Goal: Transaction & Acquisition: Purchase product/service

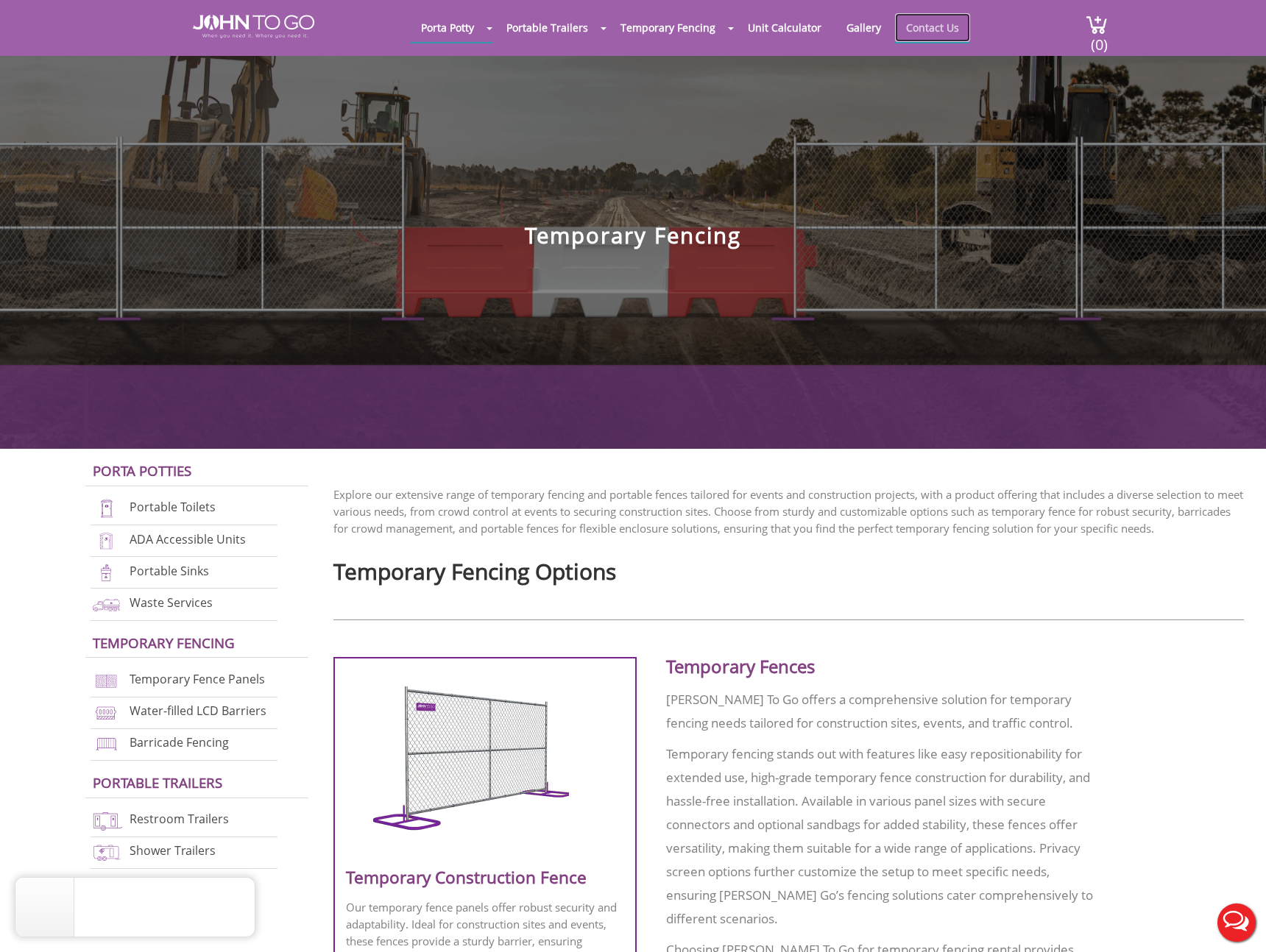
click at [920, 22] on link "Contact Us" at bounding box center [933, 27] width 75 height 29
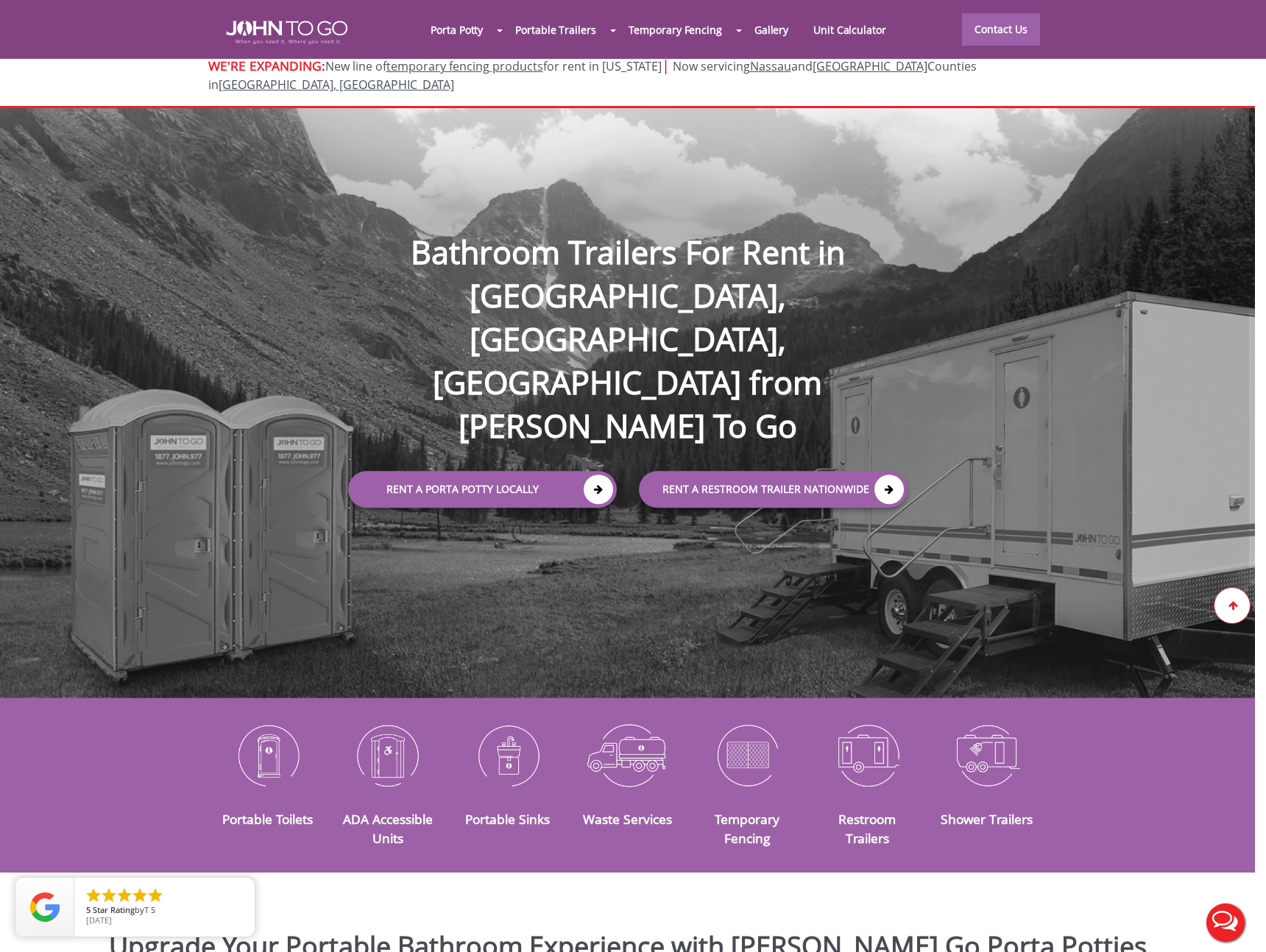
click at [1232, 604] on icon at bounding box center [1233, 606] width 11 height 9
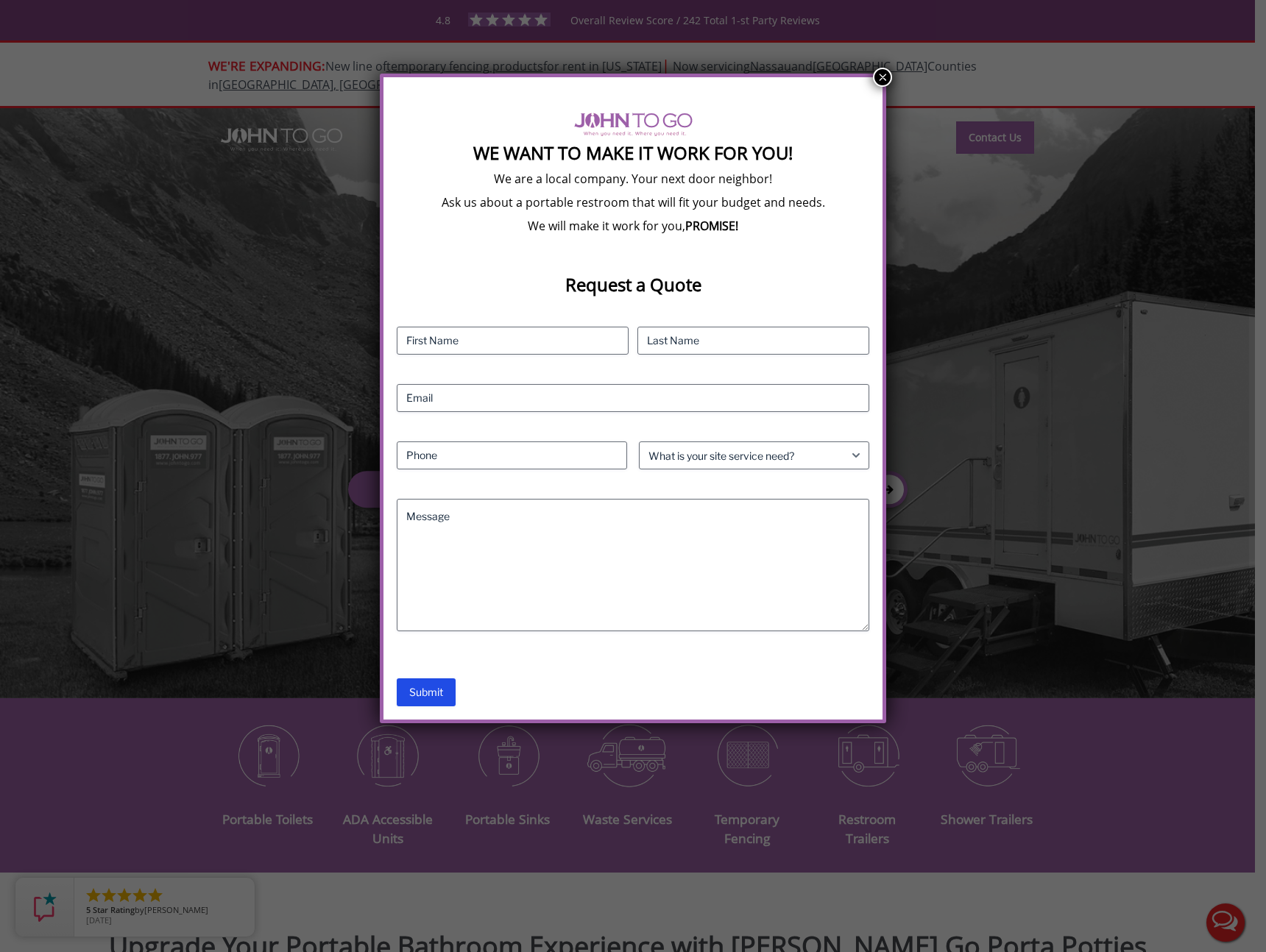
click at [474, 679] on div "Submit" at bounding box center [633, 693] width 473 height 28
click at [483, 681] on div "Submit" at bounding box center [633, 693] width 473 height 28
click at [588, 668] on form "Contact Name (Required) First Last Email (Required) Phone (Required) What is yo…" at bounding box center [633, 517] width 473 height 380
click at [444, 342] on input "First" at bounding box center [513, 341] width 232 height 28
click at [756, 447] on select "What is your site service need? Consumer Construction - Commercial Construction…" at bounding box center [754, 456] width 231 height 28
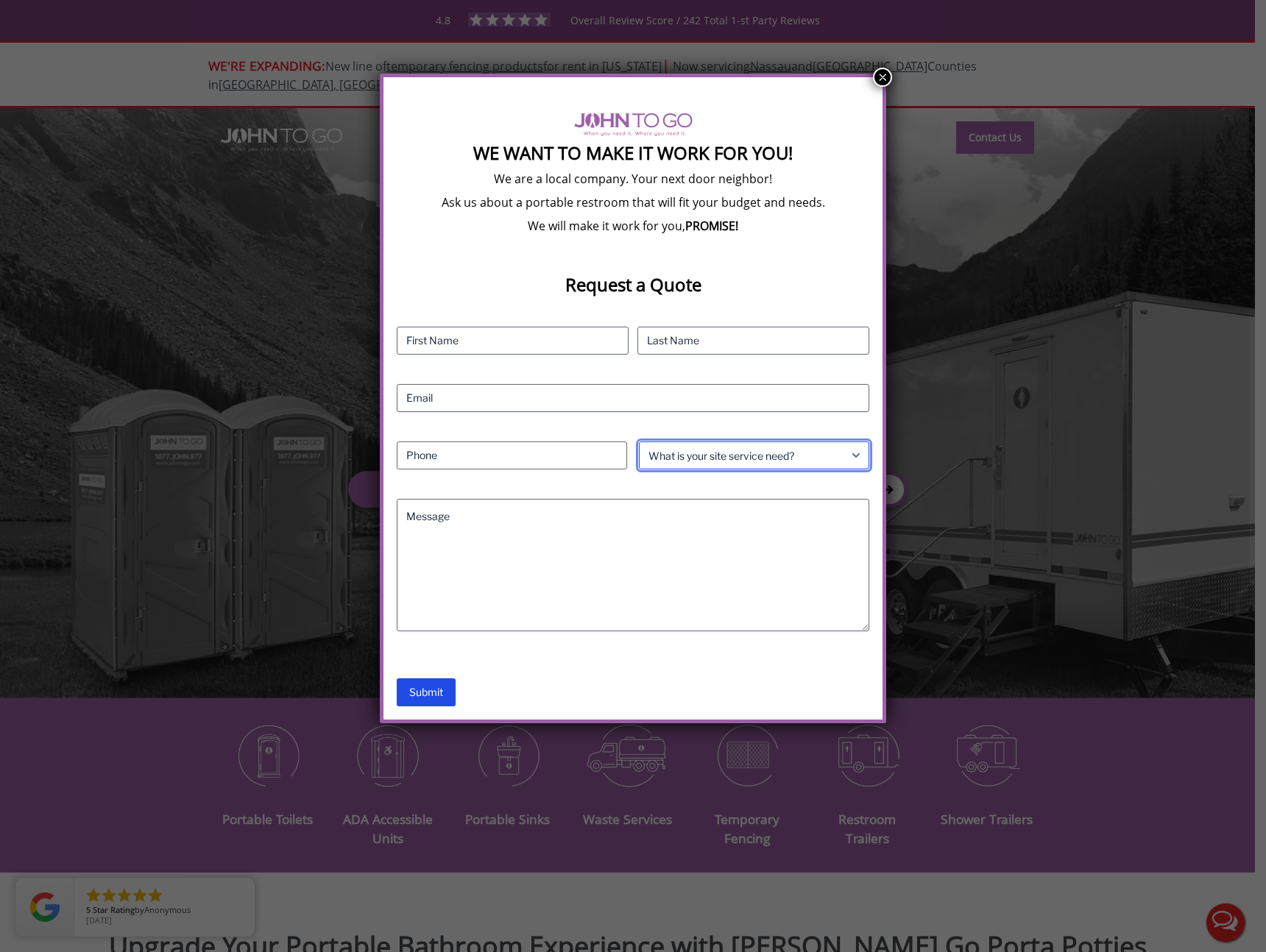
select select "Event"
click at [639, 442] on select "What is your site service need? Consumer Construction - Commercial Construction…" at bounding box center [754, 456] width 231 height 28
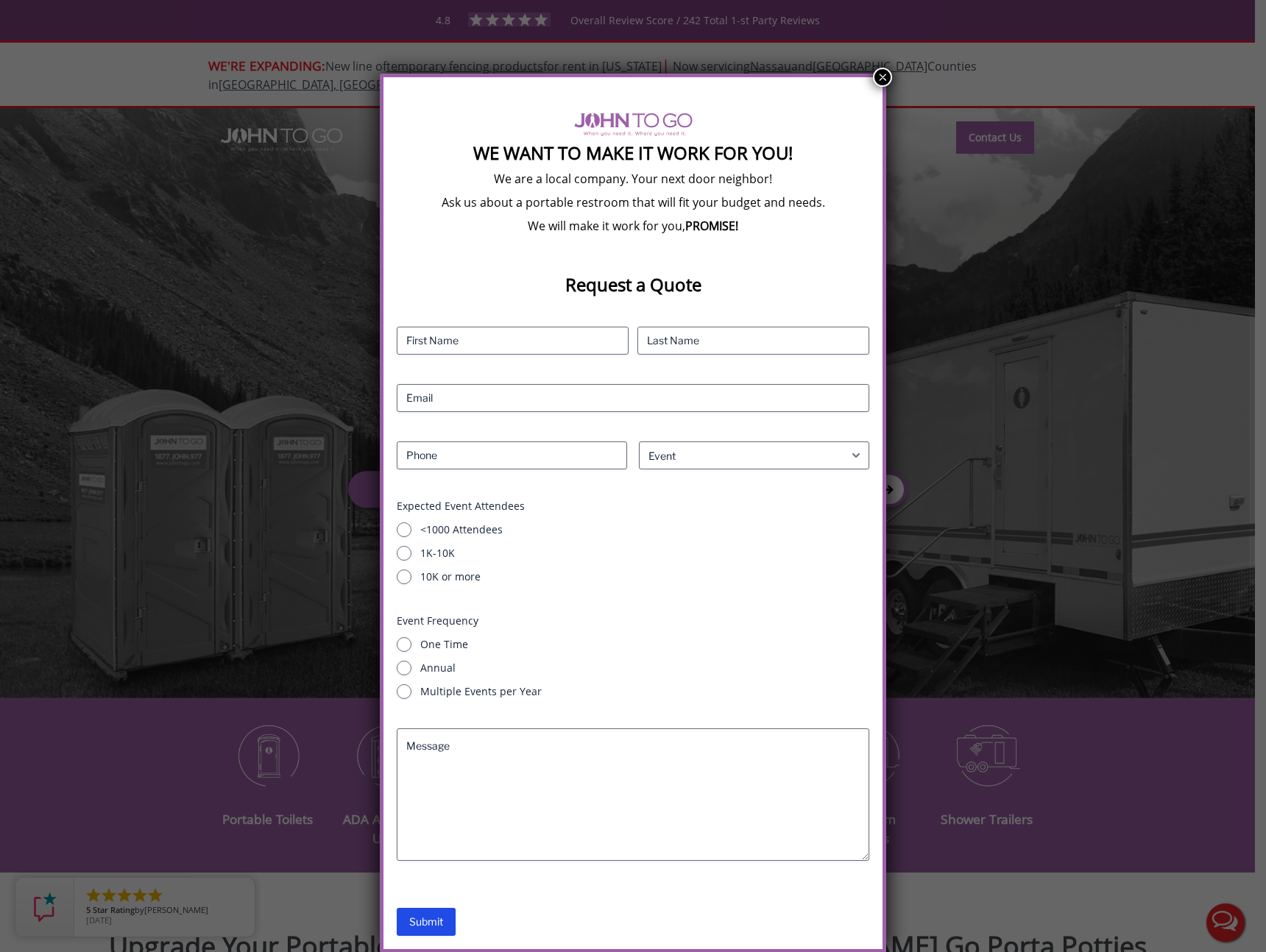
click at [639, 507] on fieldset "Expected Event Attendees <1000 Attendees 1K-10K 10K or more" at bounding box center [633, 541] width 473 height 86
click at [695, 456] on select "What is your site service need? Consumer Construction - Commercial Construction…" at bounding box center [754, 455] width 231 height 28
click at [639, 441] on select "What is your site service need? Consumer Construction - Commercial Construction…" at bounding box center [754, 455] width 231 height 28
click at [402, 525] on input "<1000 Attendees" at bounding box center [404, 529] width 15 height 15
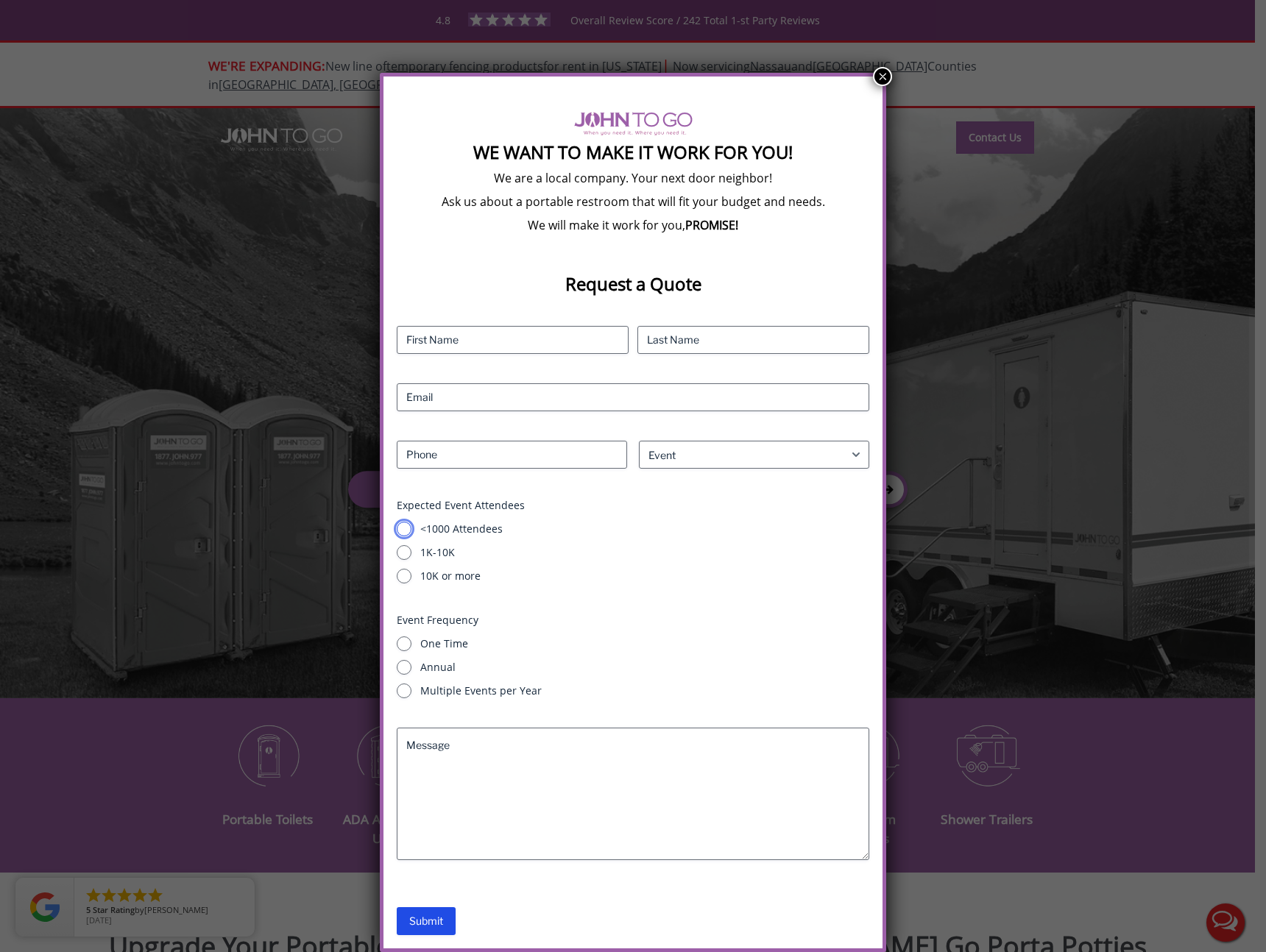
radio input "true"
click at [408, 641] on input "One Time" at bounding box center [404, 644] width 15 height 15
radio input "true"
click at [682, 447] on select "What is your site service need? Consumer Construction - Commercial Construction…" at bounding box center [754, 455] width 231 height 28
click at [639, 441] on select "What is your site service need? Consumer Construction - Commercial Construction…" at bounding box center [754, 455] width 231 height 28
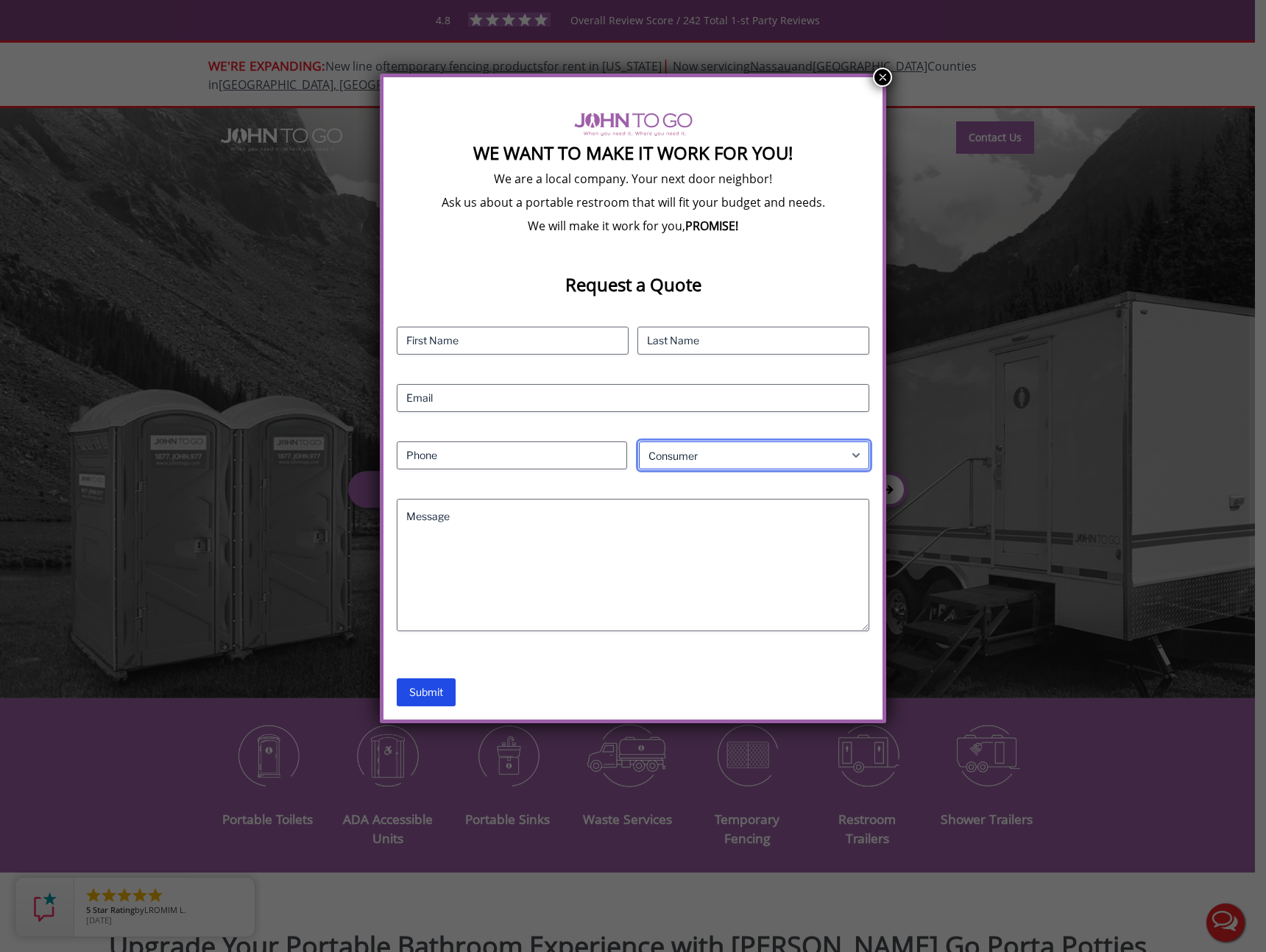
scroll to position [0, 0]
click at [487, 340] on input "First" at bounding box center [513, 341] width 232 height 28
click at [755, 337] on input "Last" at bounding box center [753, 341] width 232 height 28
click at [712, 452] on select "What is your site service need? Consumer Construction - Commercial Construction…" at bounding box center [754, 456] width 231 height 28
click at [639, 442] on select "What is your site service need? Consumer Construction - Commercial Construction…" at bounding box center [754, 456] width 231 height 28
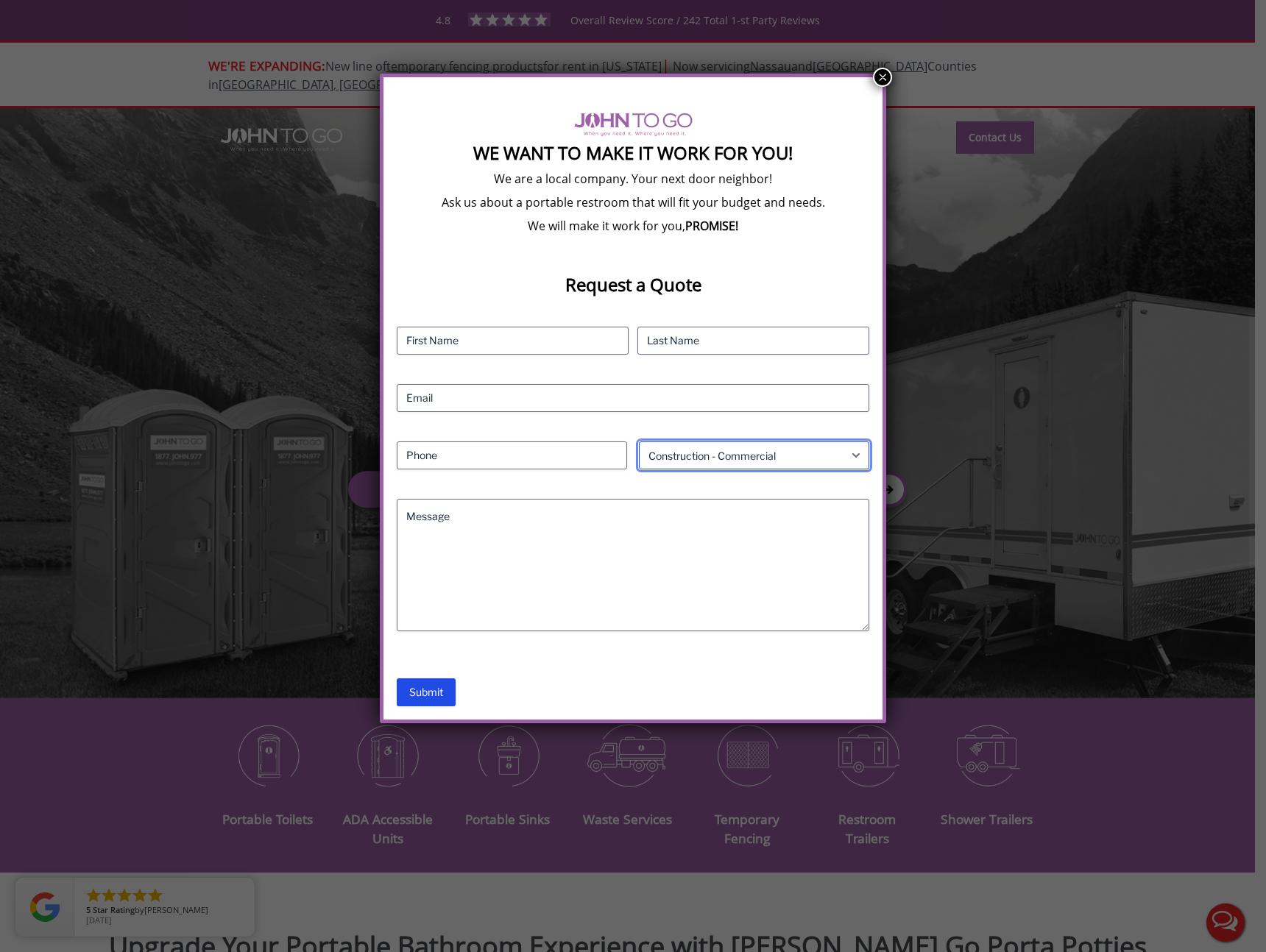
click at [687, 449] on select "What is your site service need? Consumer Construction - Commercial Construction…" at bounding box center [754, 456] width 231 height 28
select select "Event"
click at [639, 442] on select "What is your site service need? Consumer Construction - Commercial Construction…" at bounding box center [754, 456] width 231 height 28
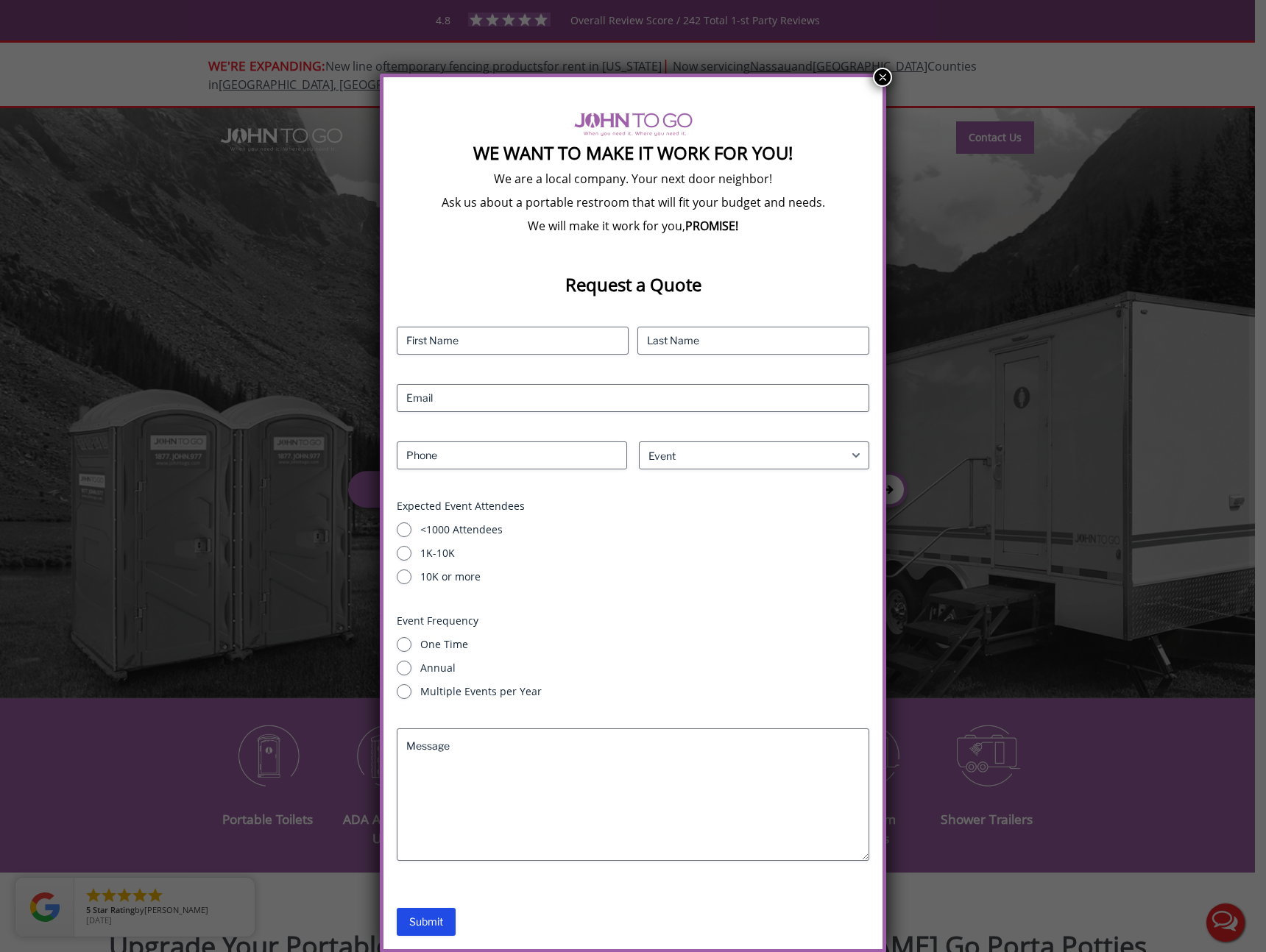
click at [680, 597] on div "Contact Name (Required) First Last Email (Required) Phone (Required) What is yo…" at bounding box center [633, 609] width 473 height 564
click at [454, 344] on input "First" at bounding box center [513, 340] width 232 height 28
click at [456, 333] on input "First" at bounding box center [513, 340] width 232 height 28
type input "Andy"
type input "Willhord"
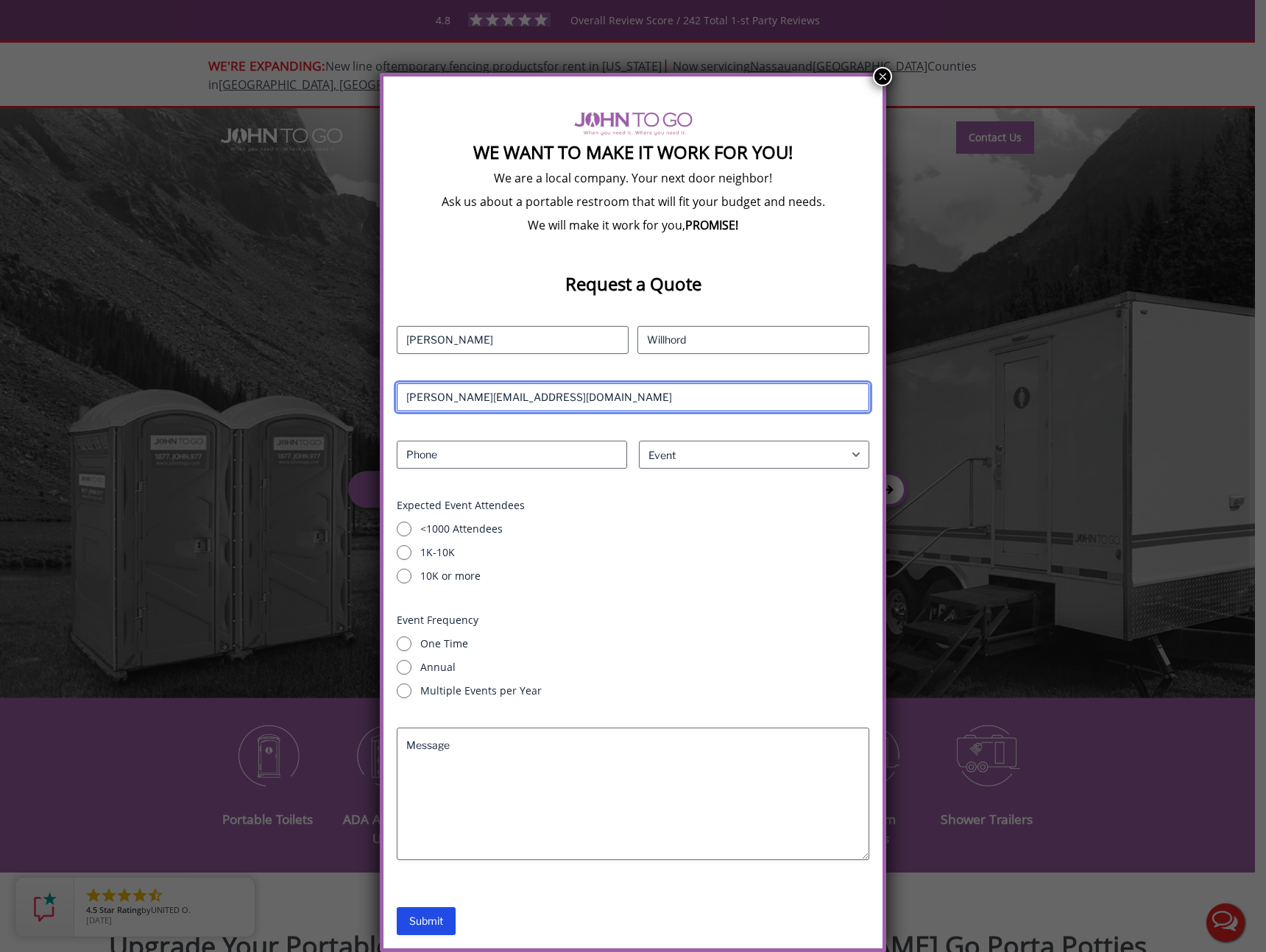
type input "andy.willhord@milestoneconsulting.tech"
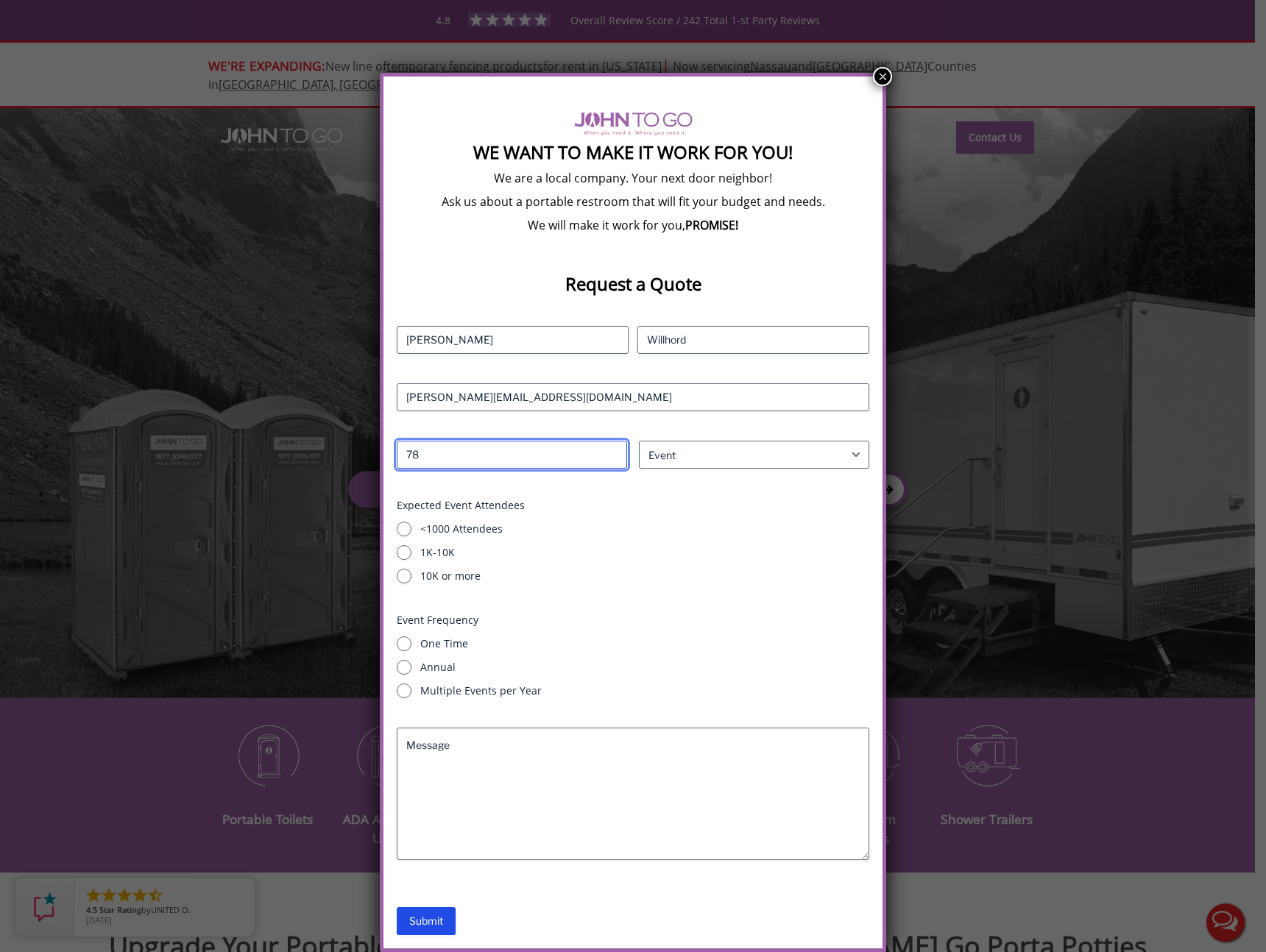
type input "7"
type input "817465999"
click at [435, 524] on label "<1000 Attendees" at bounding box center [645, 529] width 449 height 15
click at [412, 524] on input "<1000 Attendees" at bounding box center [404, 529] width 15 height 15
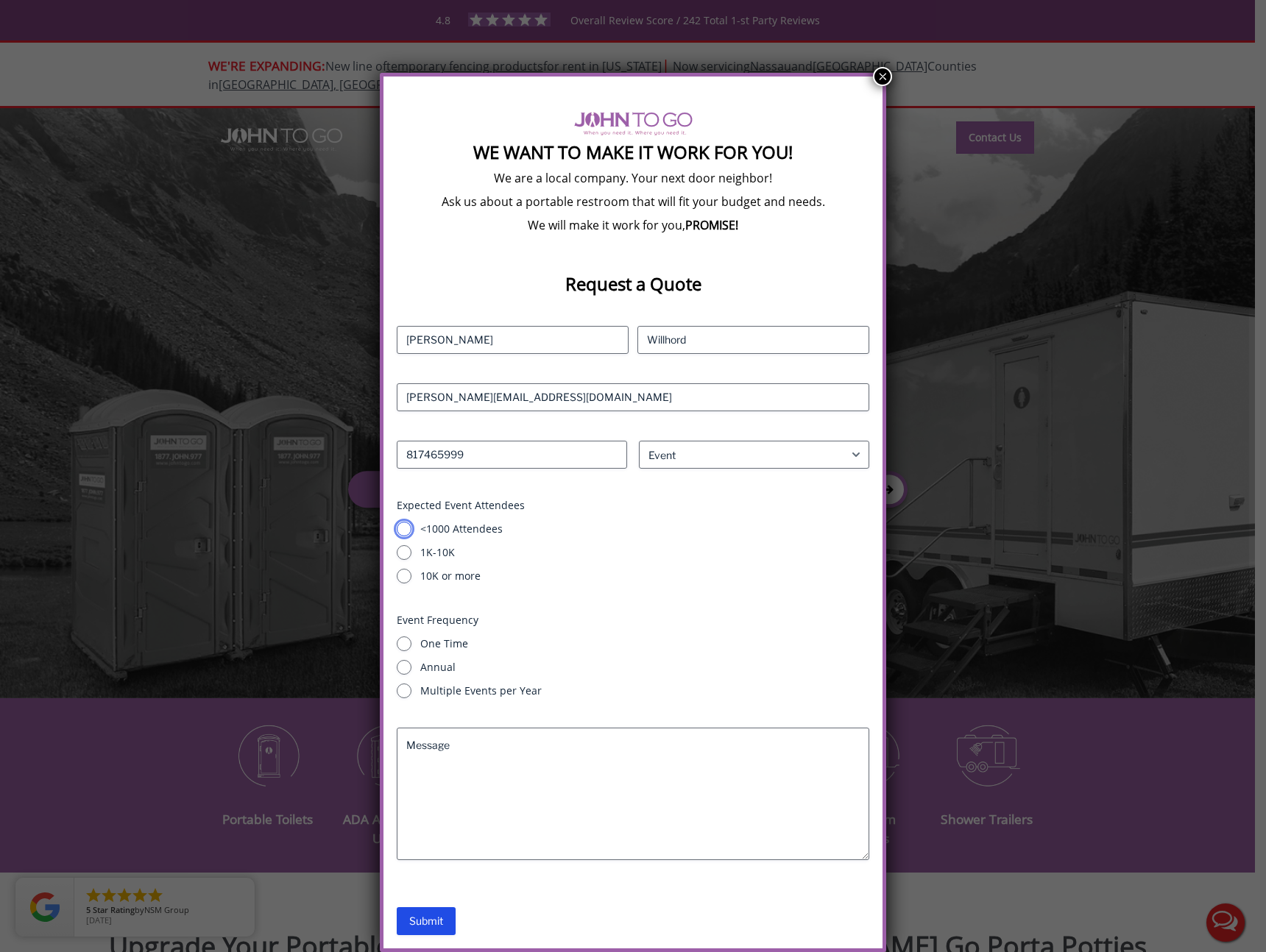
radio input "true"
click at [436, 650] on label "One Time" at bounding box center [645, 644] width 449 height 15
click at [412, 650] on input "One Time" at bounding box center [404, 644] width 15 height 15
radio input "true"
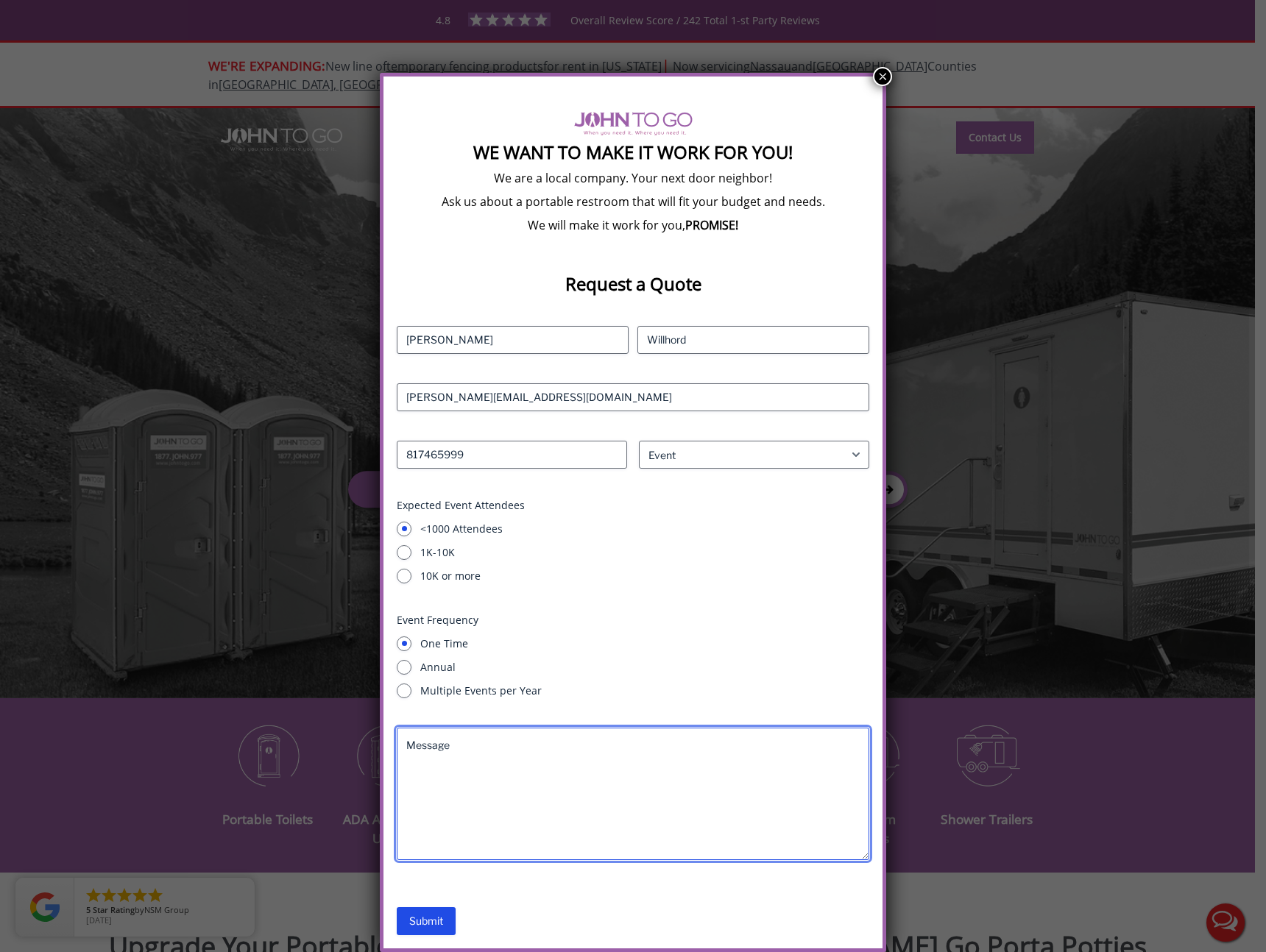
click at [442, 754] on textarea "Message" at bounding box center [633, 794] width 473 height 133
type textarea "test lead"
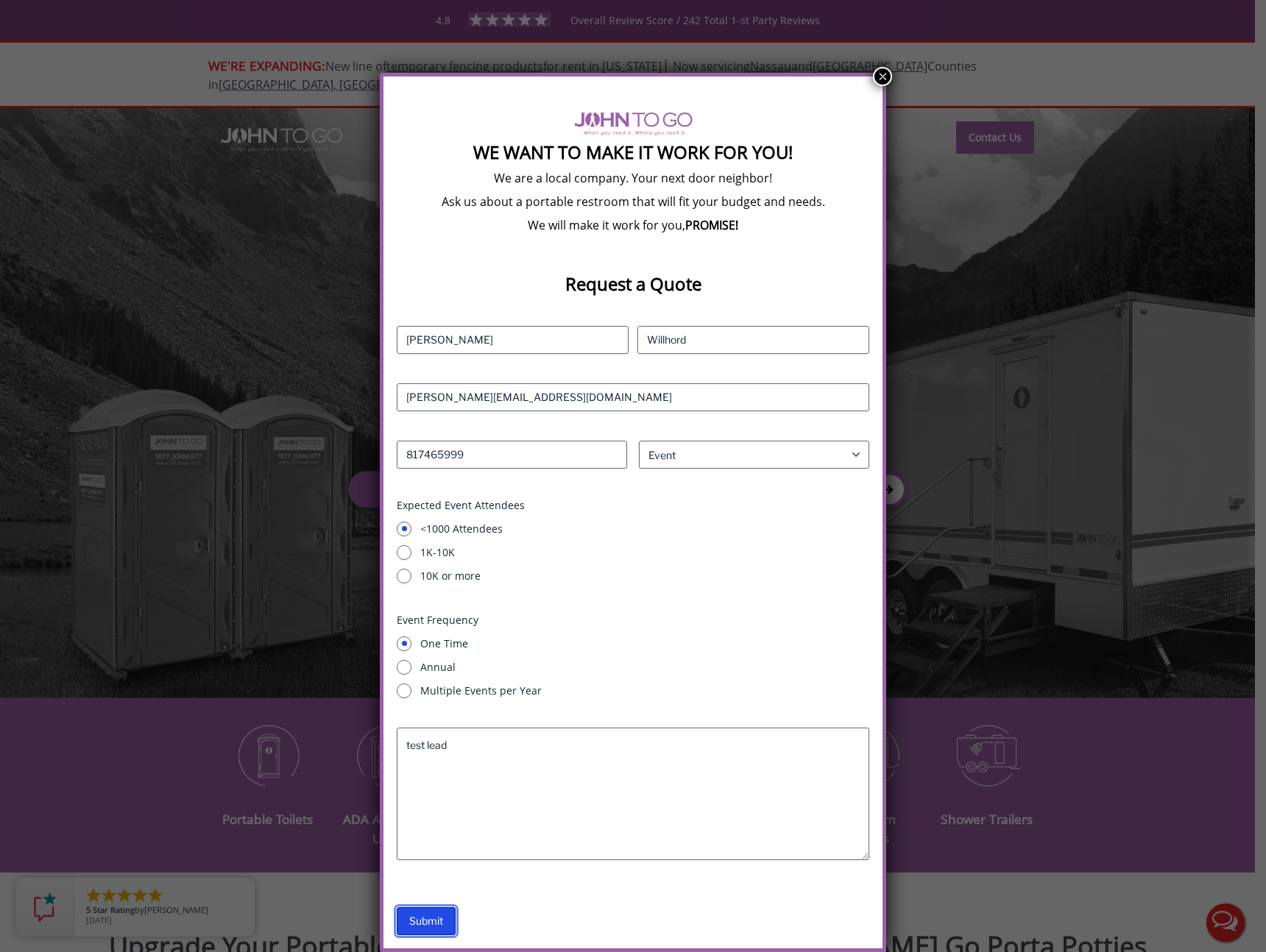
click at [425, 917] on input "Submit" at bounding box center [426, 921] width 59 height 28
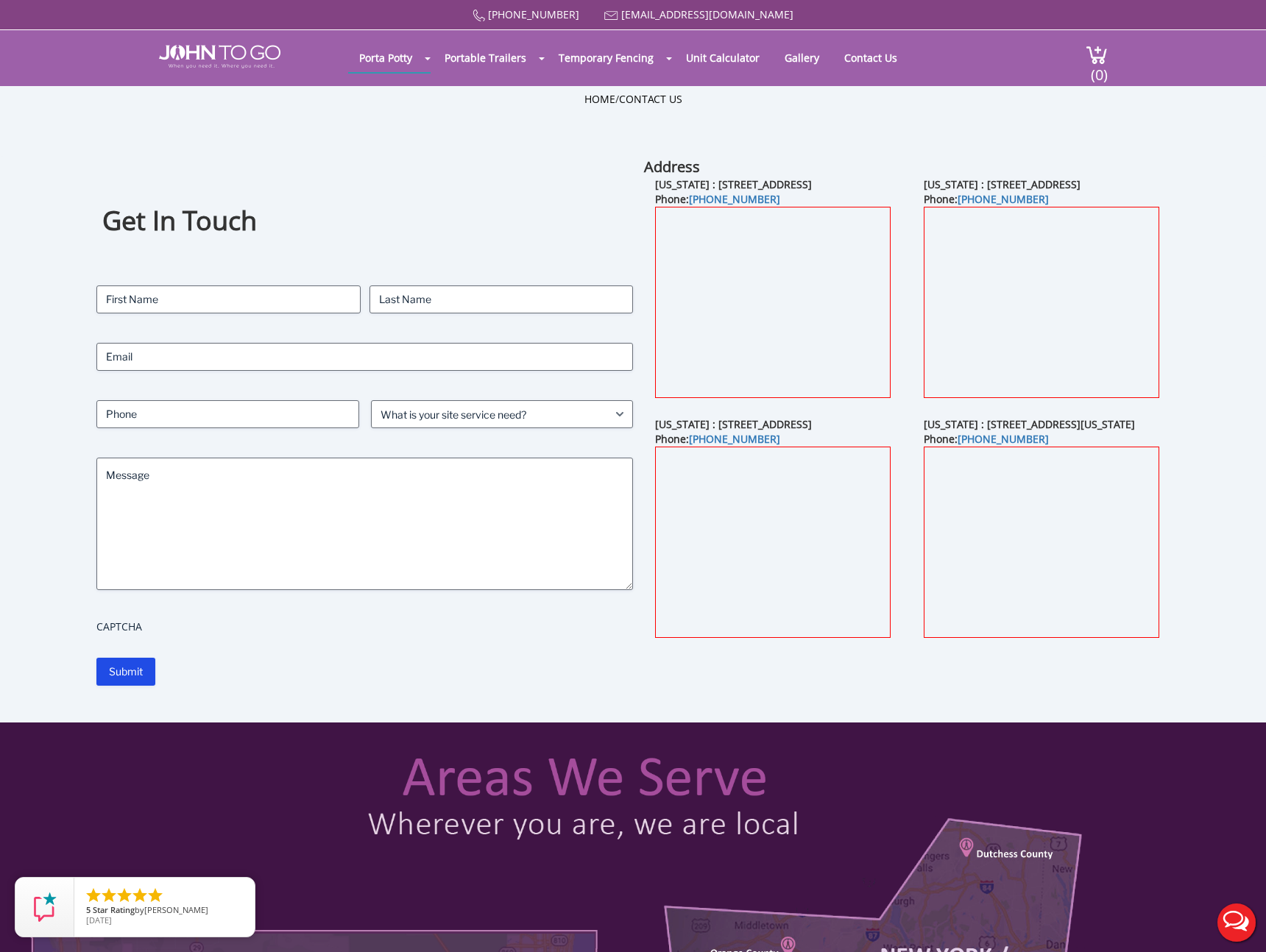
drag, startPoint x: 670, startPoint y: 430, endPoint x: 864, endPoint y: 690, distance: 324.4
click at [864, 686] on div "Address [US_STATE] : [STREET_ADDRESS] Phone: [PHONE_NUMBER] [US_STATE] : [STREE…" at bounding box center [912, 421] width 536 height 529
click at [755, 553] on div "Address [US_STATE] : [STREET_ADDRESS] Phone: [PHONE_NUMBER] [US_STATE] : [STREE…" at bounding box center [912, 421] width 536 height 529
click at [476, 418] on select "What is your site service need? Consumer Construction - Commercial Construction…" at bounding box center [501, 414] width 262 height 28
click at [371, 400] on select "What is your site service need? Consumer Construction - Commercial Construction…" at bounding box center [501, 414] width 262 height 28
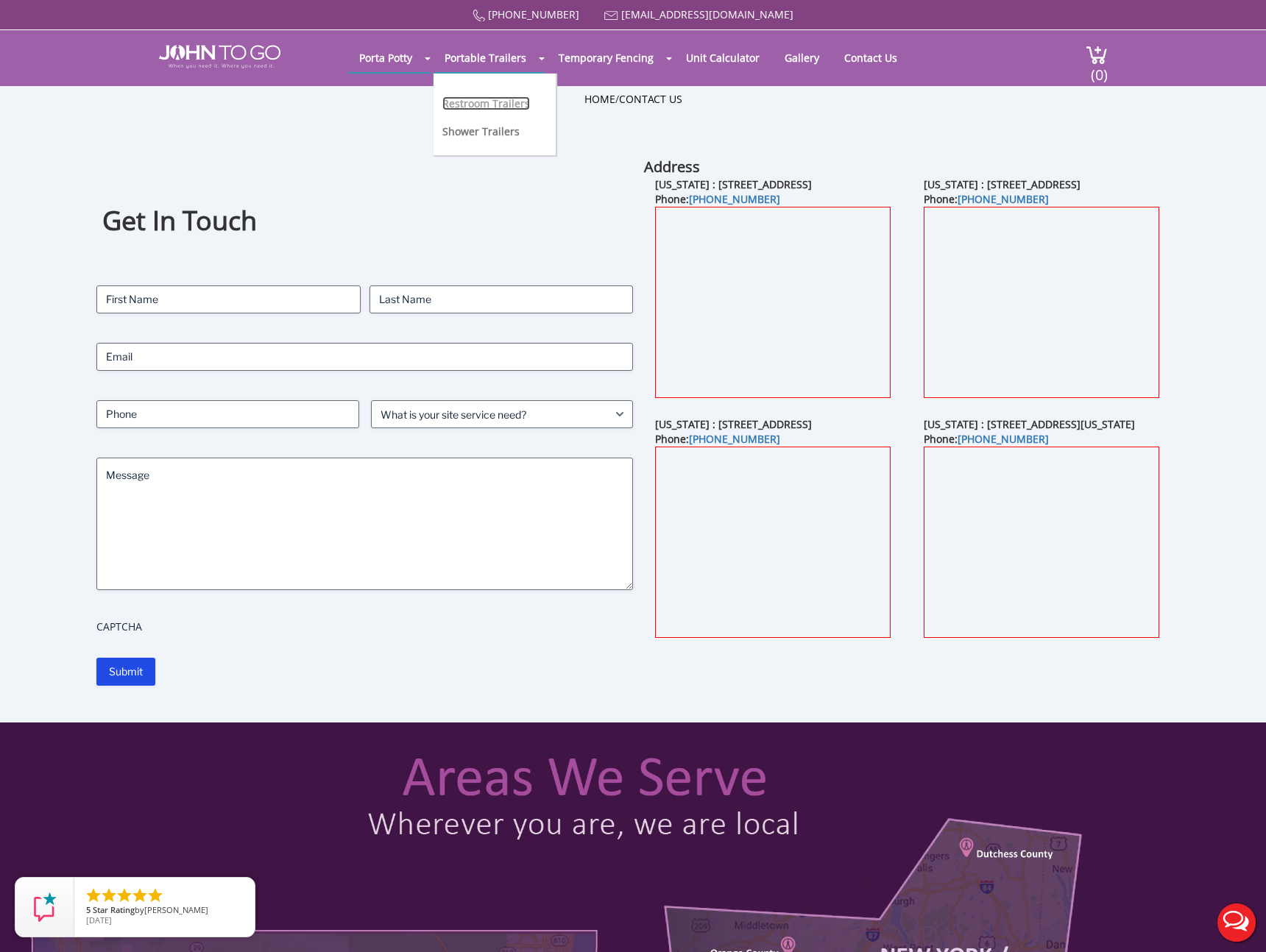
click at [486, 104] on link "Restroom Trailers" at bounding box center [486, 103] width 87 height 14
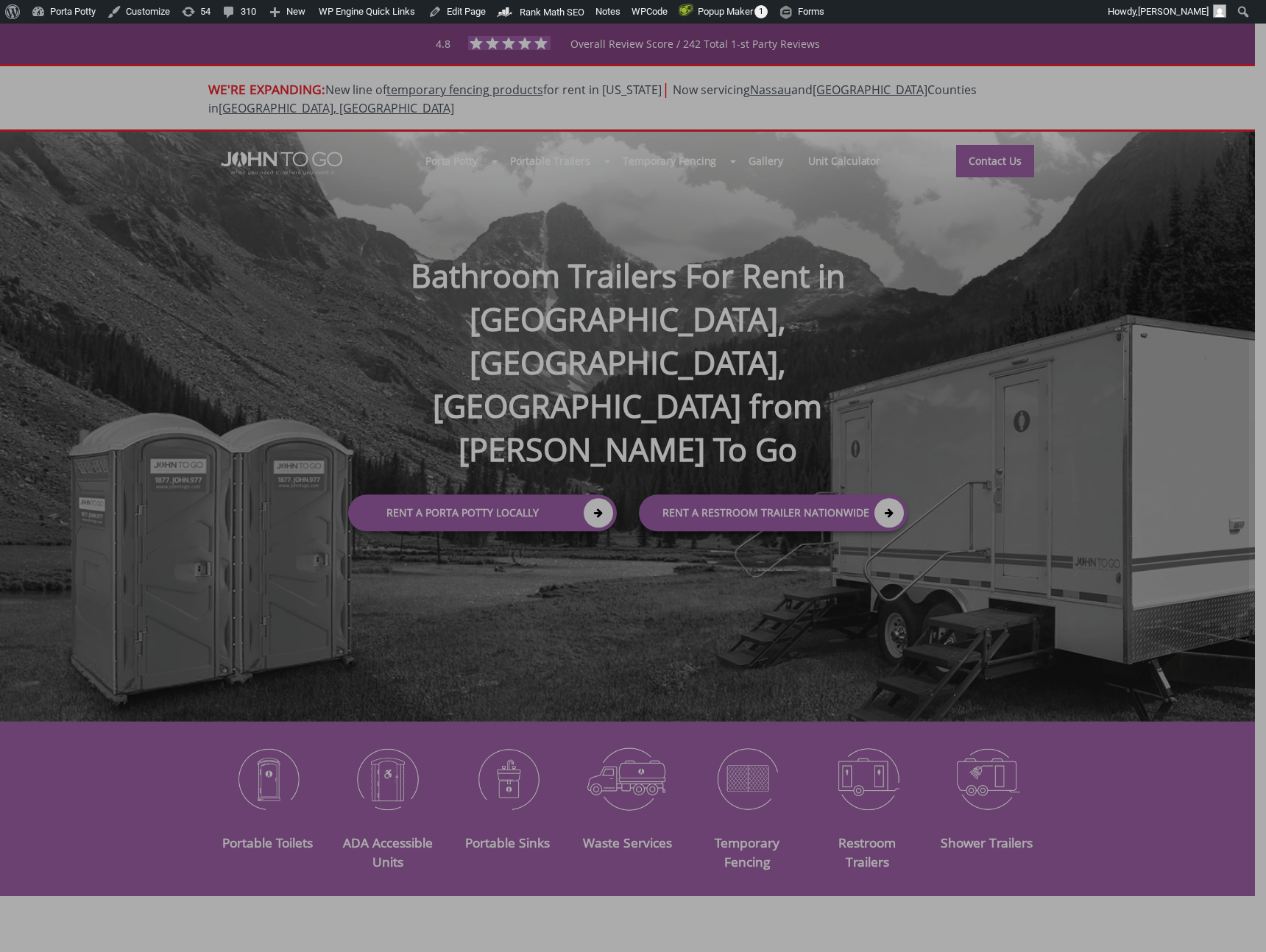
select select "Event"
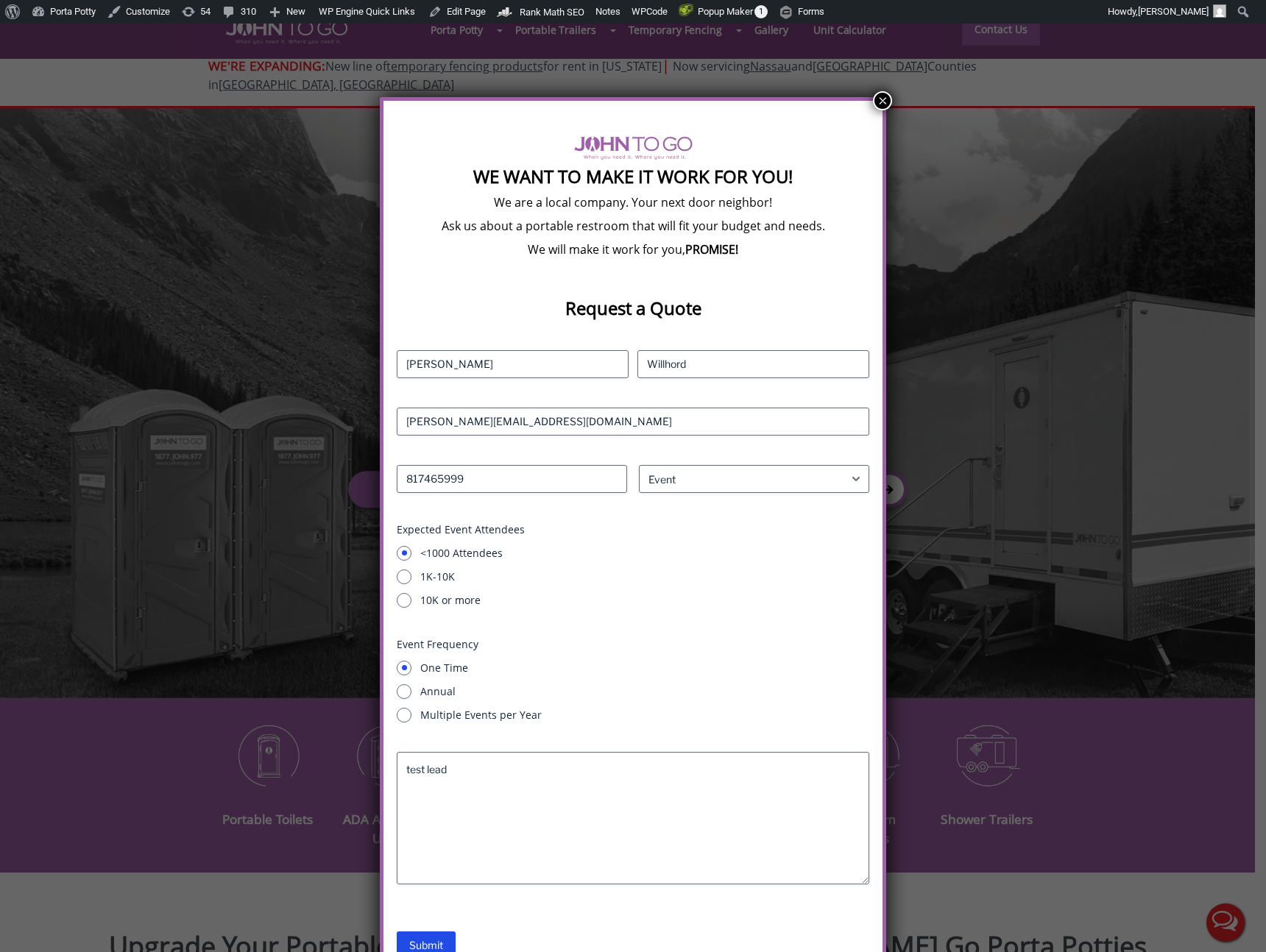
scroll to position [32, 0]
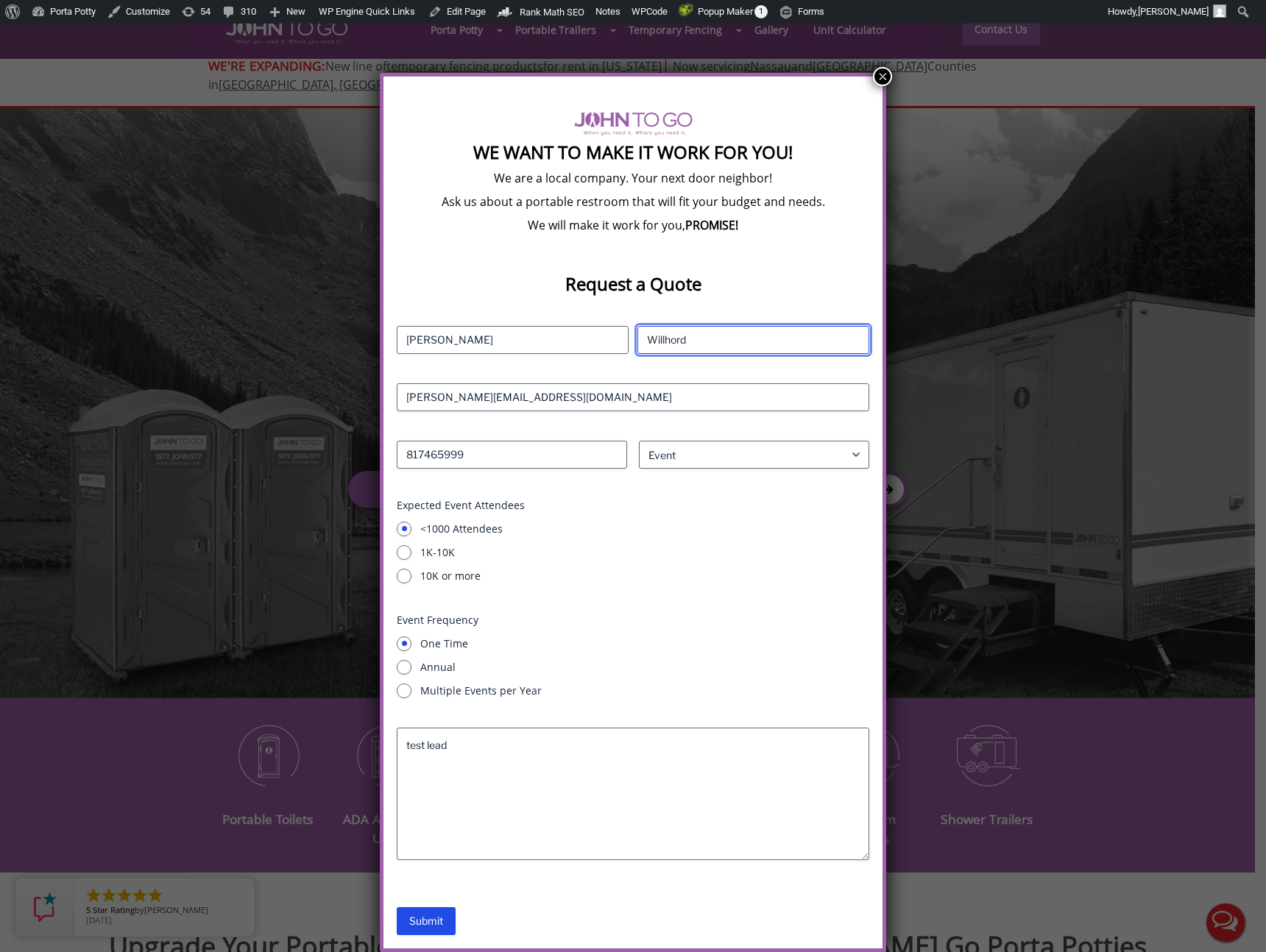
click at [761, 335] on input "Willhord" at bounding box center [753, 340] width 232 height 28
type input "Willlord"
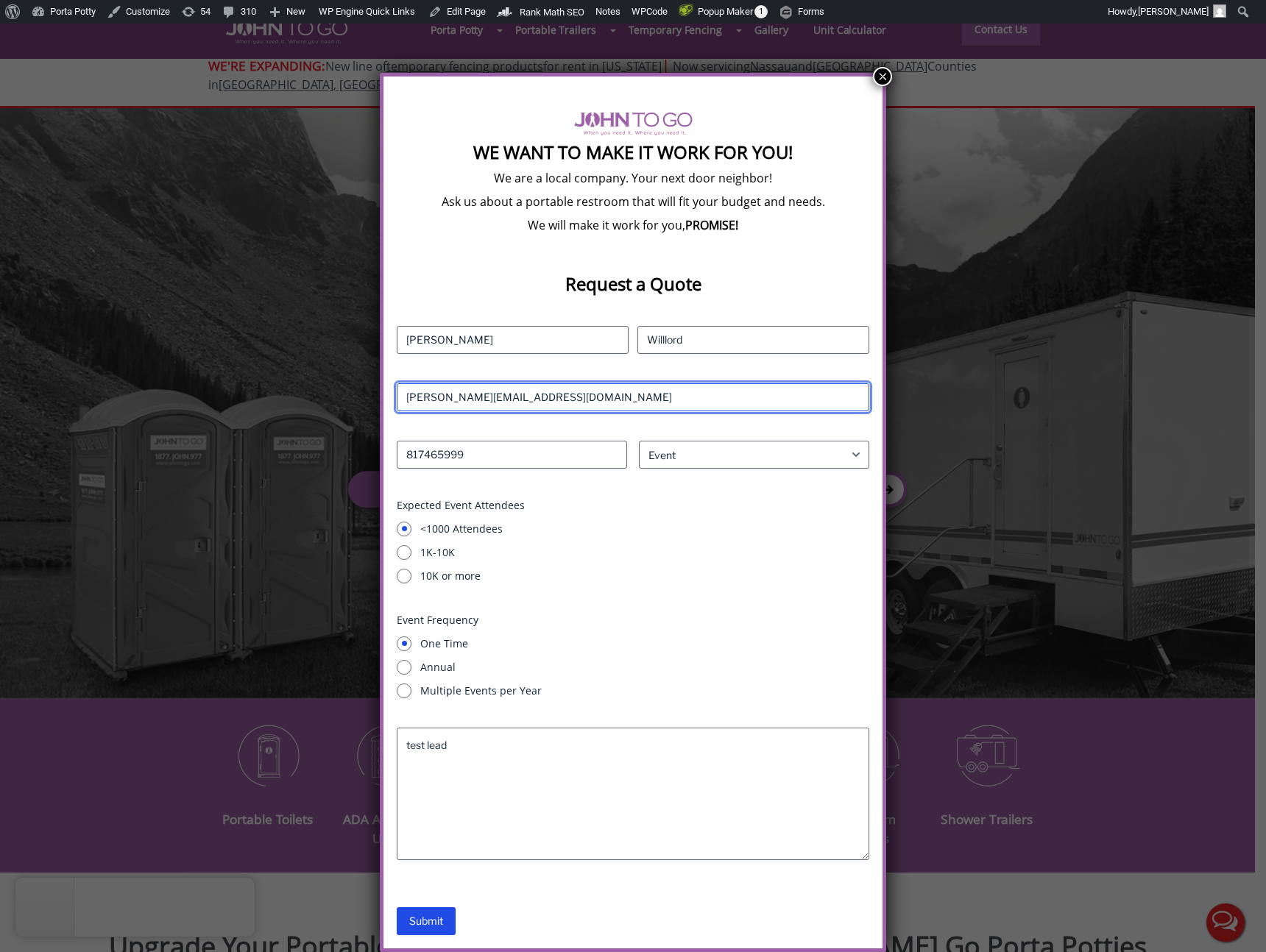
click at [467, 396] on input "andy.willhord@milestoneconsulting.tech" at bounding box center [633, 397] width 473 height 28
click at [449, 397] on input "andy.willhord@milestoneconsulting.tech" at bounding box center [633, 397] width 473 height 28
type input "andy.willlord@milestoneconsulting.tech"
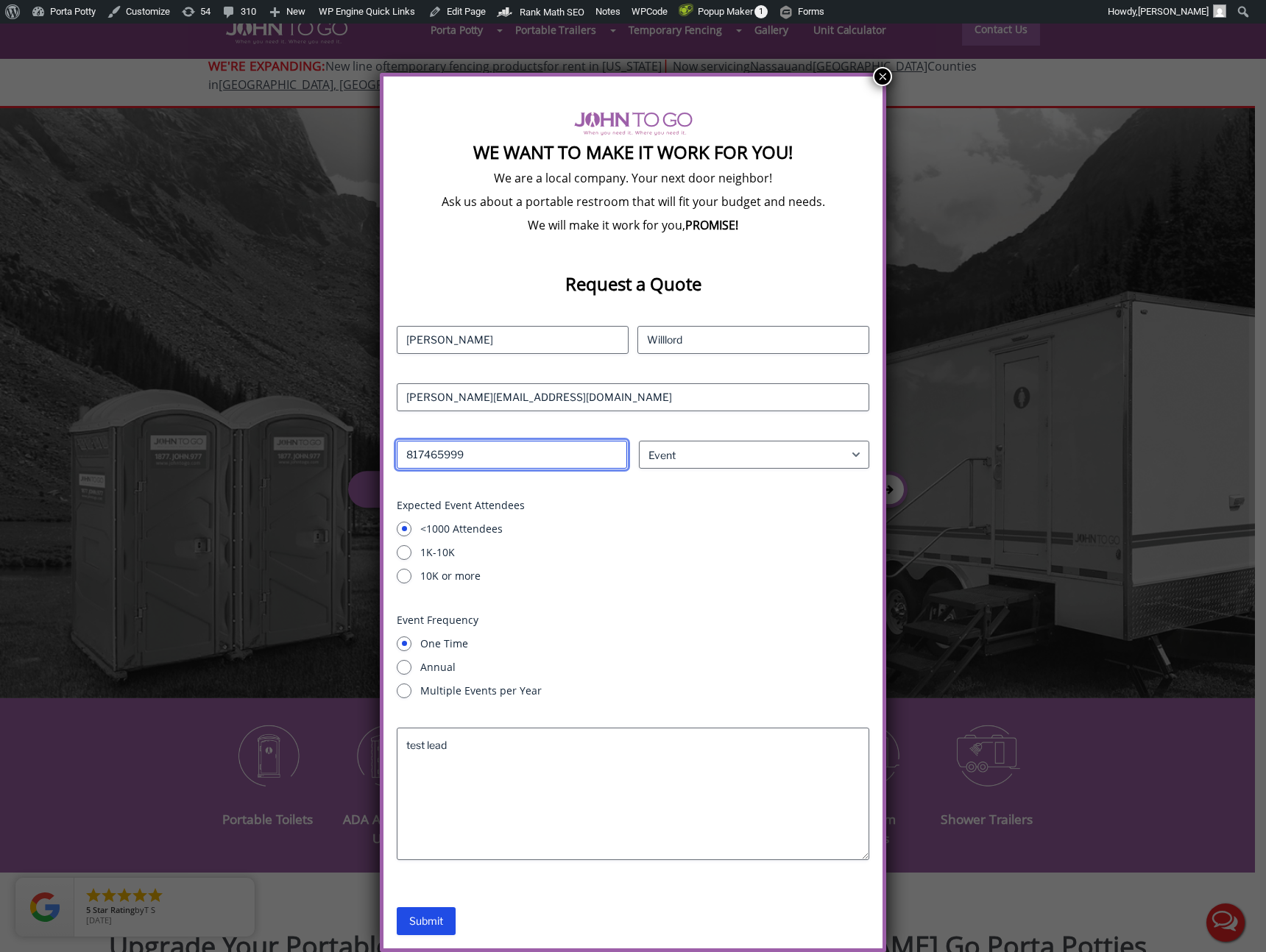
click at [487, 456] on input "817465999" at bounding box center [512, 455] width 231 height 28
type input "817465992"
click at [429, 927] on input "Submit" at bounding box center [426, 921] width 59 height 28
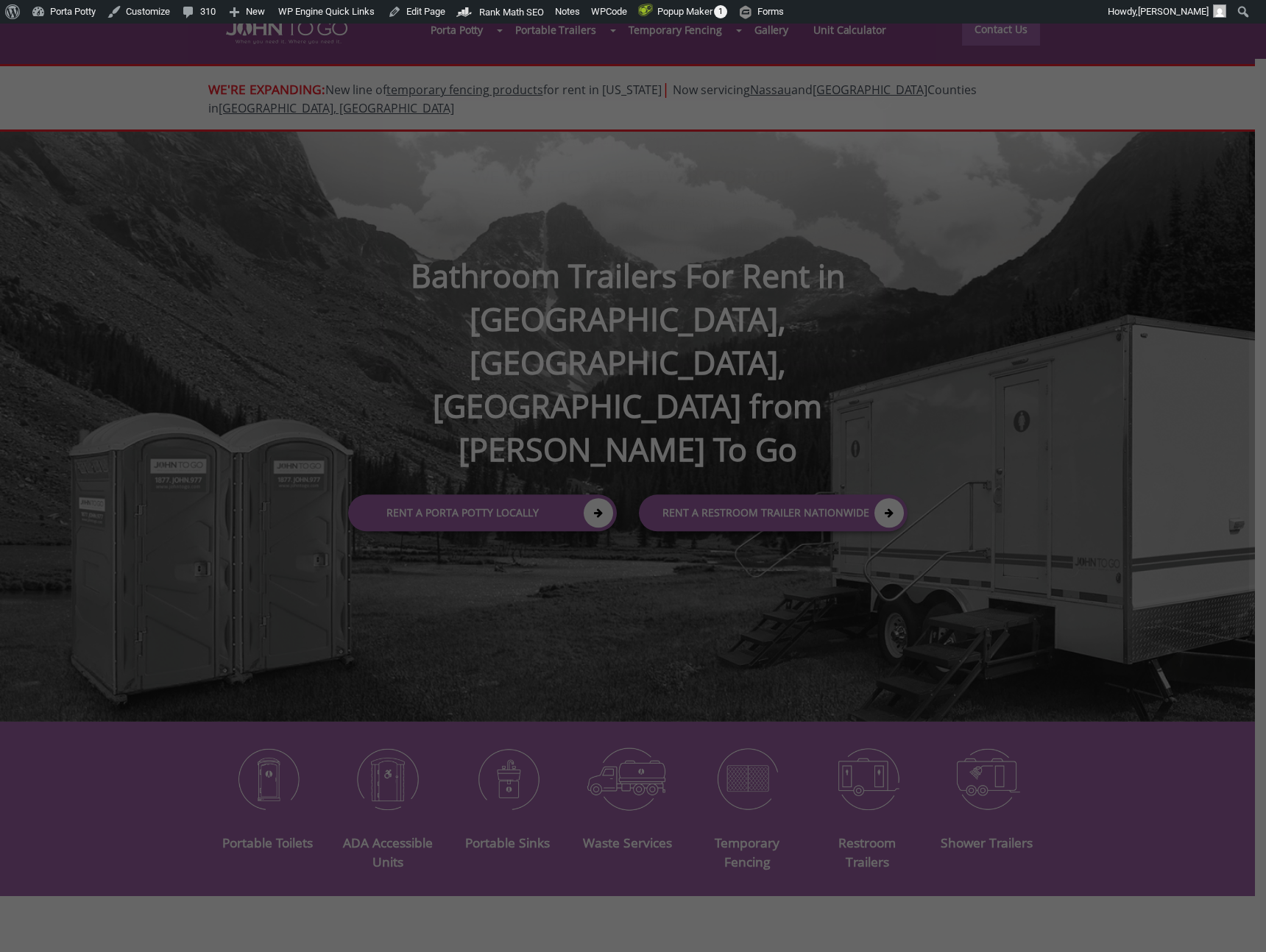
select select "Event"
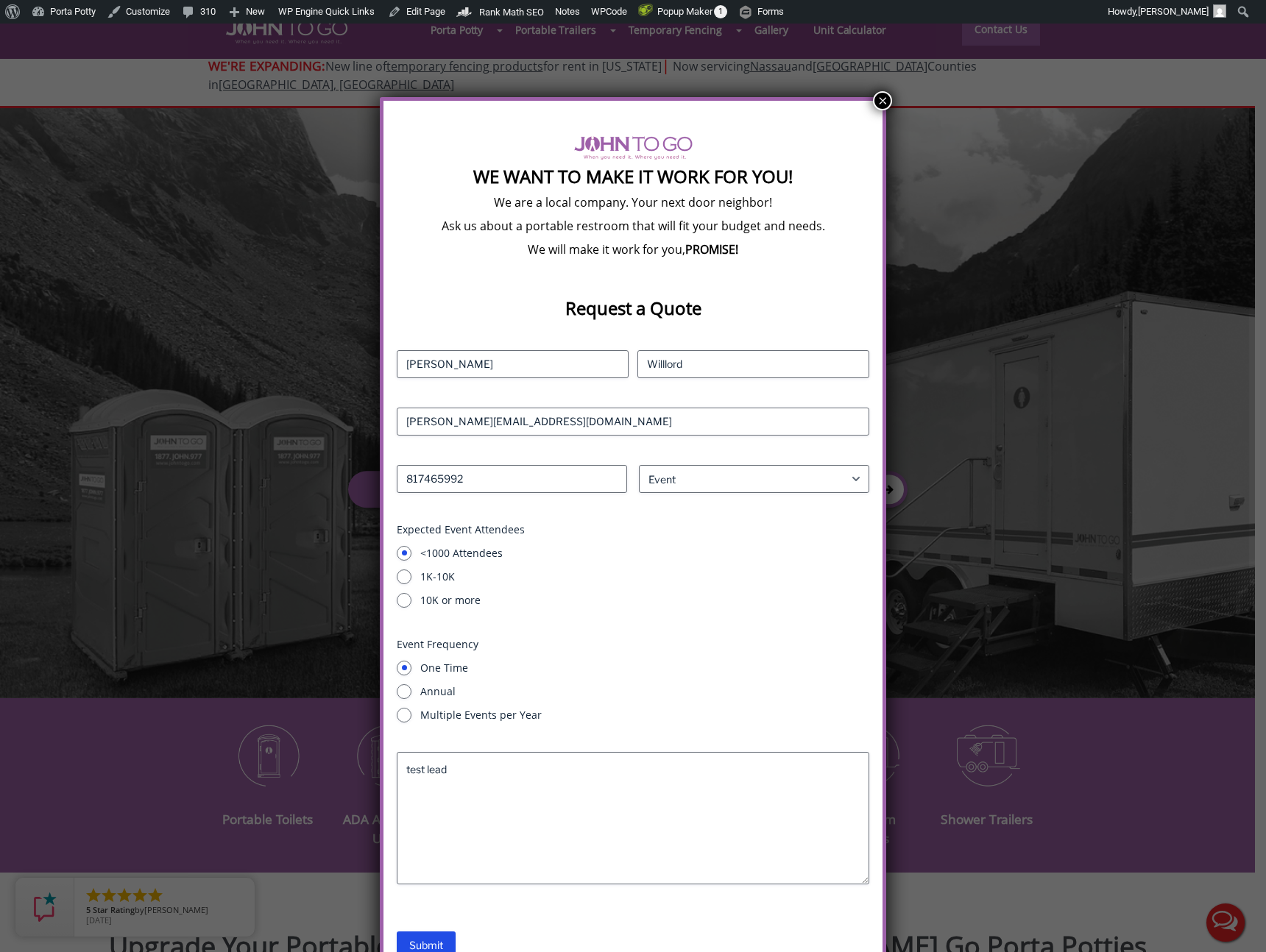
scroll to position [56, 0]
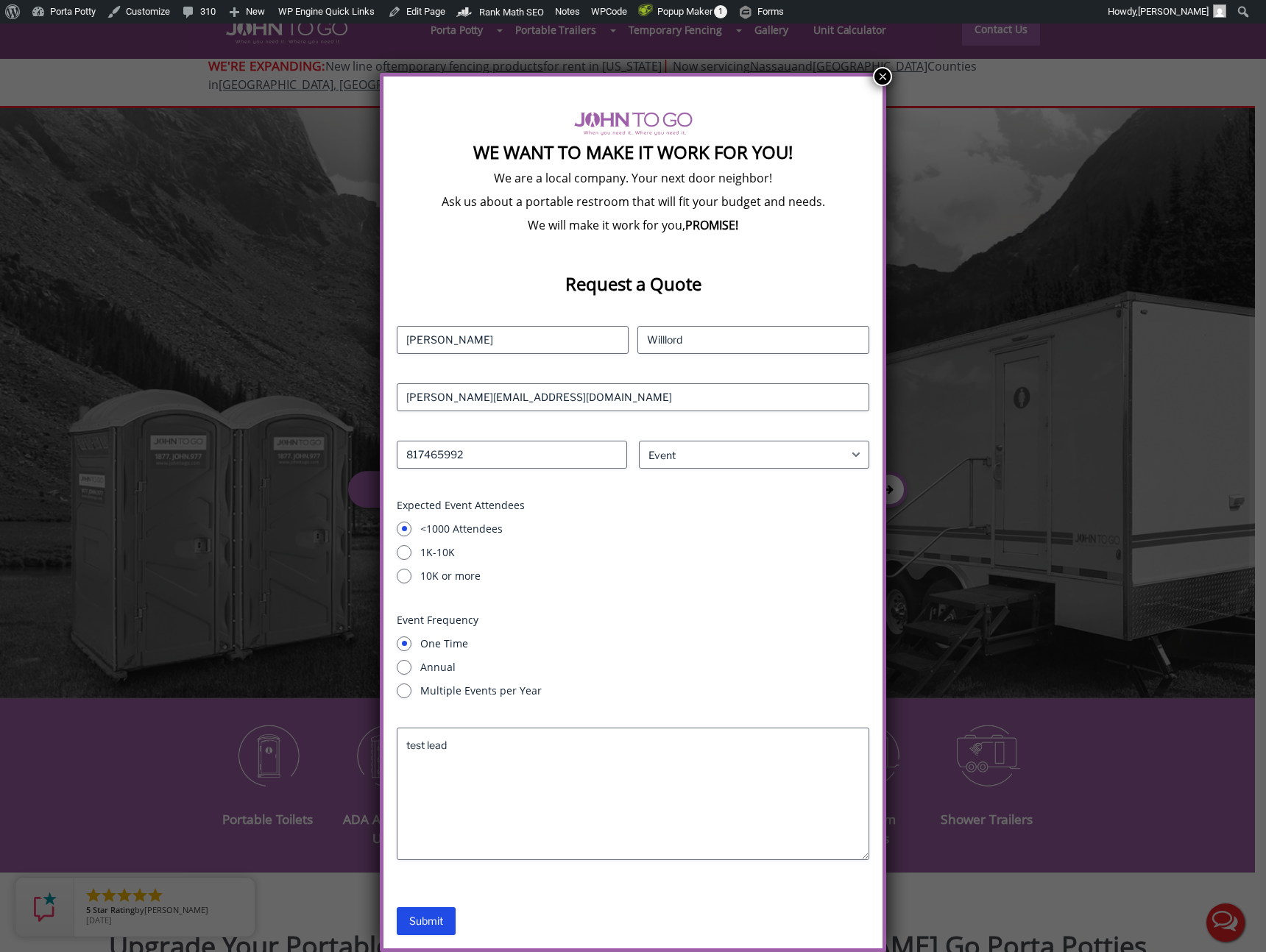
click at [883, 79] on button "×" at bounding box center [882, 76] width 19 height 19
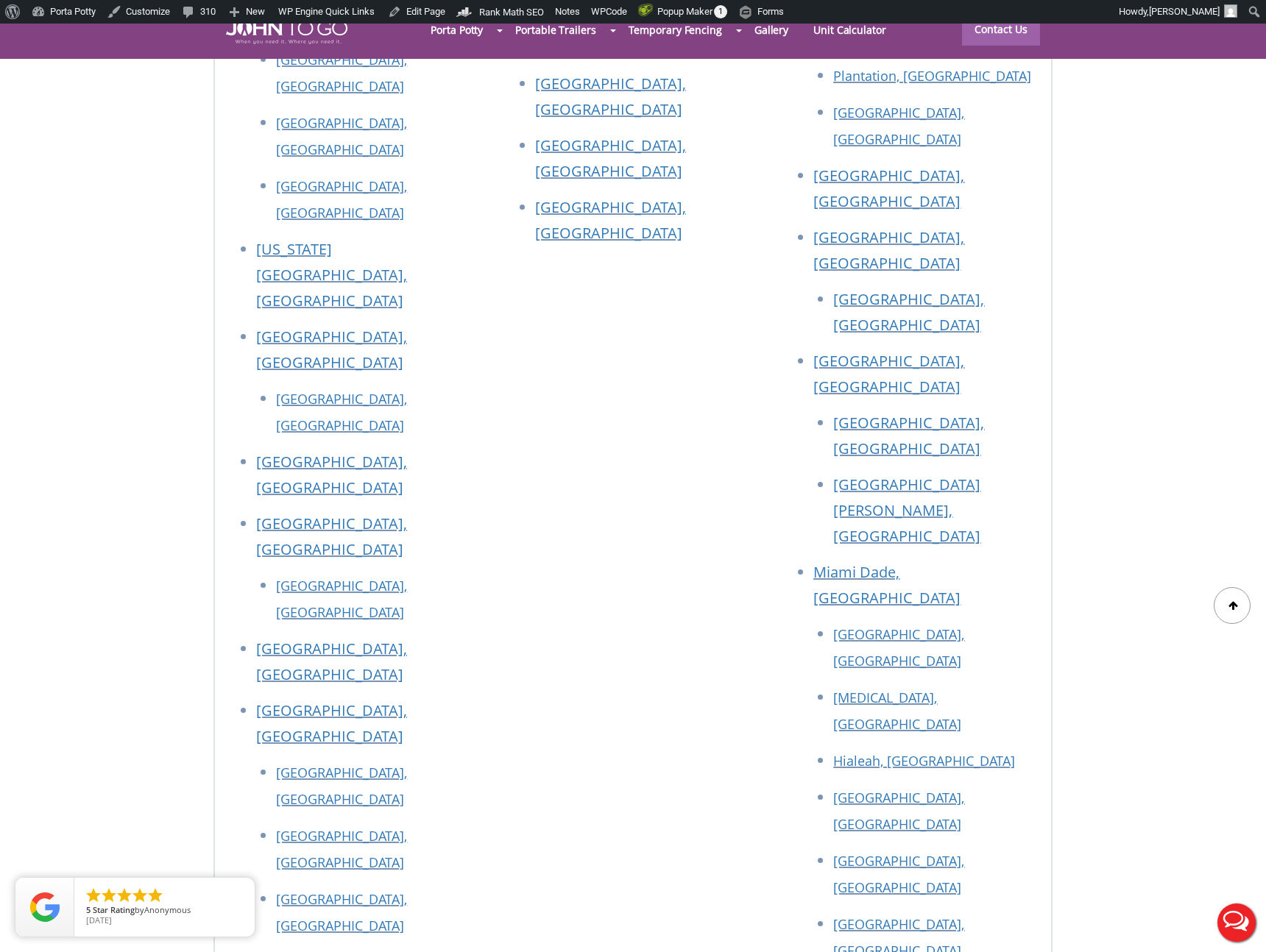
scroll to position [6556, 0]
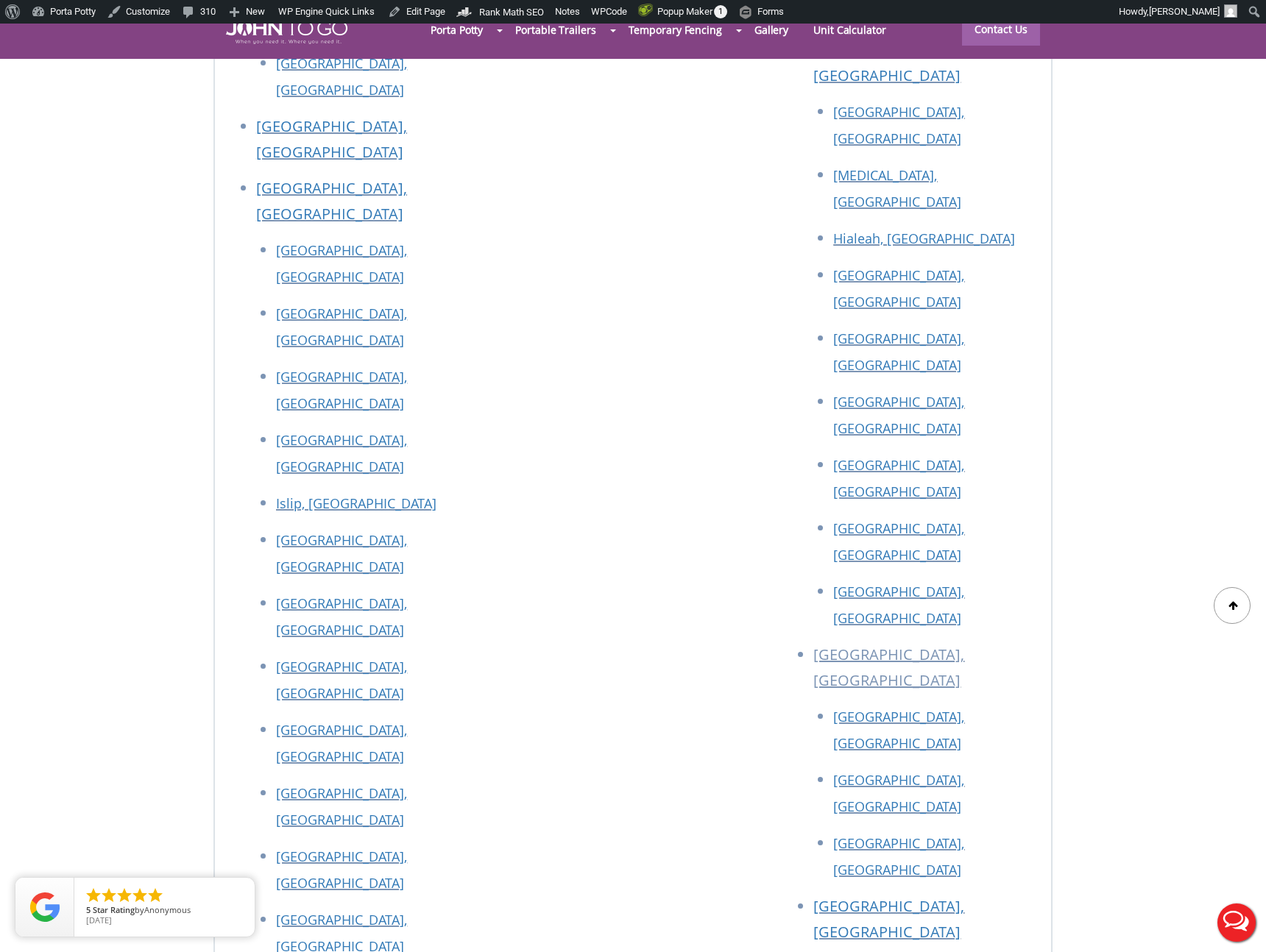
drag, startPoint x: 245, startPoint y: 447, endPoint x: 469, endPoint y: 447, distance: 224.0
copy p "[STREET_ADDRESS]"
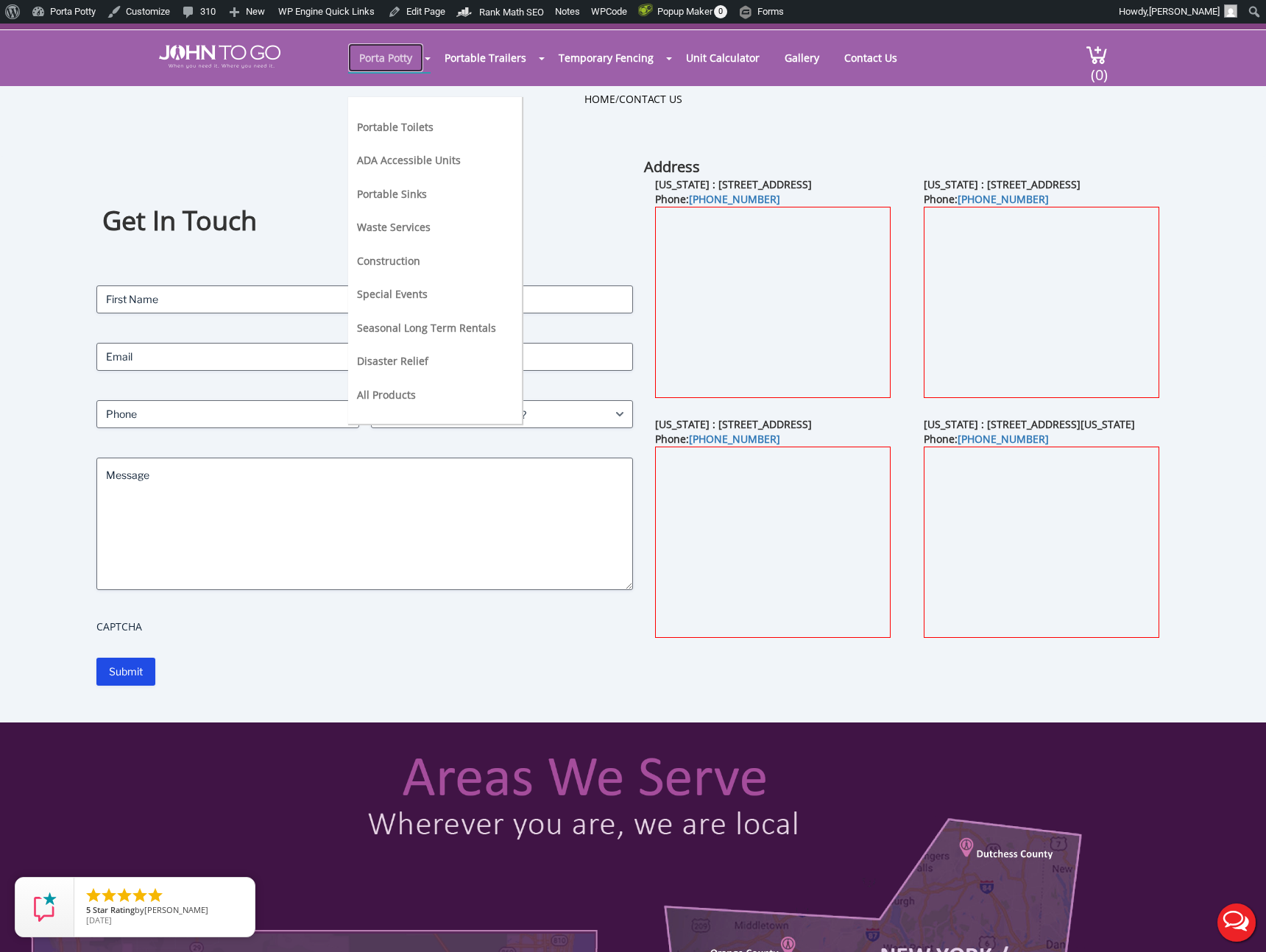
click at [400, 62] on link "Porta Potty" at bounding box center [386, 57] width 75 height 29
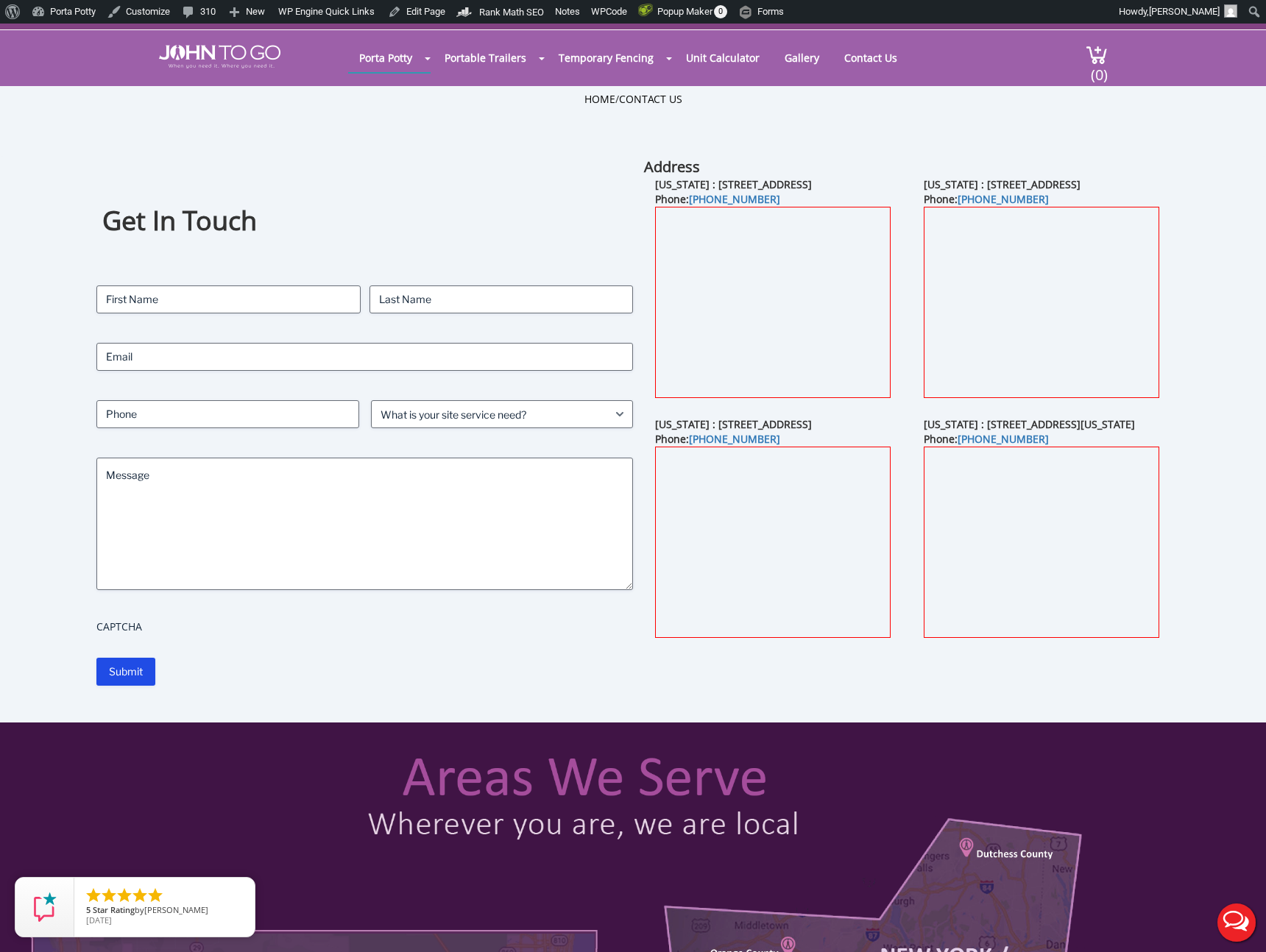
click at [473, 429] on div "Contact Name (Required) First Last Email (Required) Phone (Required) What is yo…" at bounding box center [364, 462] width 536 height 355
click at [470, 424] on select "What is your site service need? Consumer Construction - Commercial Construction…" at bounding box center [501, 414] width 262 height 28
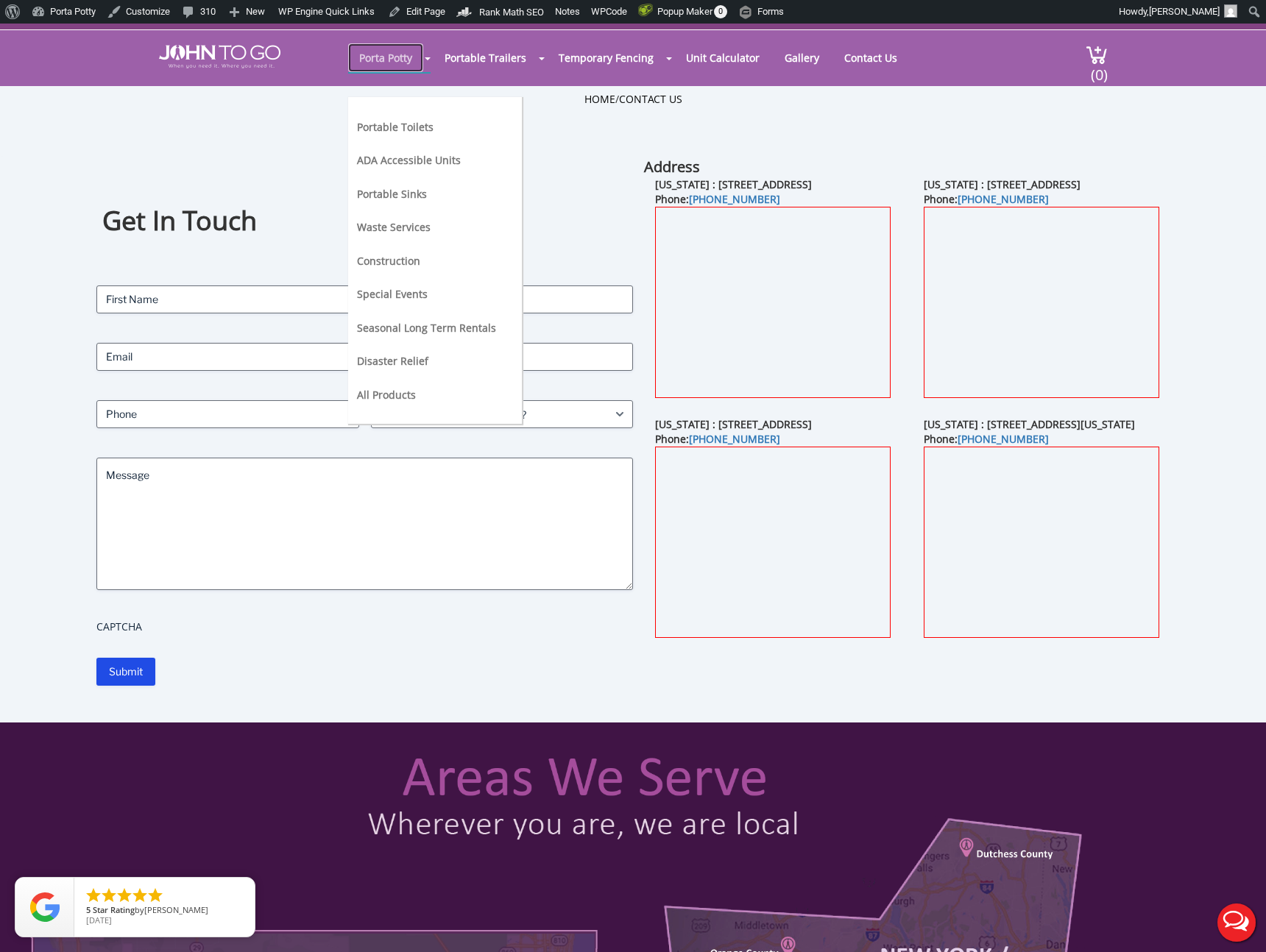
click at [398, 64] on link "Porta Potty" at bounding box center [386, 57] width 75 height 29
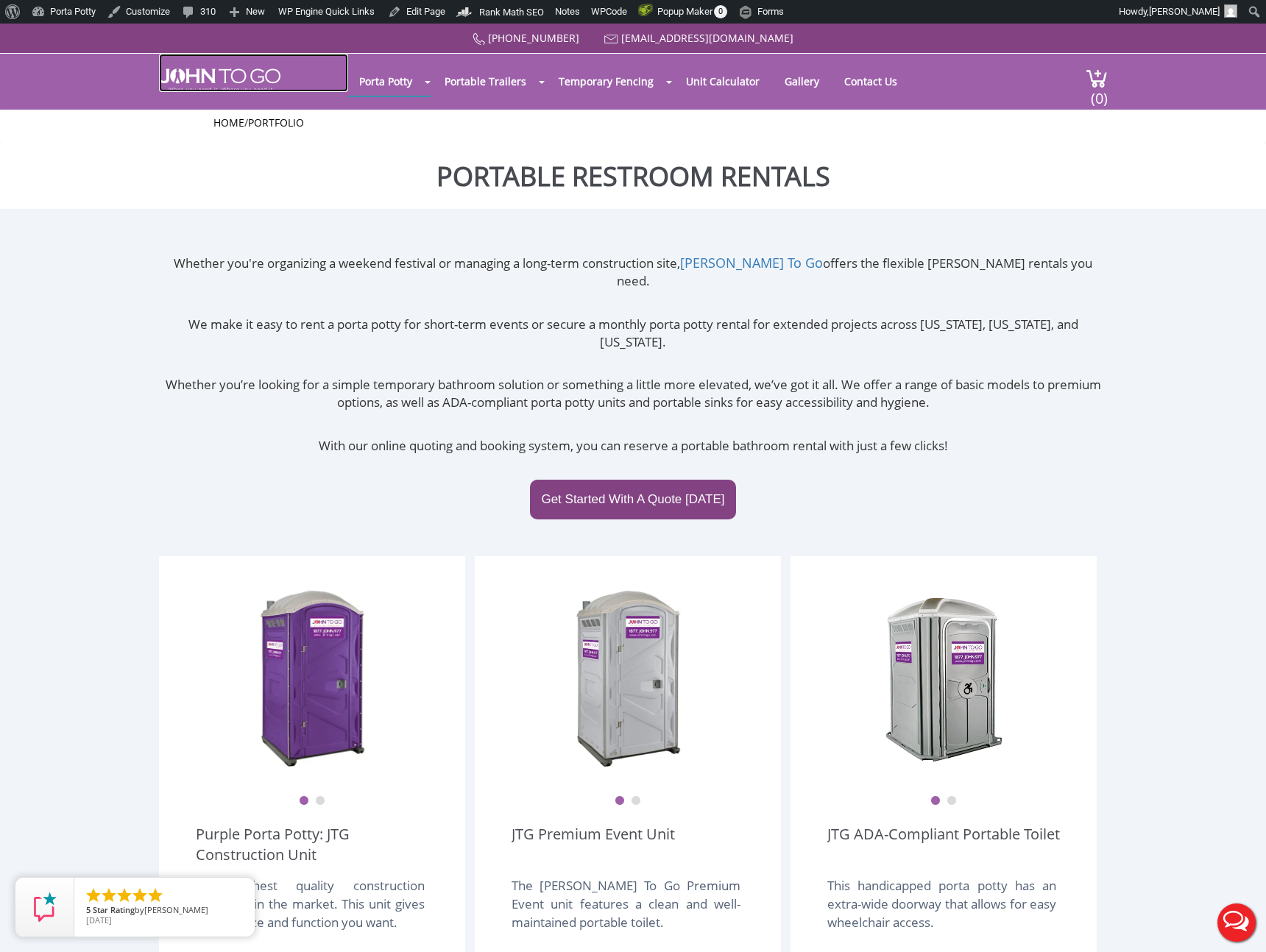
click at [224, 83] on img at bounding box center [219, 80] width 121 height 24
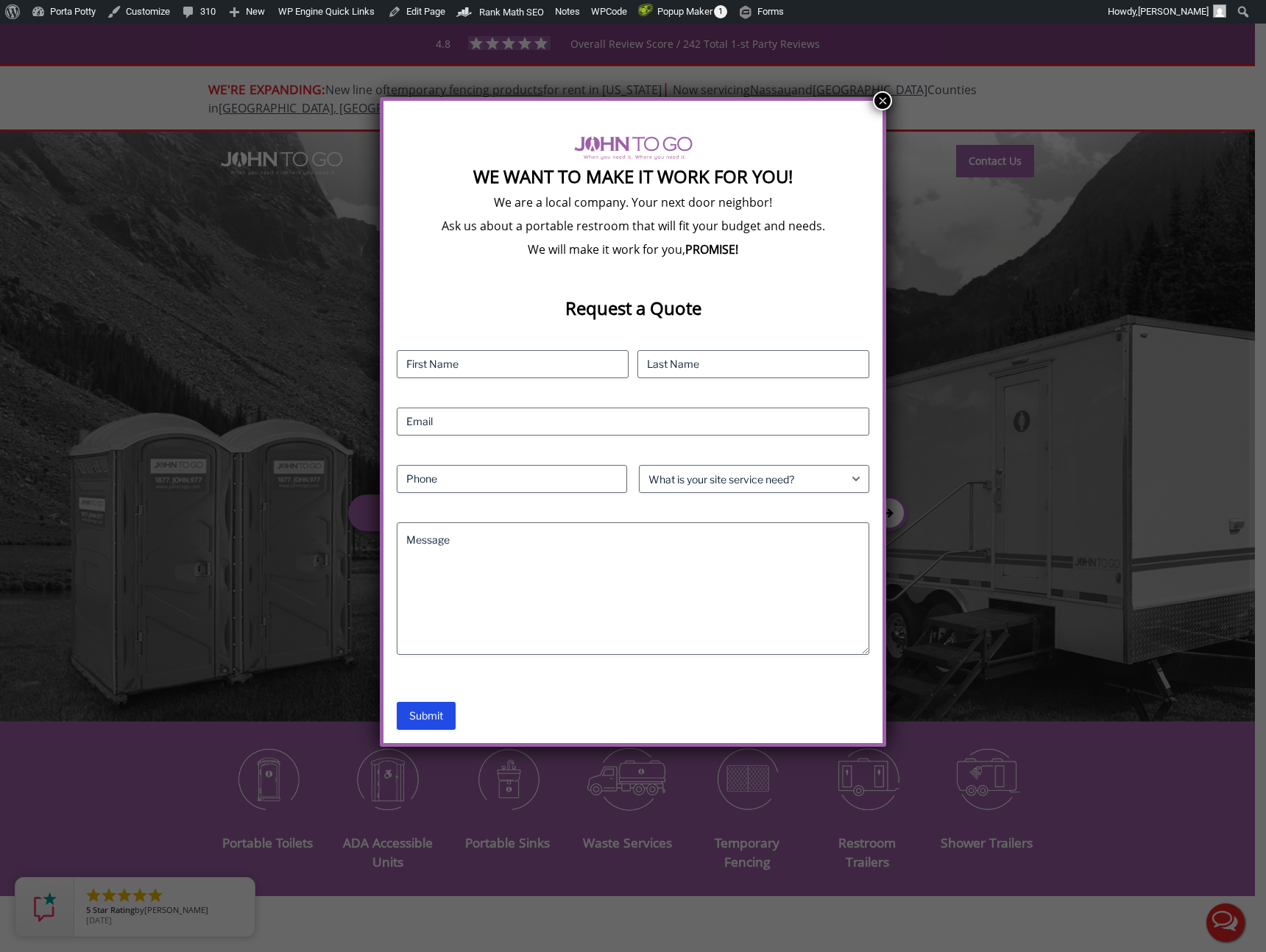
click at [884, 99] on button "×" at bounding box center [882, 100] width 19 height 19
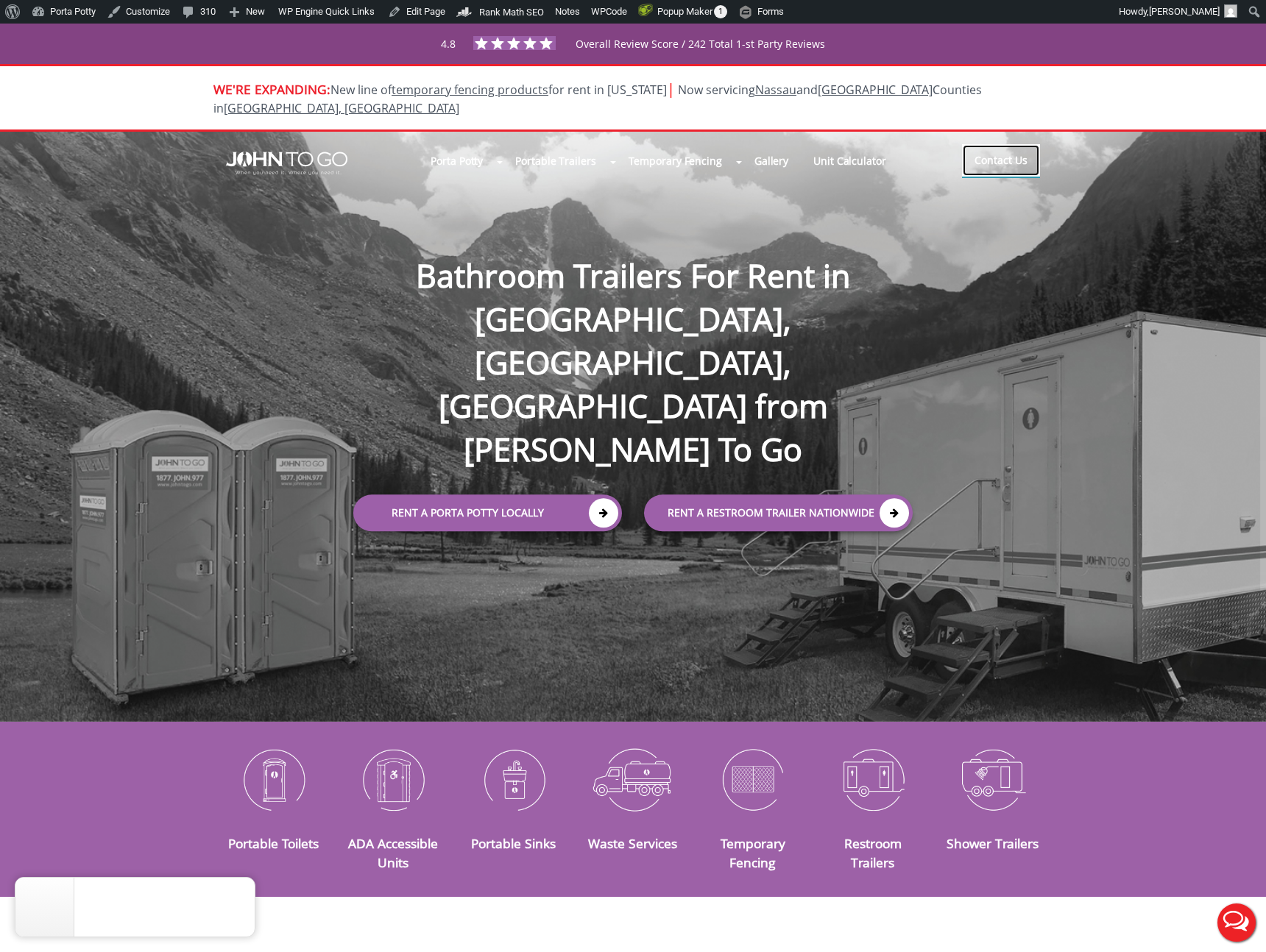
click at [1001, 144] on link "Contact Us" at bounding box center [1001, 161] width 78 height 33
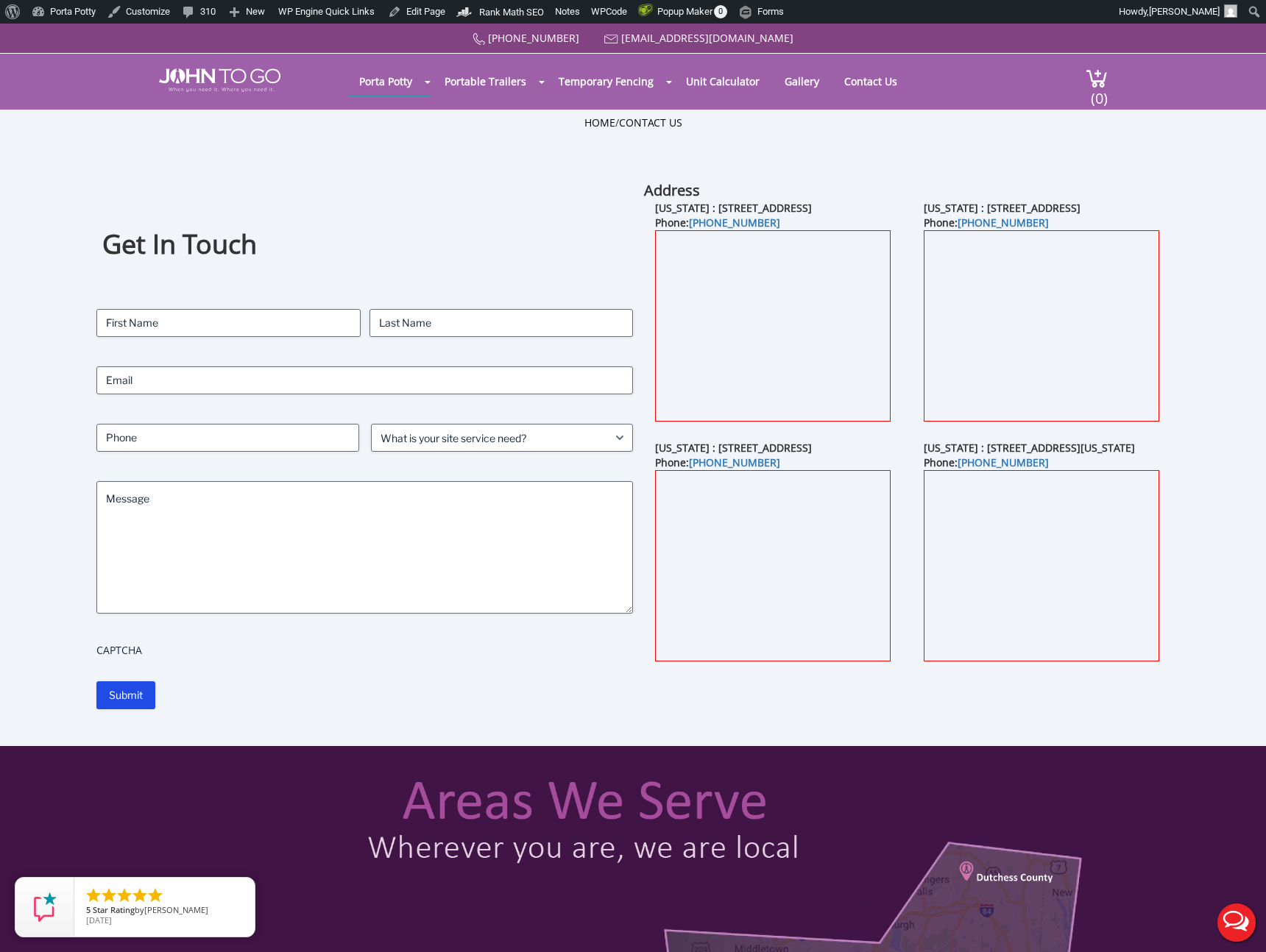
click at [265, 140] on div "Home / Contact Us" at bounding box center [633, 145] width 861 height 59
click at [227, 173] on div "Home / Contact Us" at bounding box center [633, 145] width 861 height 59
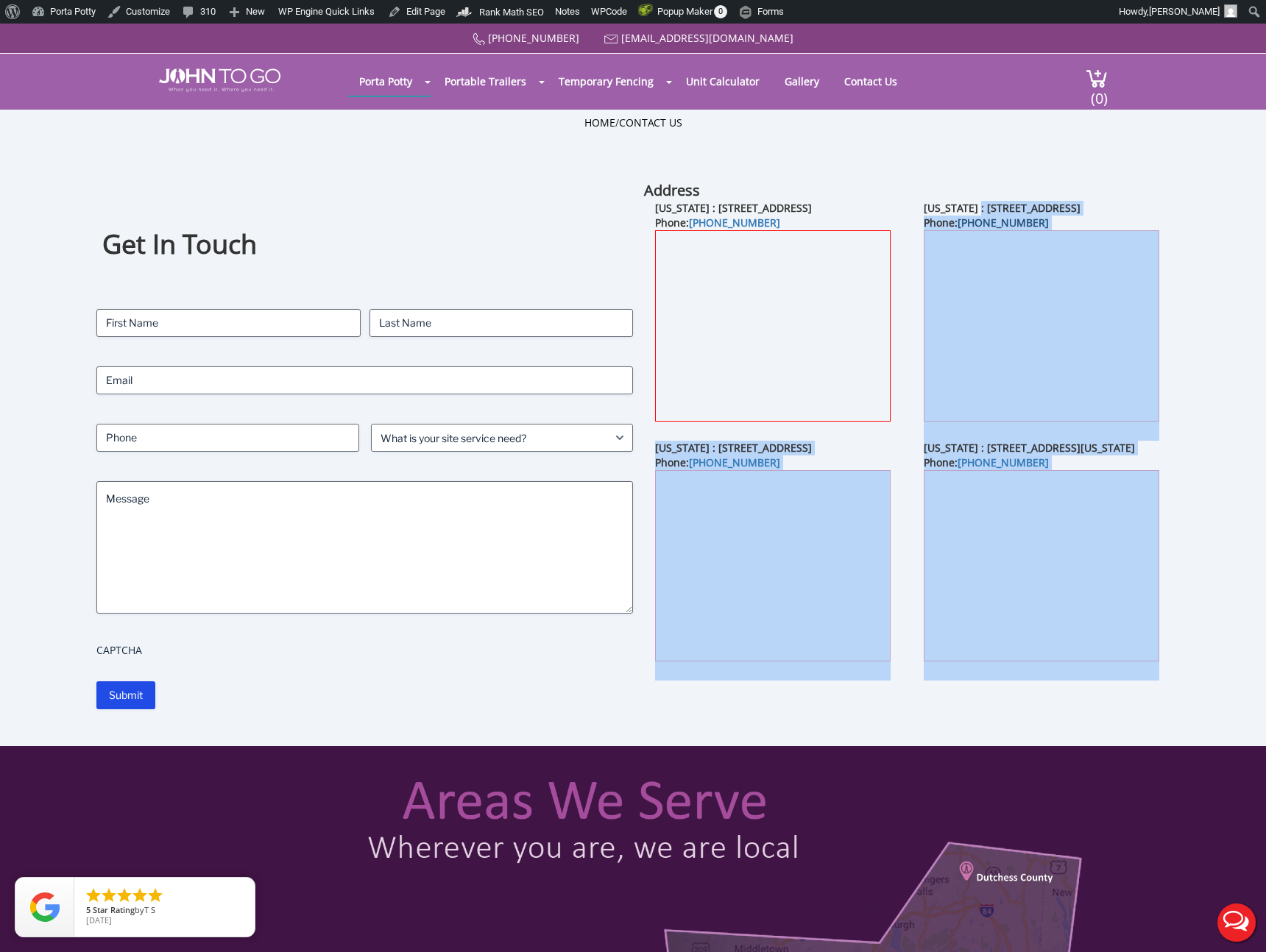
drag, startPoint x: 1195, startPoint y: 211, endPoint x: 979, endPoint y: 216, distance: 216.1
click at [979, 216] on div "Get In Touch Contact Name (Required) First Last Email (Required) Phone (Require…" at bounding box center [633, 463] width 1140 height 566
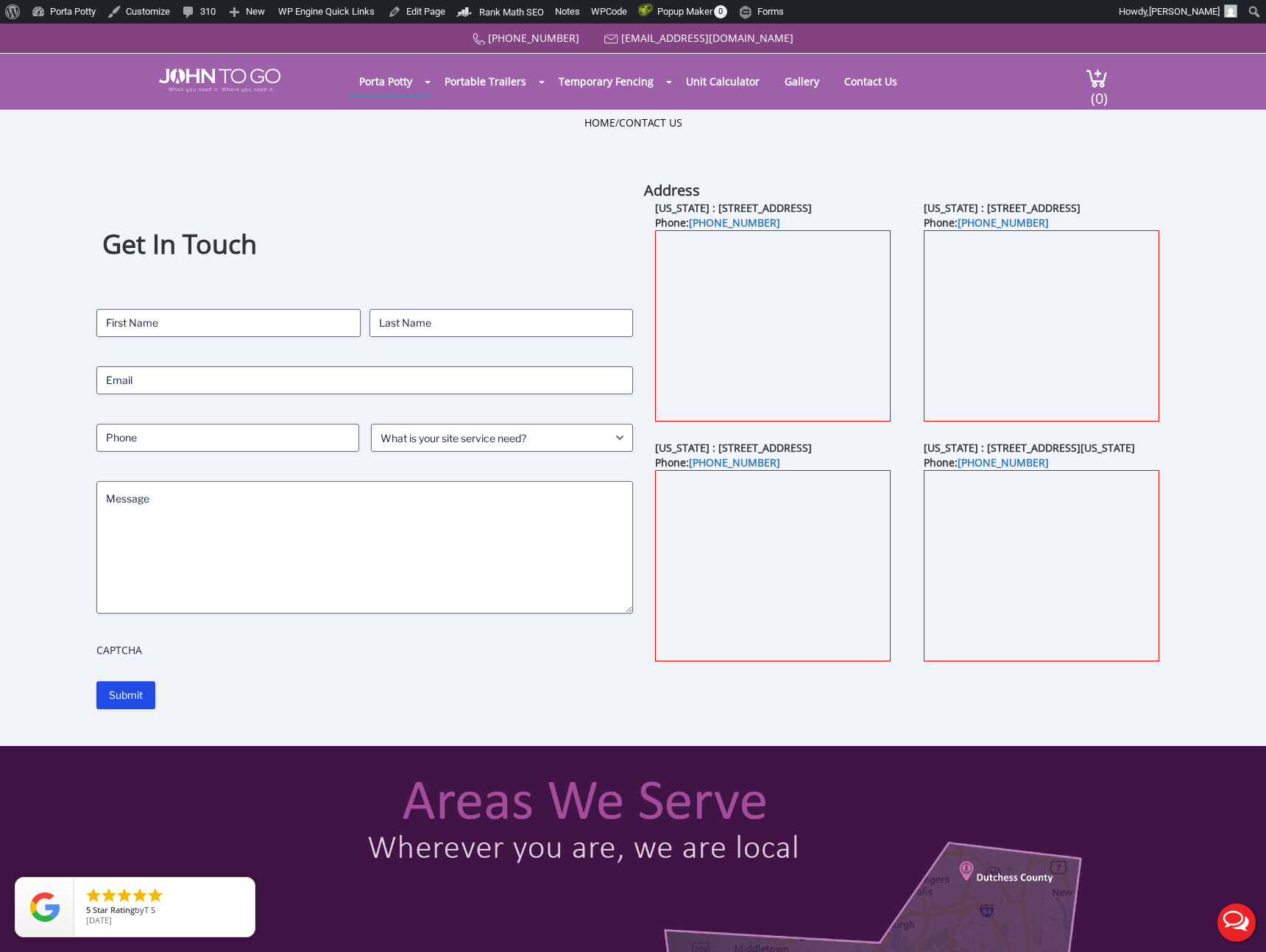
click at [924, 188] on div "Address [US_STATE] : [STREET_ADDRESS] Phone: [PHONE_NUMBER] [US_STATE] : [STREE…" at bounding box center [912, 444] width 536 height 529
drag, startPoint x: 922, startPoint y: 204, endPoint x: 975, endPoint y: 236, distance: 61.9
click at [1198, 459] on div "Get In Touch Contact Name (Required) First Last Email (Required) Phone (Require…" at bounding box center [633, 463] width 1140 height 566
click at [117, 649] on label "CAPTCHA" at bounding box center [364, 650] width 536 height 15
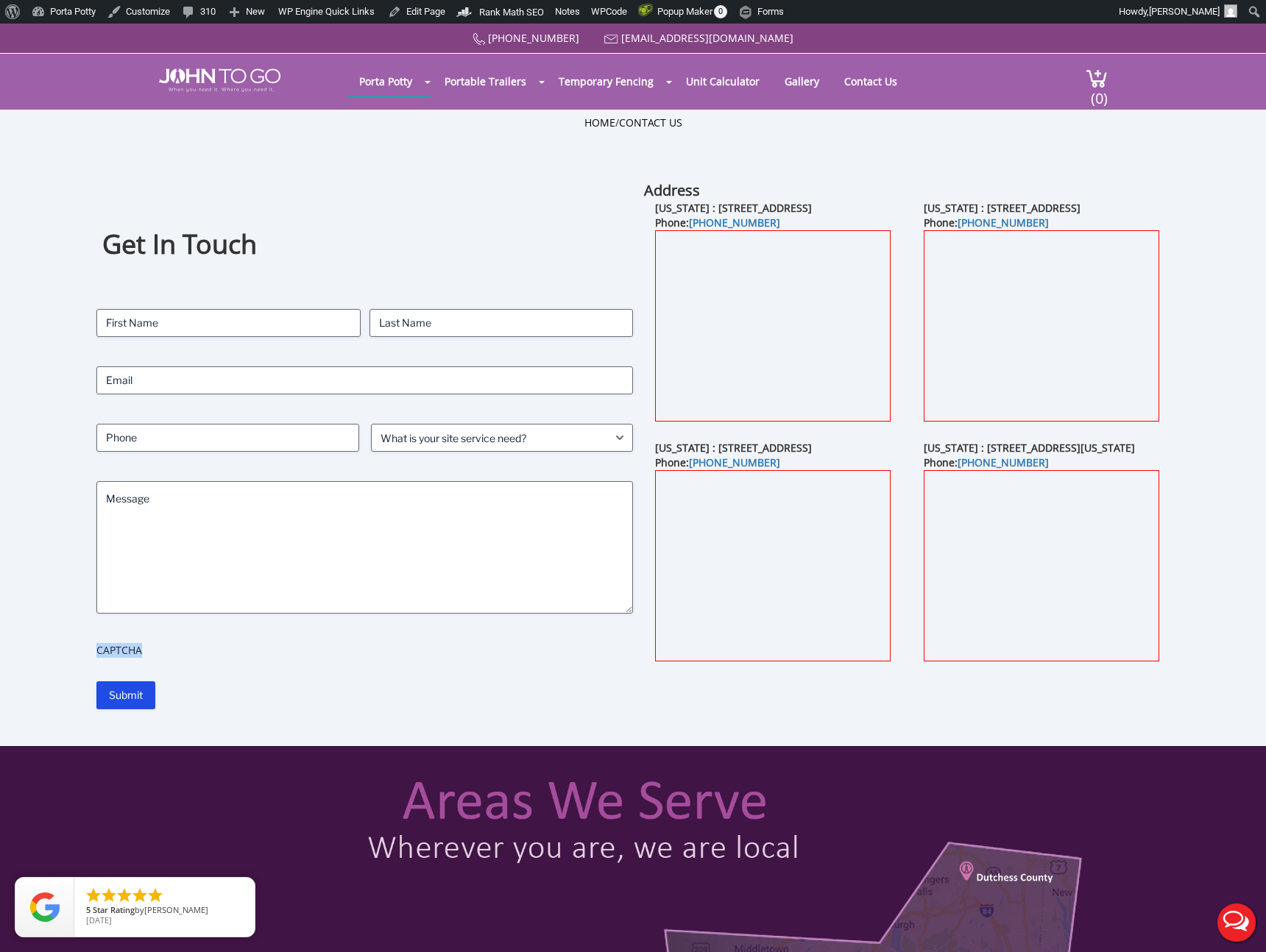
click at [117, 649] on label "CAPTCHA" at bounding box center [364, 650] width 536 height 15
click at [234, 646] on label "CAPTCHA" at bounding box center [364, 650] width 536 height 15
drag, startPoint x: 103, startPoint y: 246, endPoint x: 262, endPoint y: 354, distance: 192.2
click at [262, 354] on div "Get In Touch Contact Name (Required) First Last Email (Required) Phone (Require…" at bounding box center [364, 444] width 536 height 529
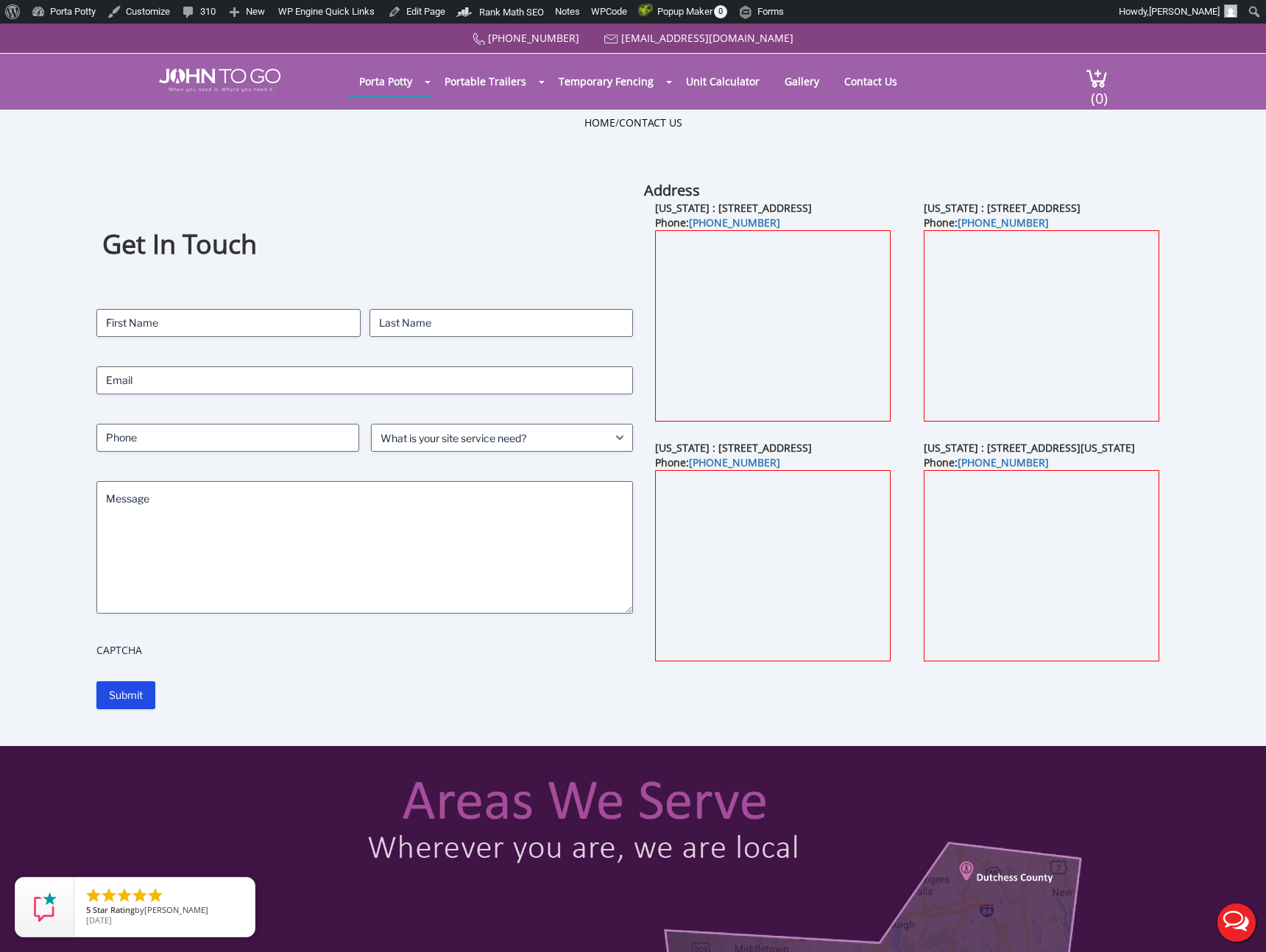
click at [170, 302] on div "Get In Touch Contact Name (Required) First Last Email (Required) Phone (Require…" at bounding box center [364, 444] width 536 height 529
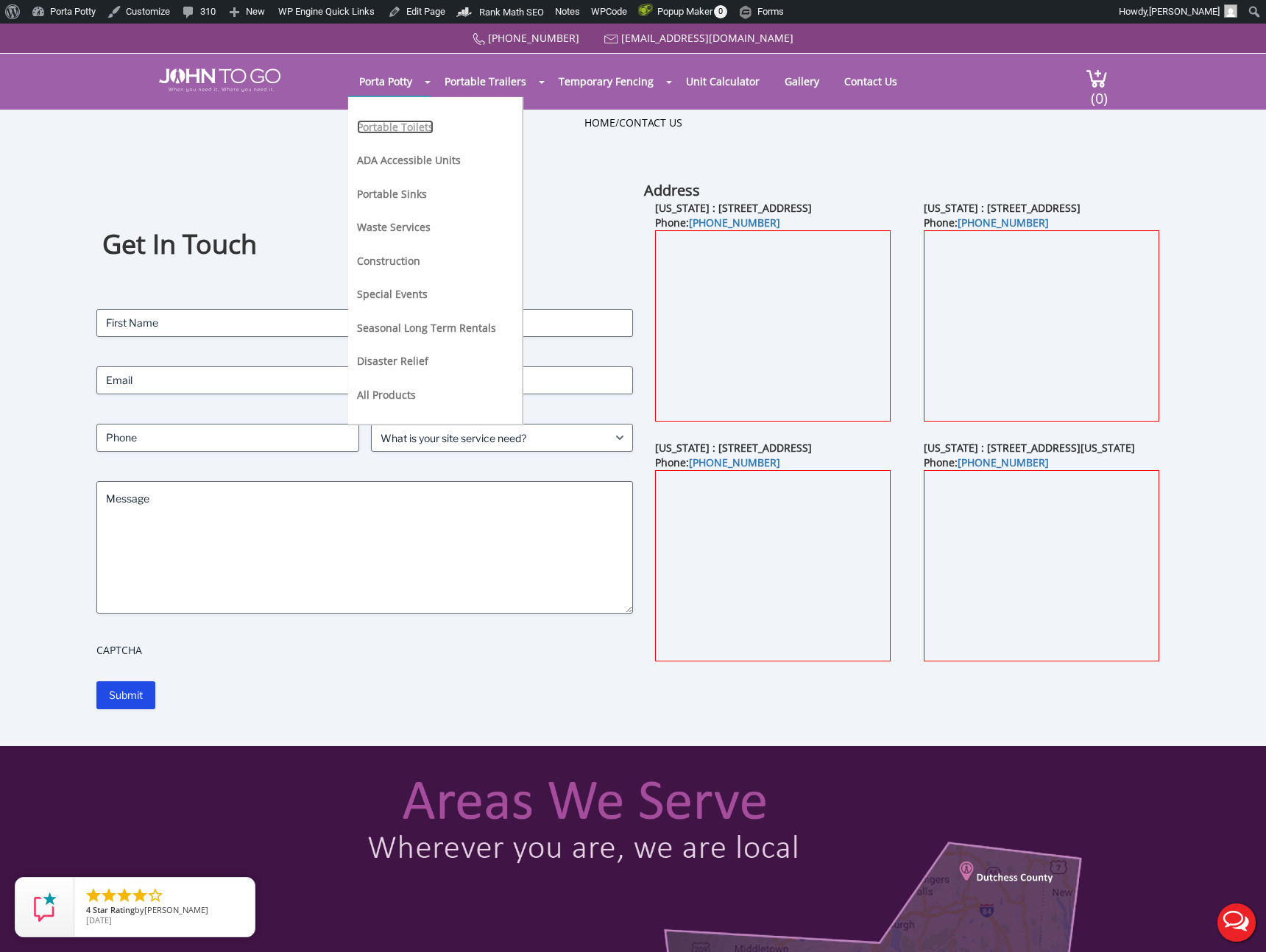
click at [396, 123] on link "Portable Toilets" at bounding box center [395, 126] width 77 height 14
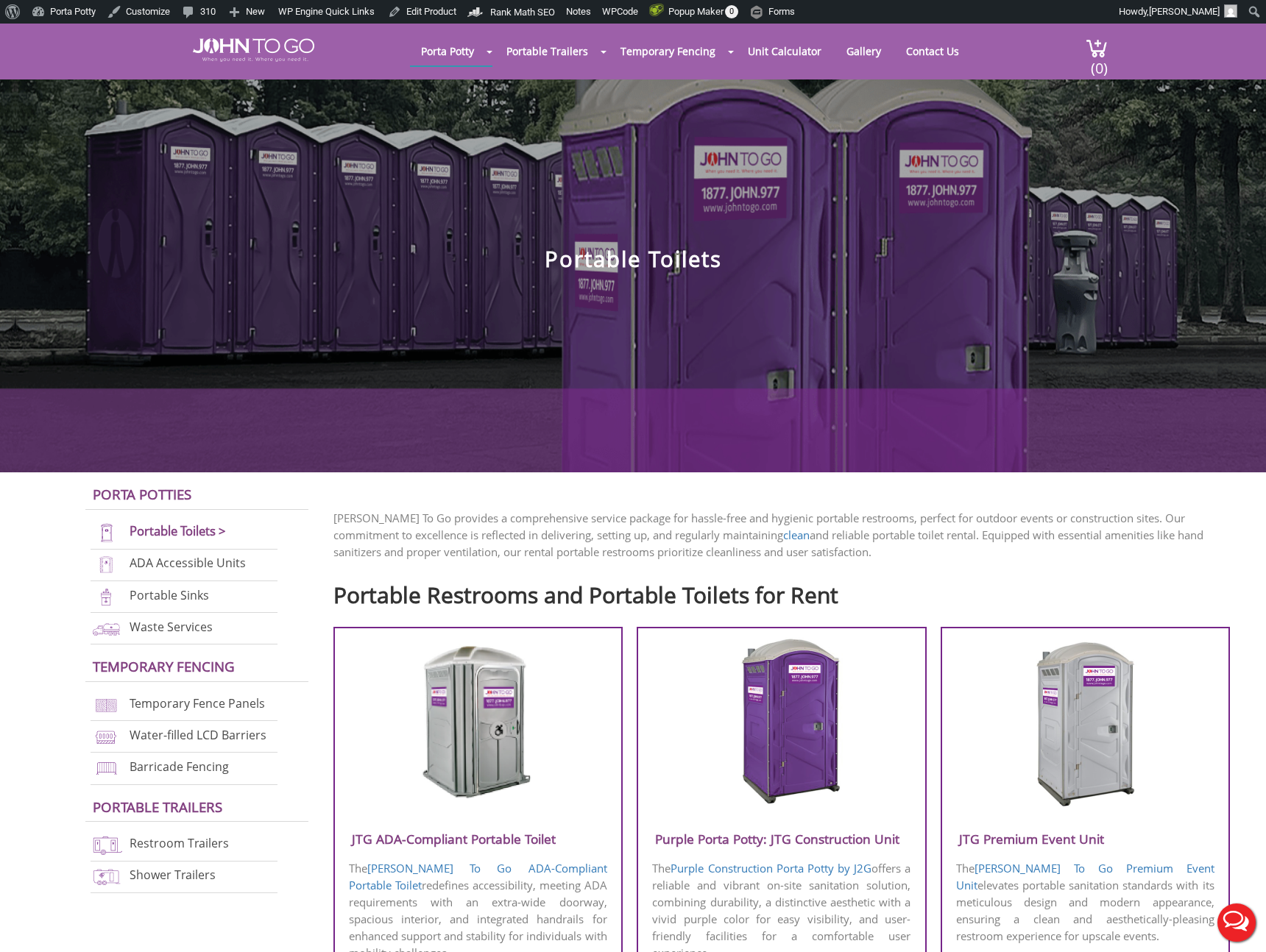
click at [520, 707] on img at bounding box center [478, 722] width 140 height 170
click at [440, 712] on img at bounding box center [478, 722] width 140 height 170
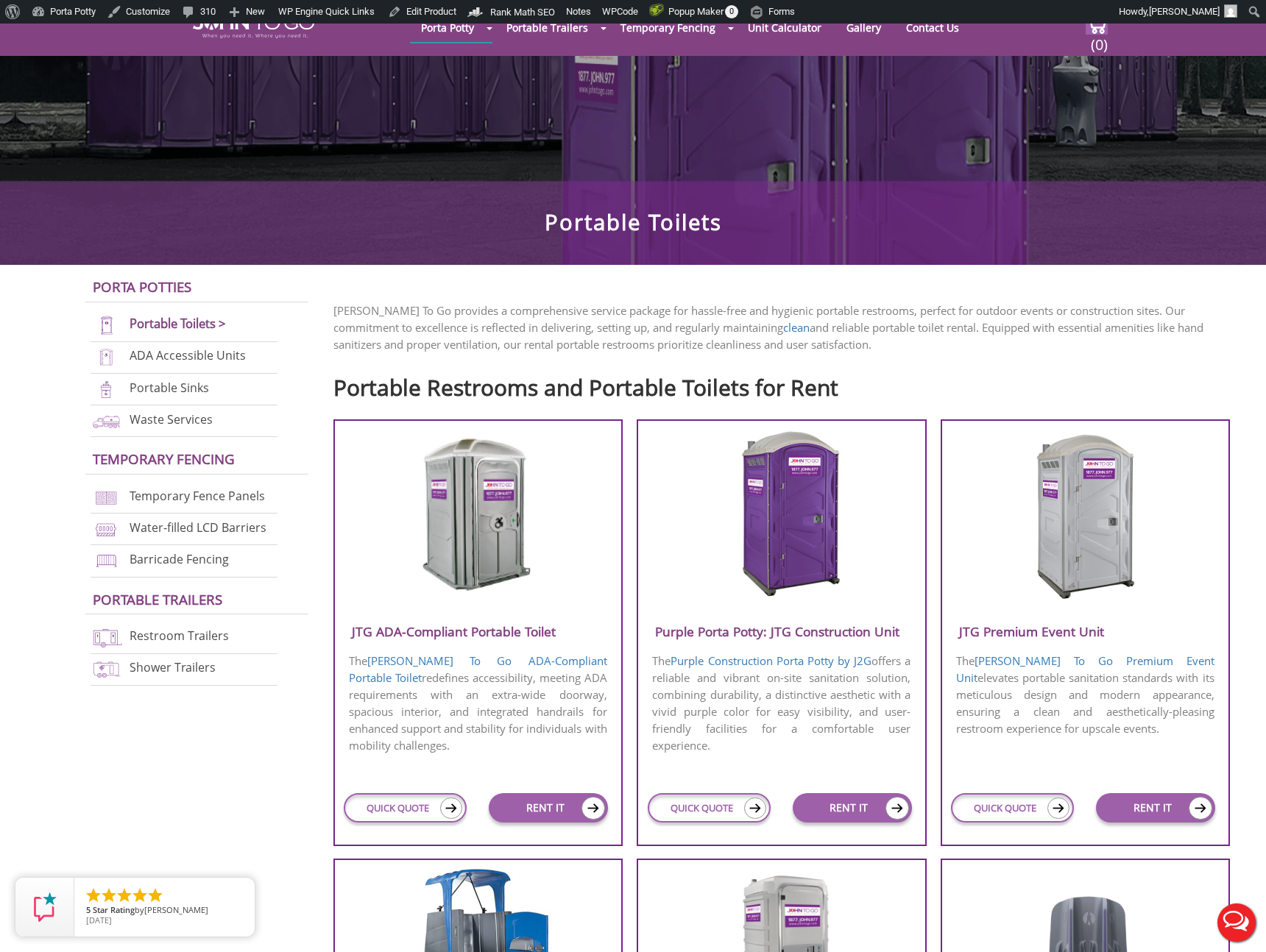
scroll to position [508, 0]
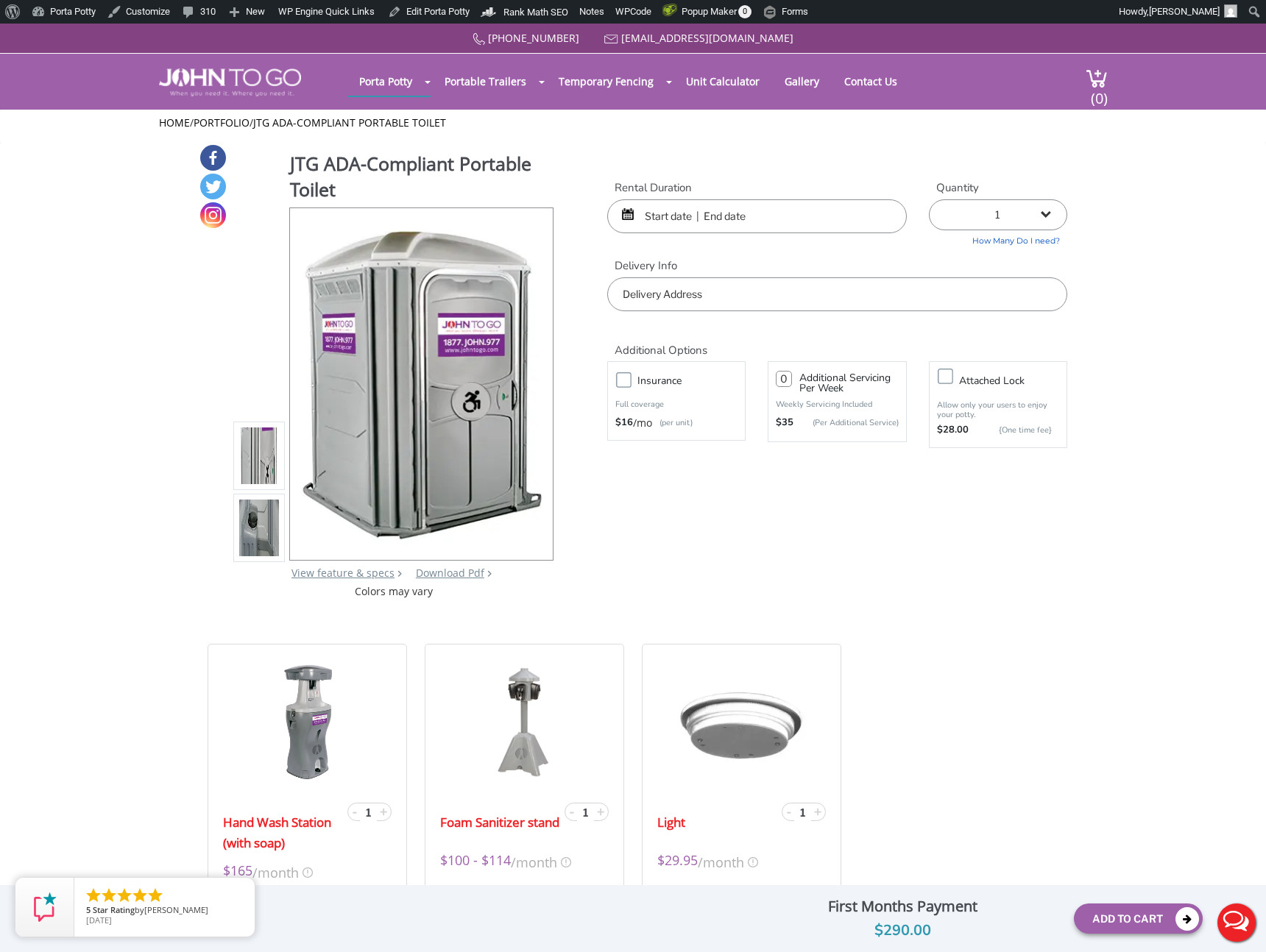
click at [728, 206] on input "text" at bounding box center [757, 217] width 300 height 34
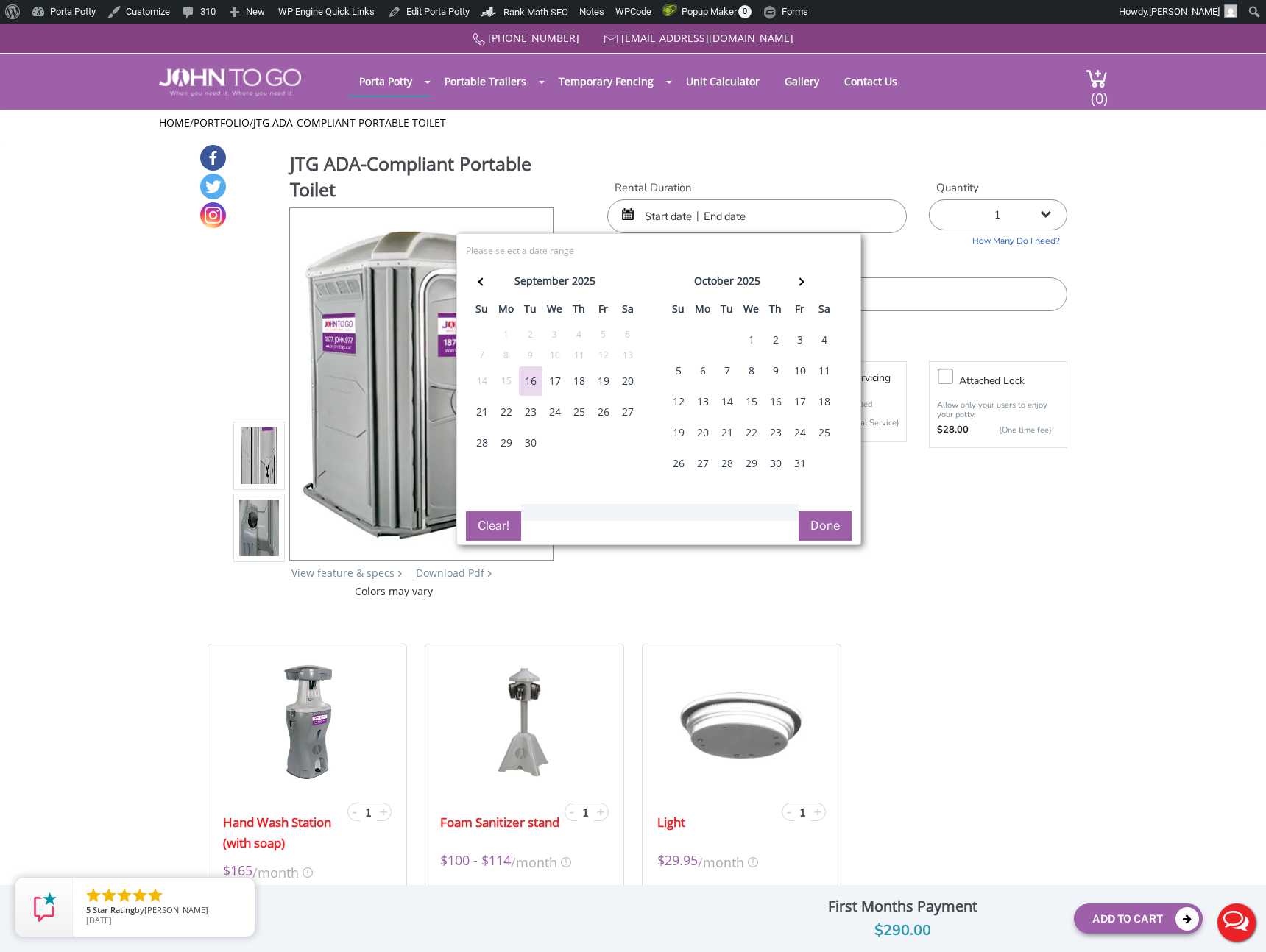
click at [533, 379] on div "16" at bounding box center [531, 381] width 24 height 29
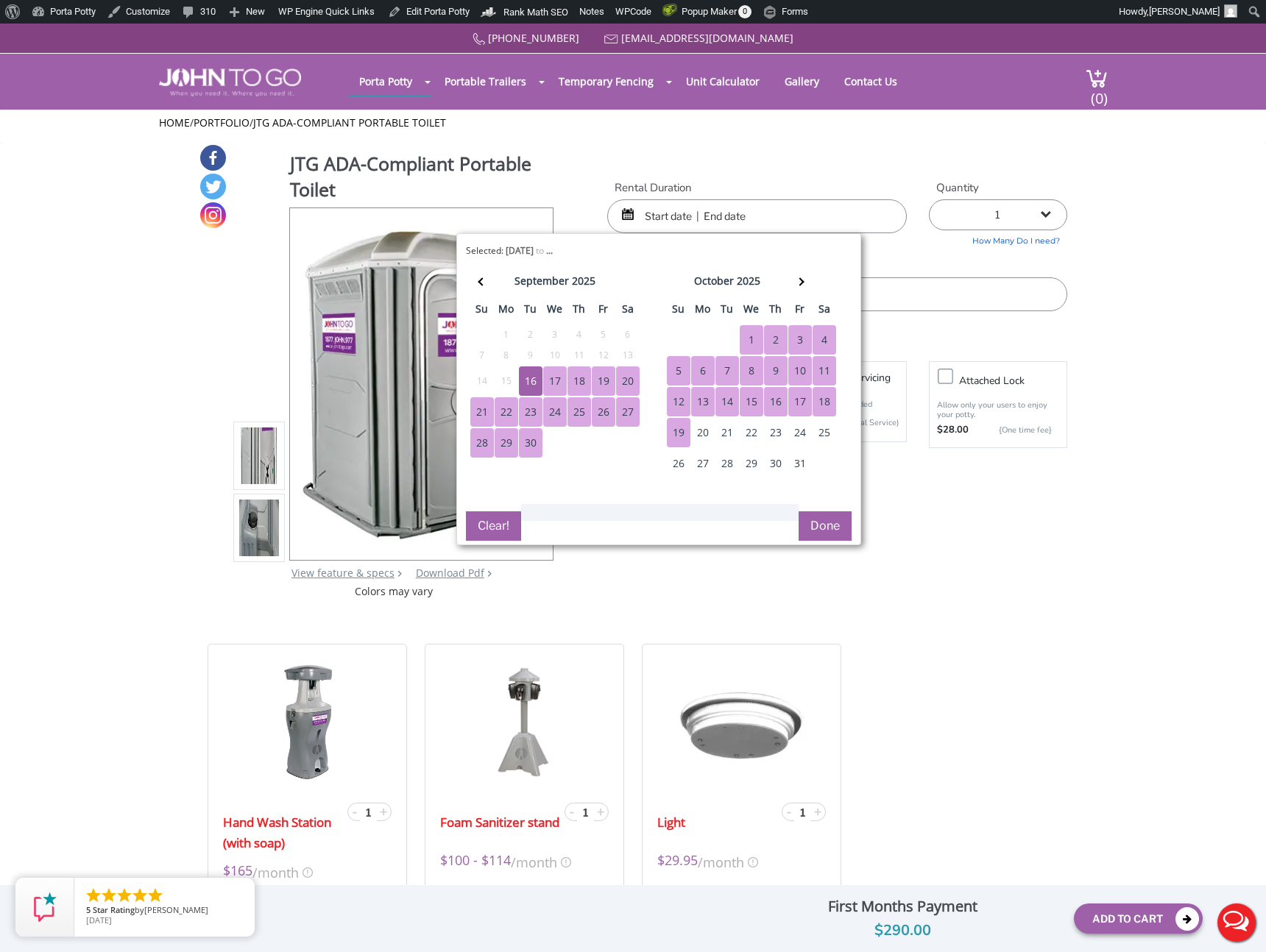
click at [686, 434] on div "19" at bounding box center [678, 433] width 24 height 29
type input "09/16/2025 to 10/19/2025"
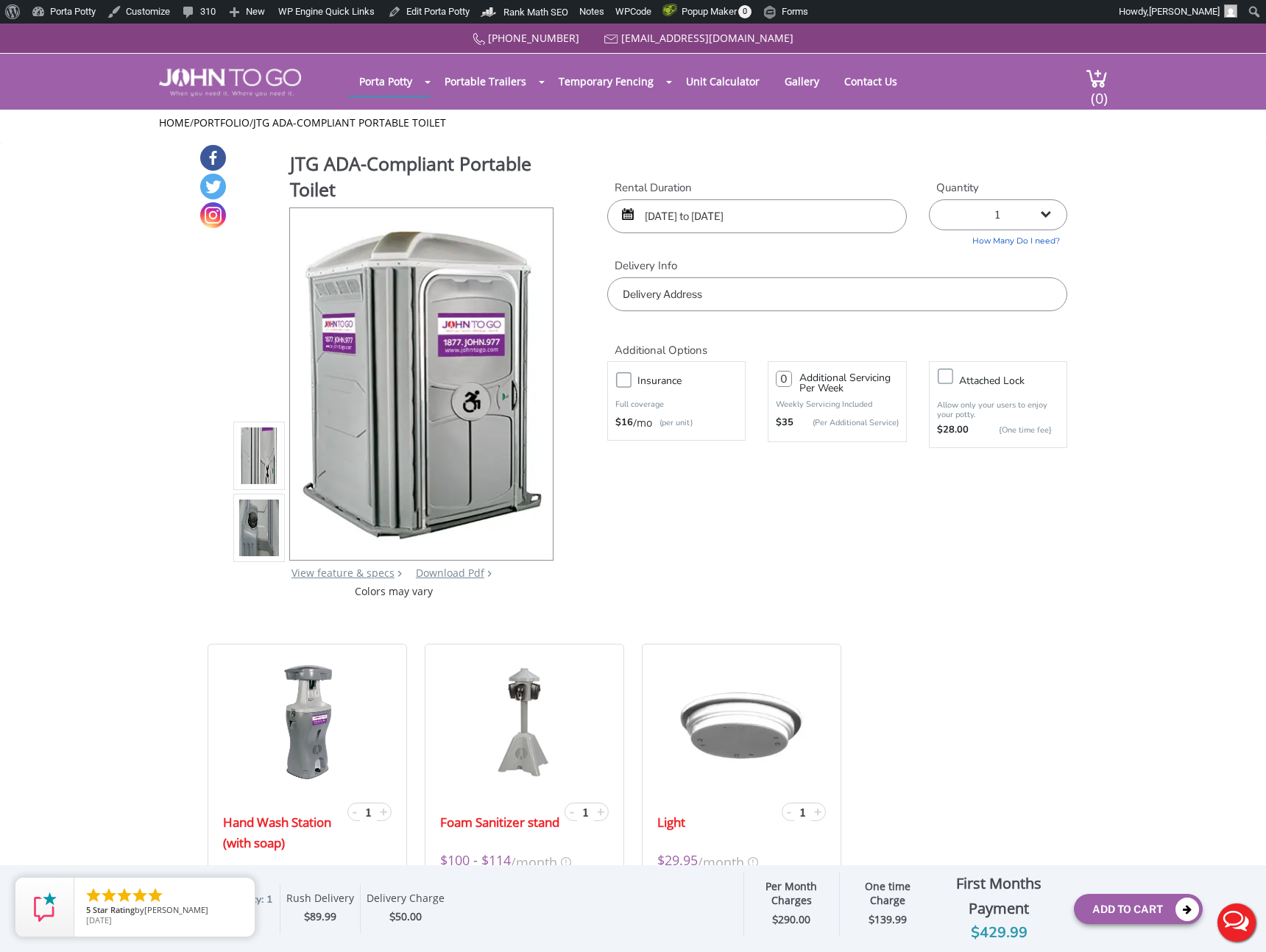
click at [934, 294] on input "text" at bounding box center [837, 294] width 460 height 34
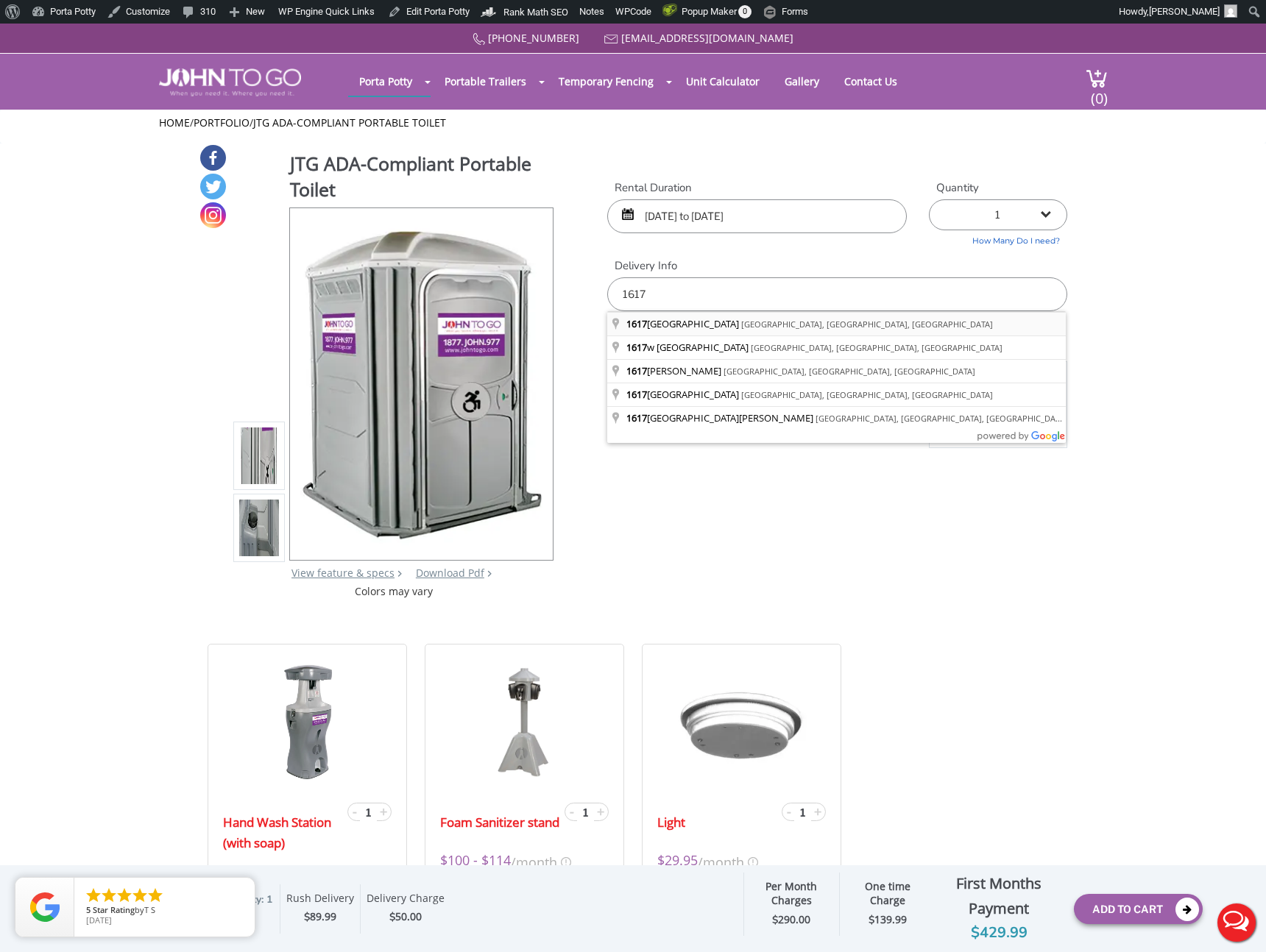
type input "1617 Park Place Avenue, Fort Worth, TX, USA"
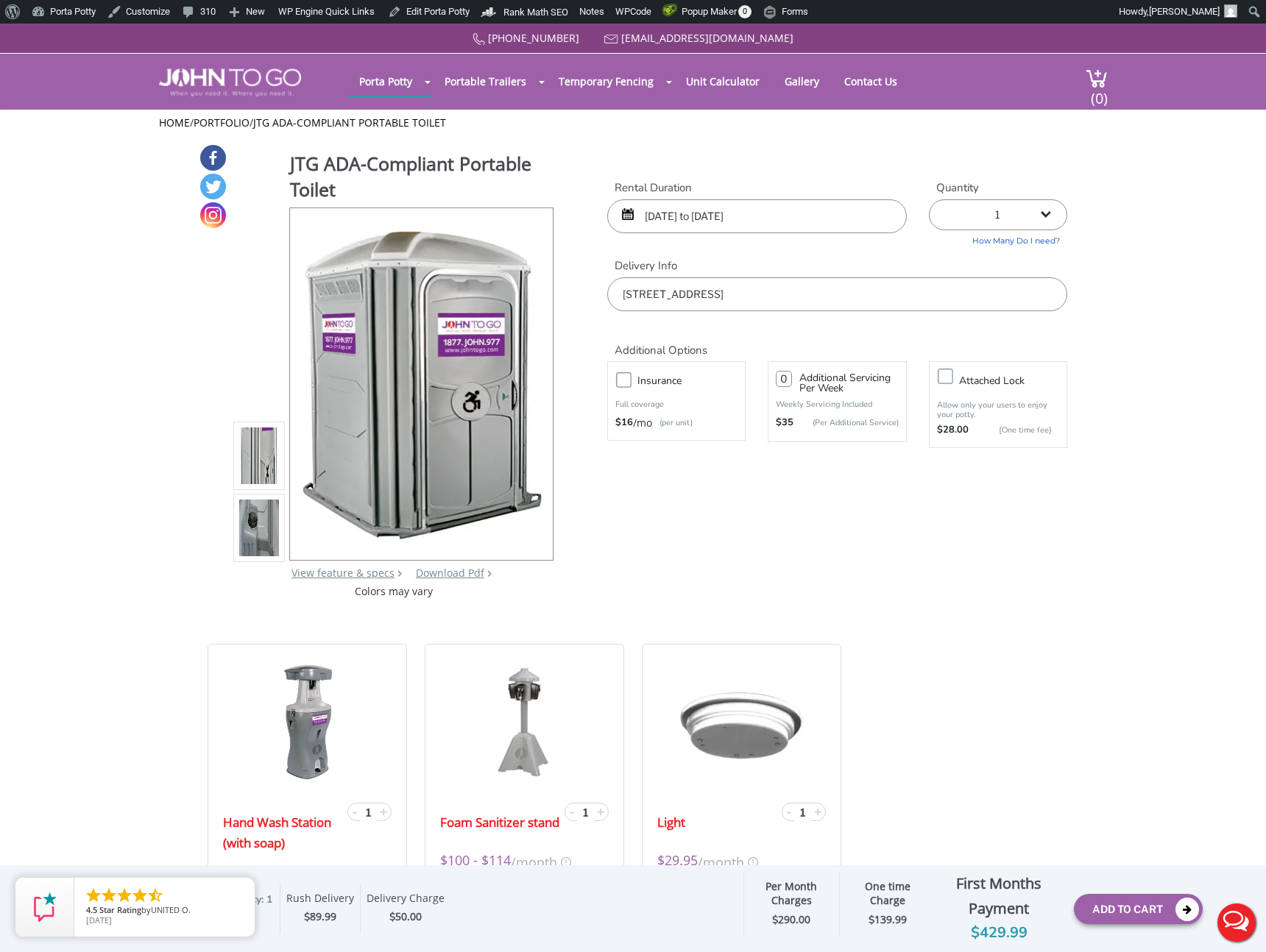
click at [840, 527] on div "JTG ADA-Compliant Portable Toilet View feature & specs Download Pdf Product PDF…" at bounding box center [633, 371] width 869 height 456
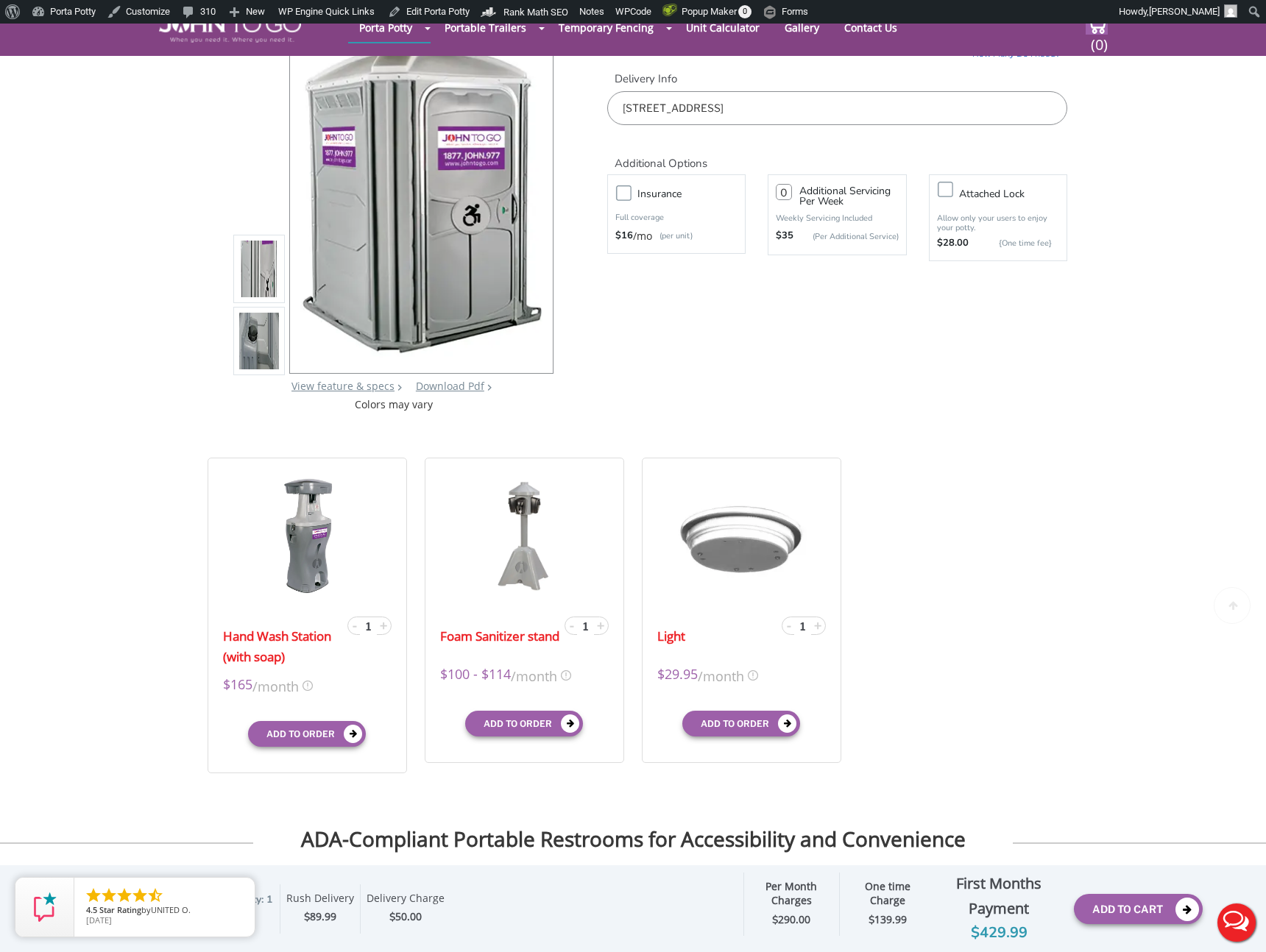
scroll to position [198, 0]
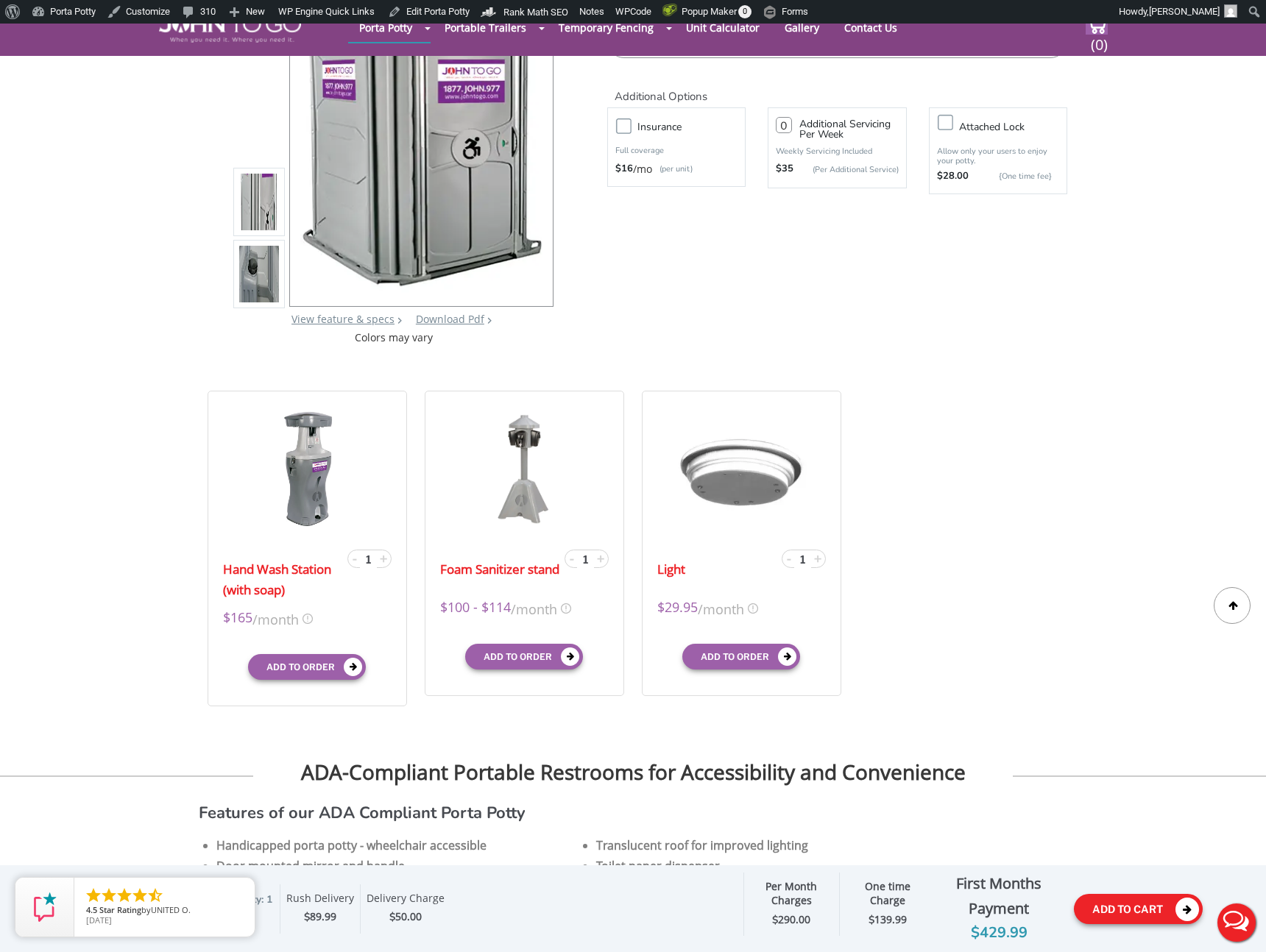
click at [1109, 910] on button "Add To Cart" at bounding box center [1138, 909] width 129 height 30
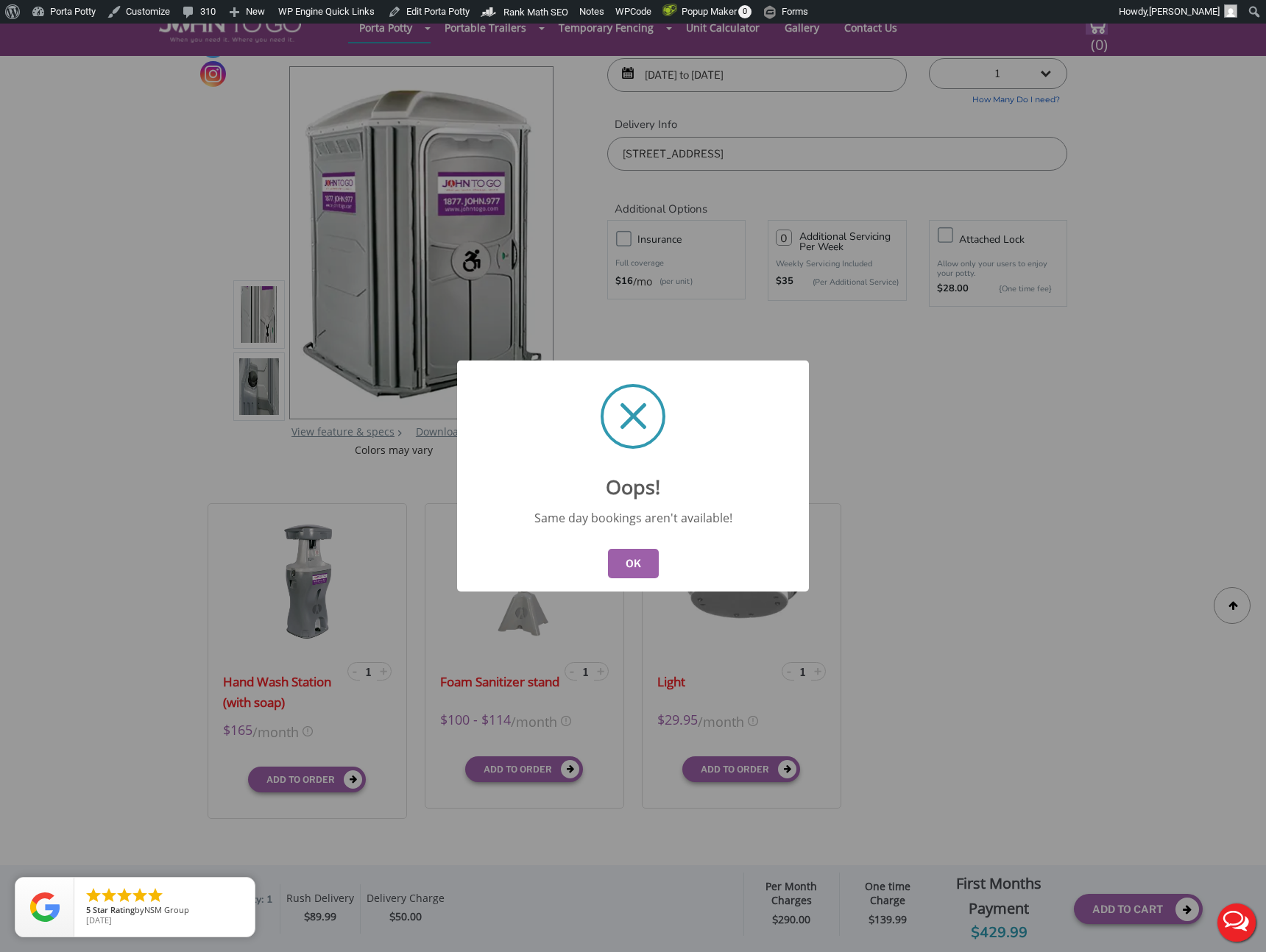
scroll to position [0, 0]
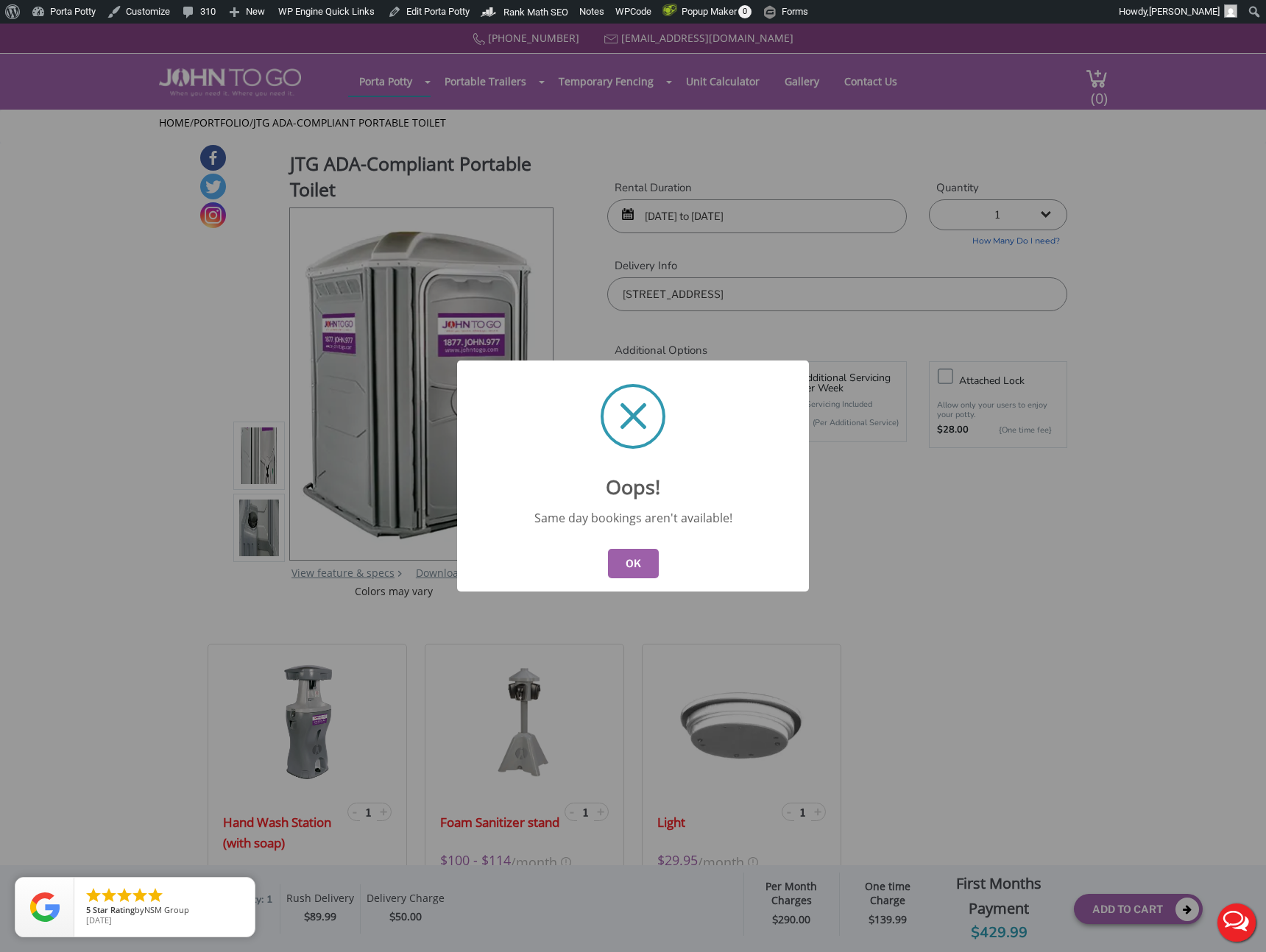
click at [630, 564] on button "OK" at bounding box center [633, 564] width 51 height 29
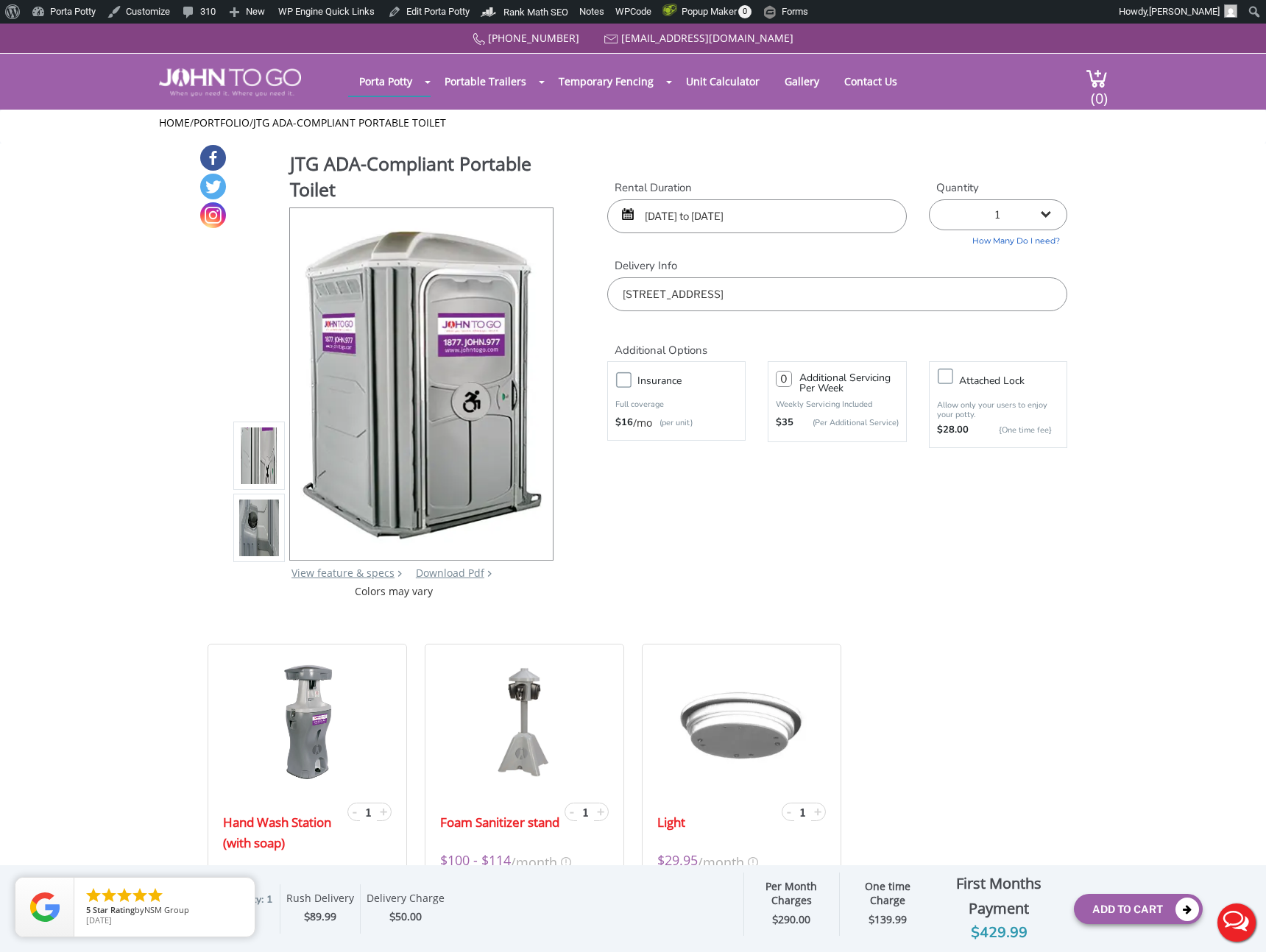
click at [788, 216] on input "09/16/2025 to 10/19/2025" at bounding box center [757, 217] width 300 height 34
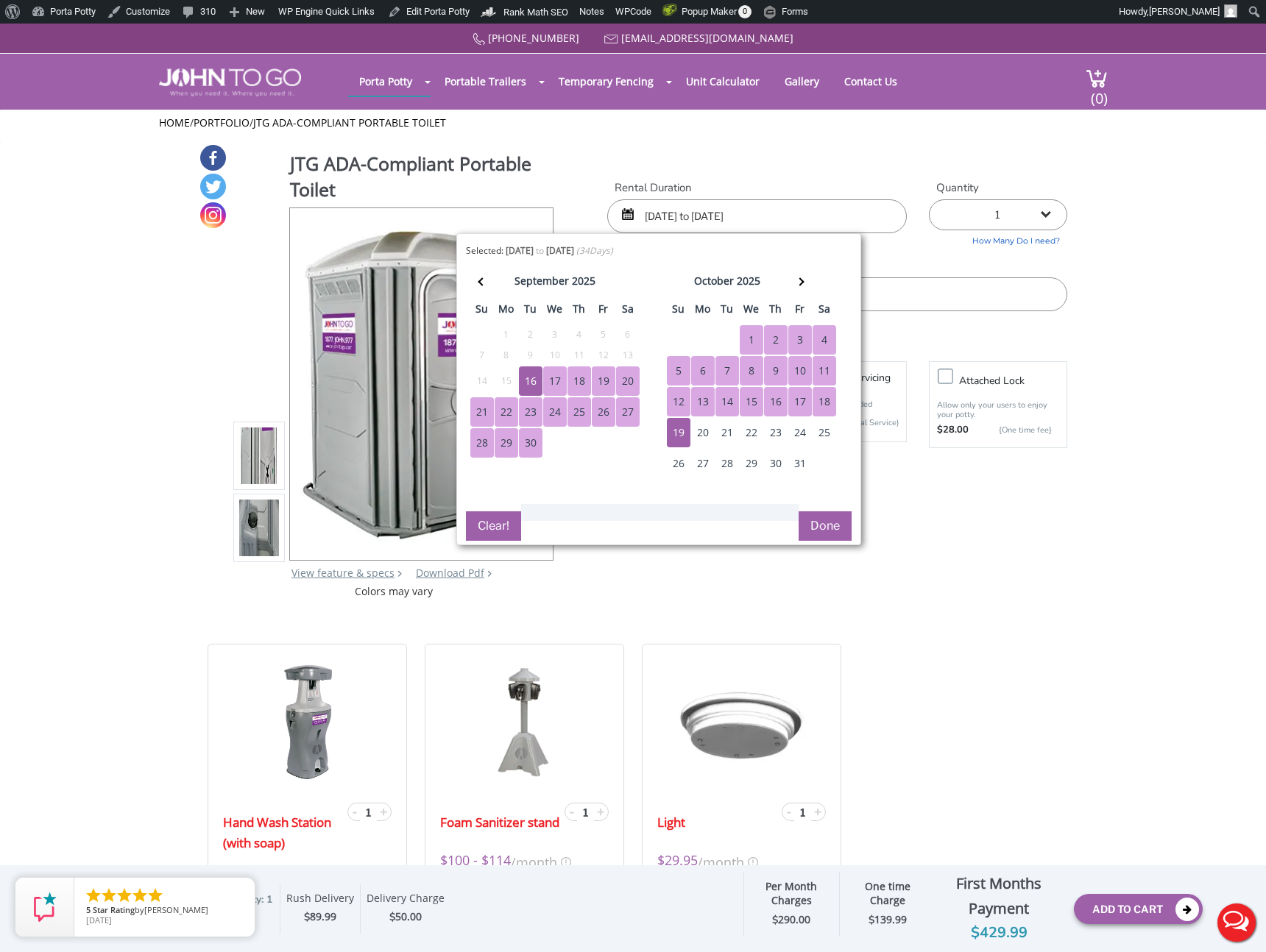
click at [602, 382] on div "19" at bounding box center [603, 381] width 24 height 29
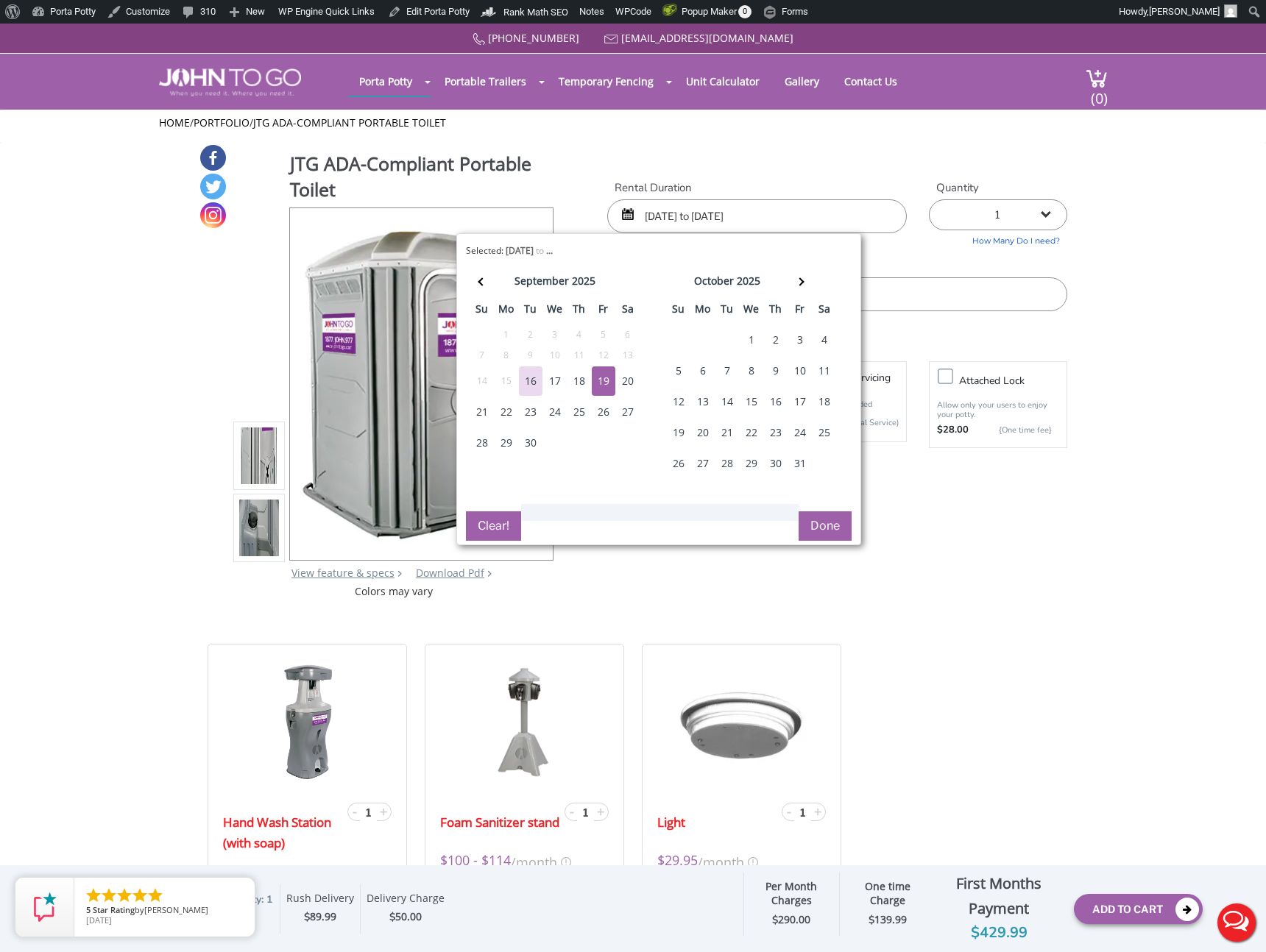
click at [602, 380] on div "19" at bounding box center [603, 381] width 24 height 29
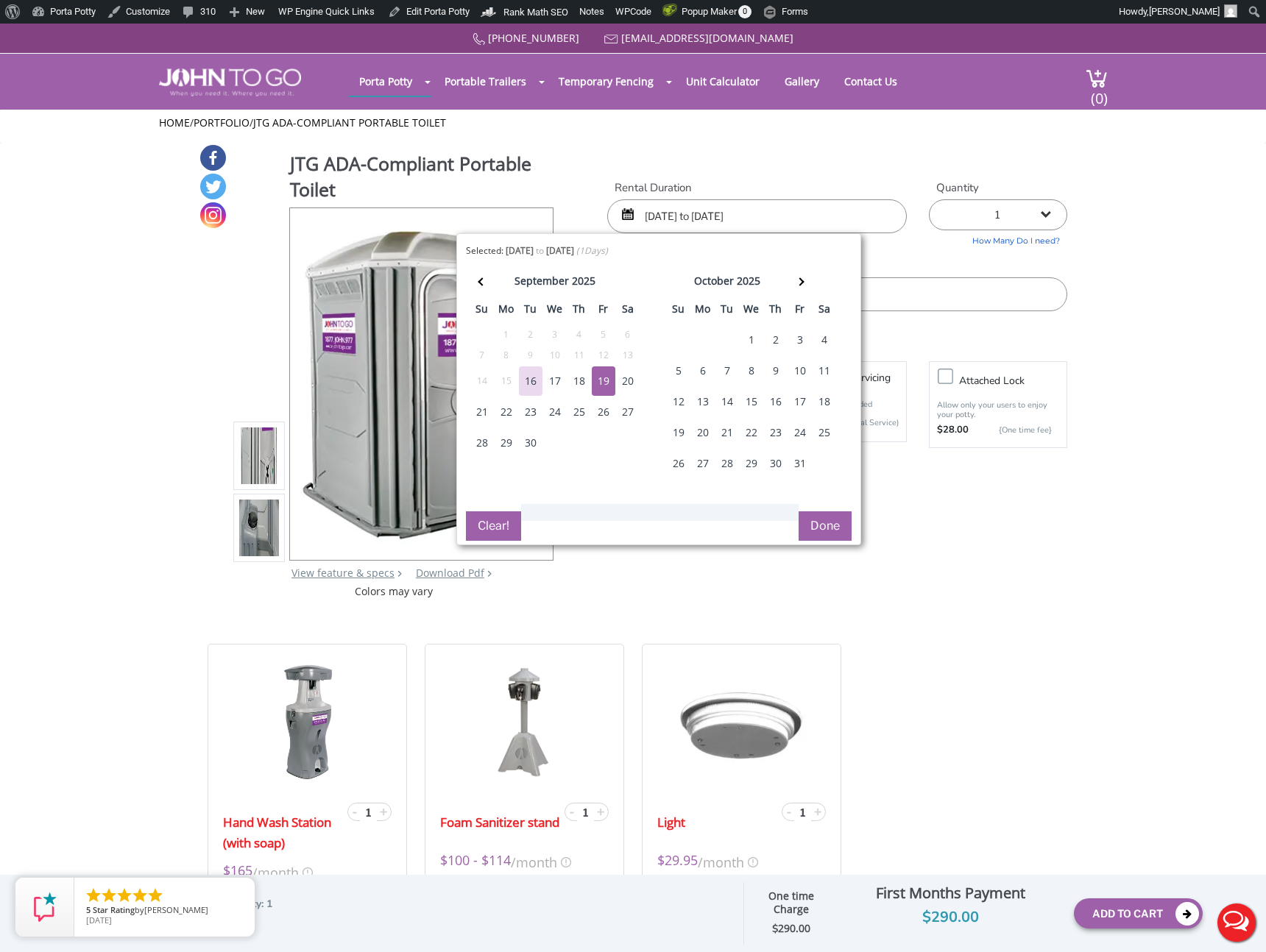
click at [605, 383] on div "19" at bounding box center [603, 381] width 24 height 29
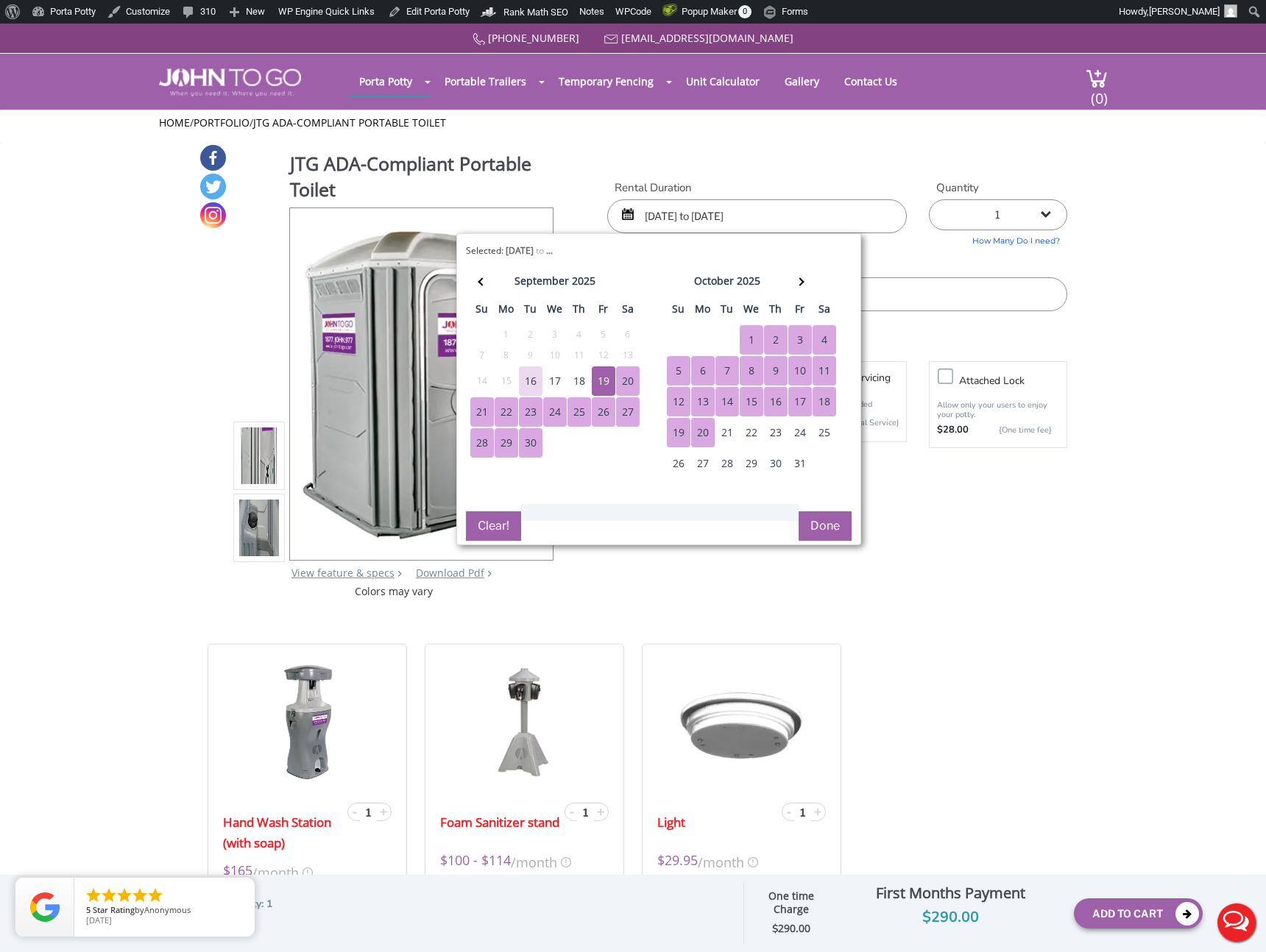
click at [701, 439] on div "20" at bounding box center [703, 433] width 24 height 29
type input "09/19/2025 to 10/20/2025"
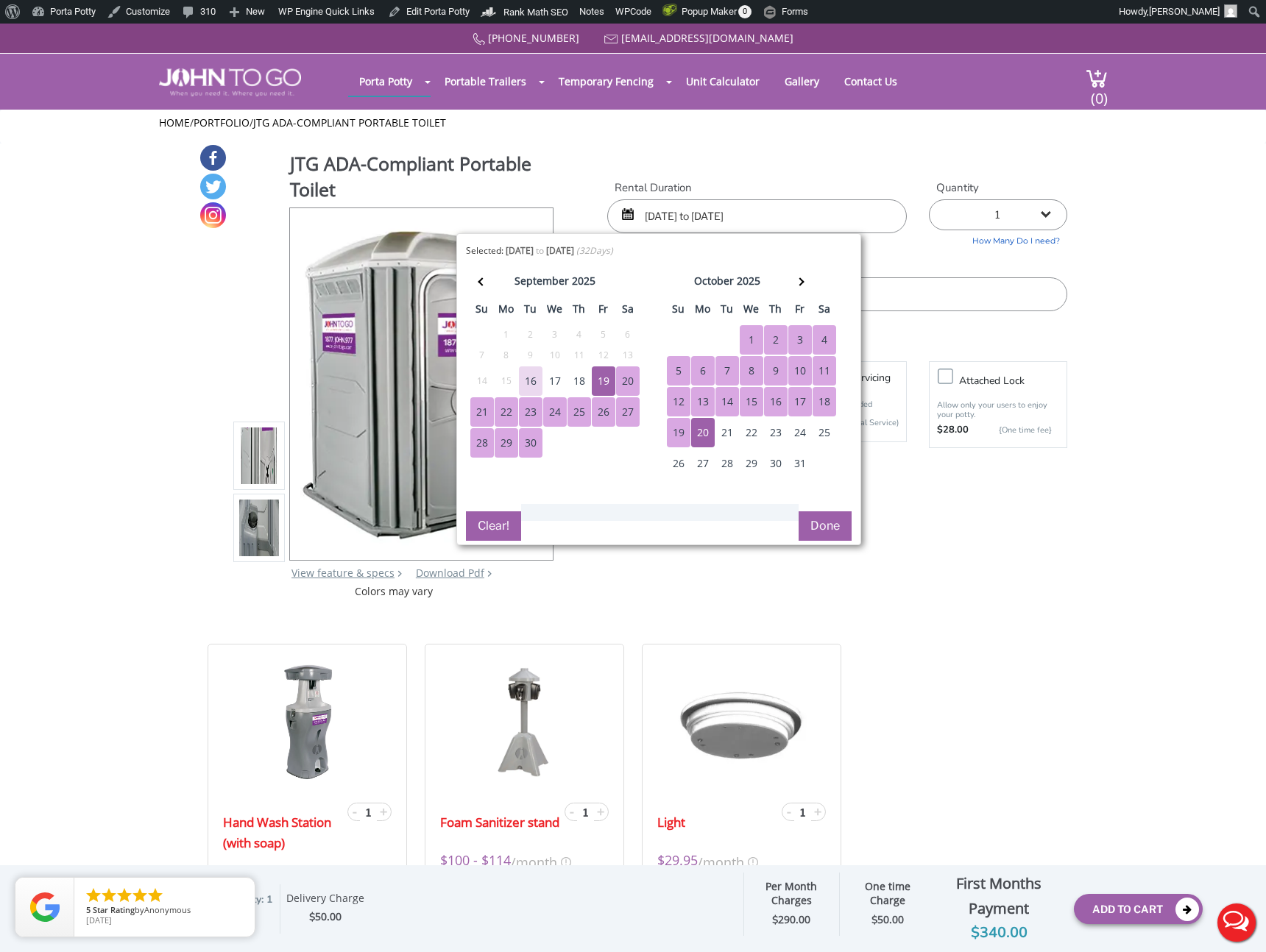
click at [819, 531] on button "Done" at bounding box center [825, 527] width 53 height 29
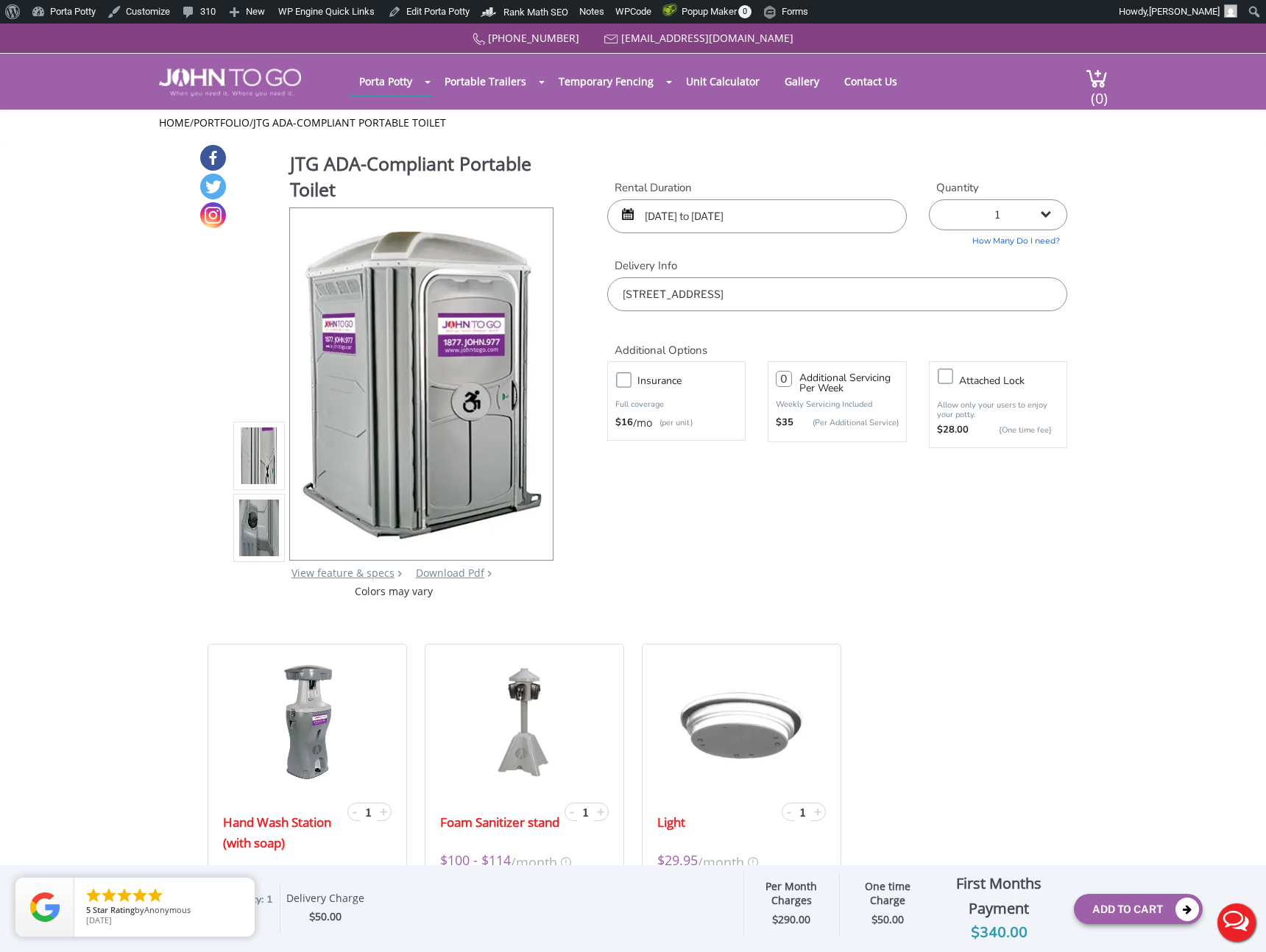
click at [924, 566] on div "JTG ADA-Compliant Portable Toilet View feature & specs Download Pdf Product PDF…" at bounding box center [633, 371] width 869 height 456
click at [1127, 906] on button "Add To Cart" at bounding box center [1138, 909] width 129 height 30
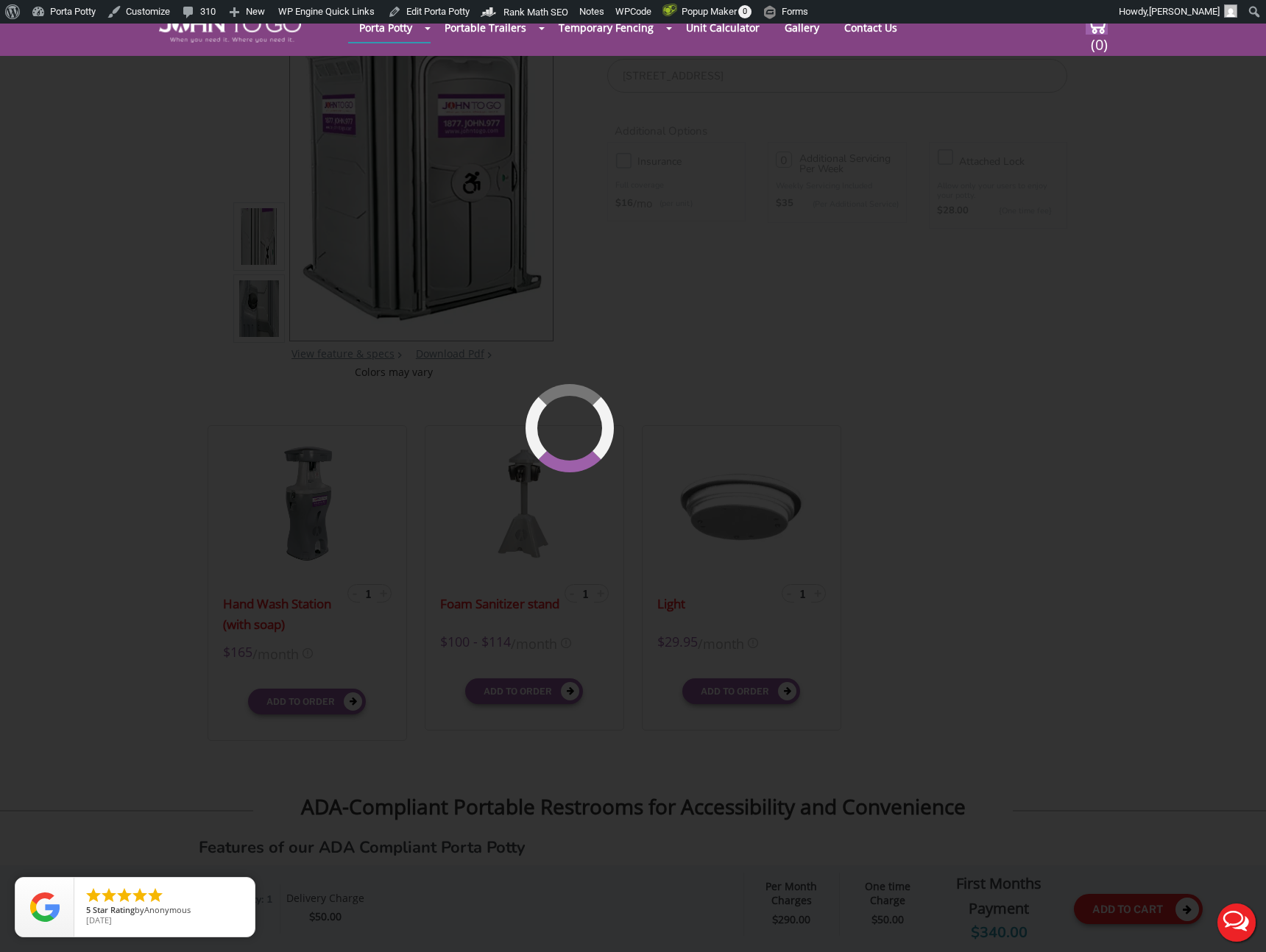
scroll to position [180, 0]
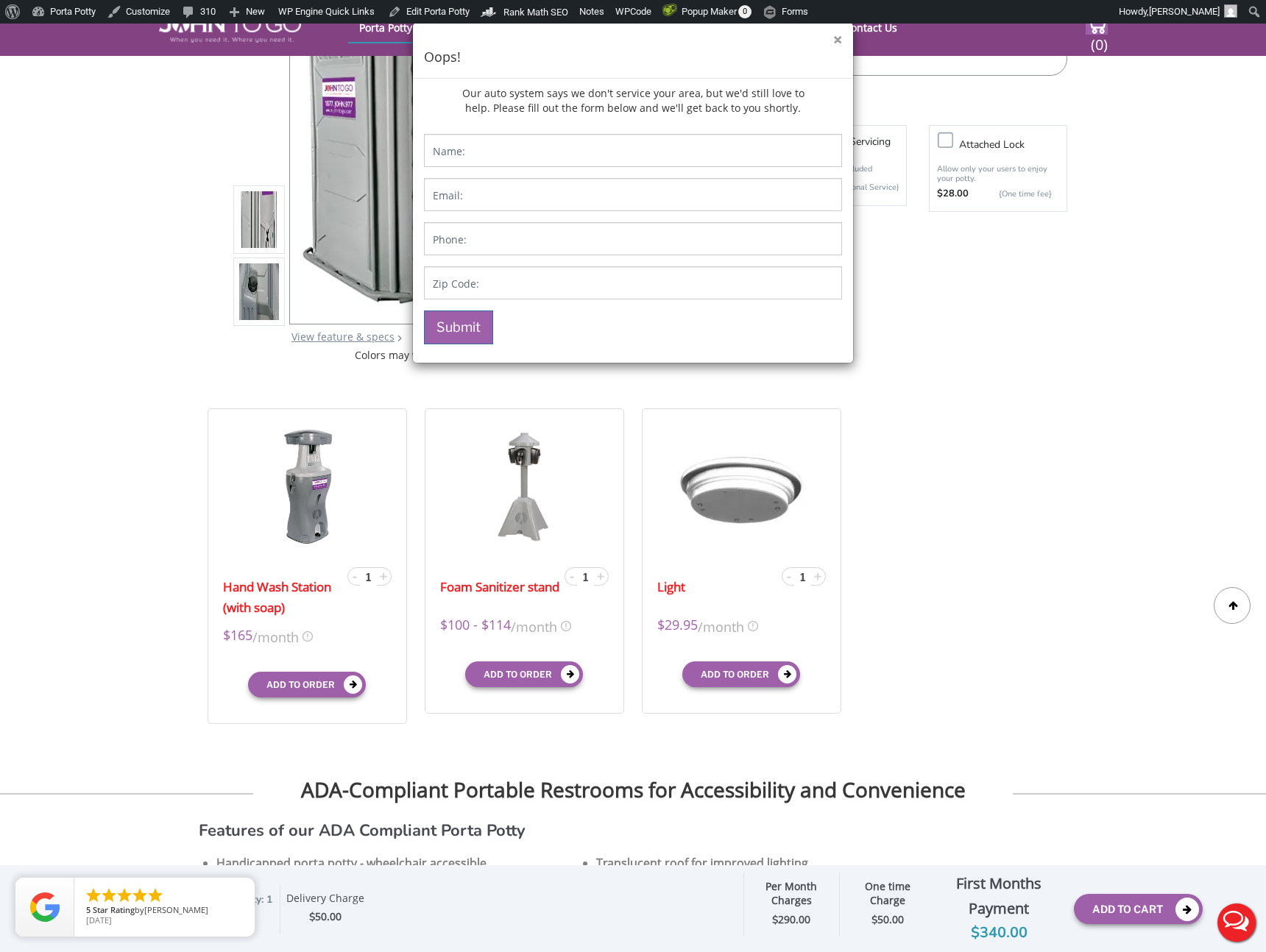
click at [836, 42] on button "×" at bounding box center [837, 40] width 9 height 15
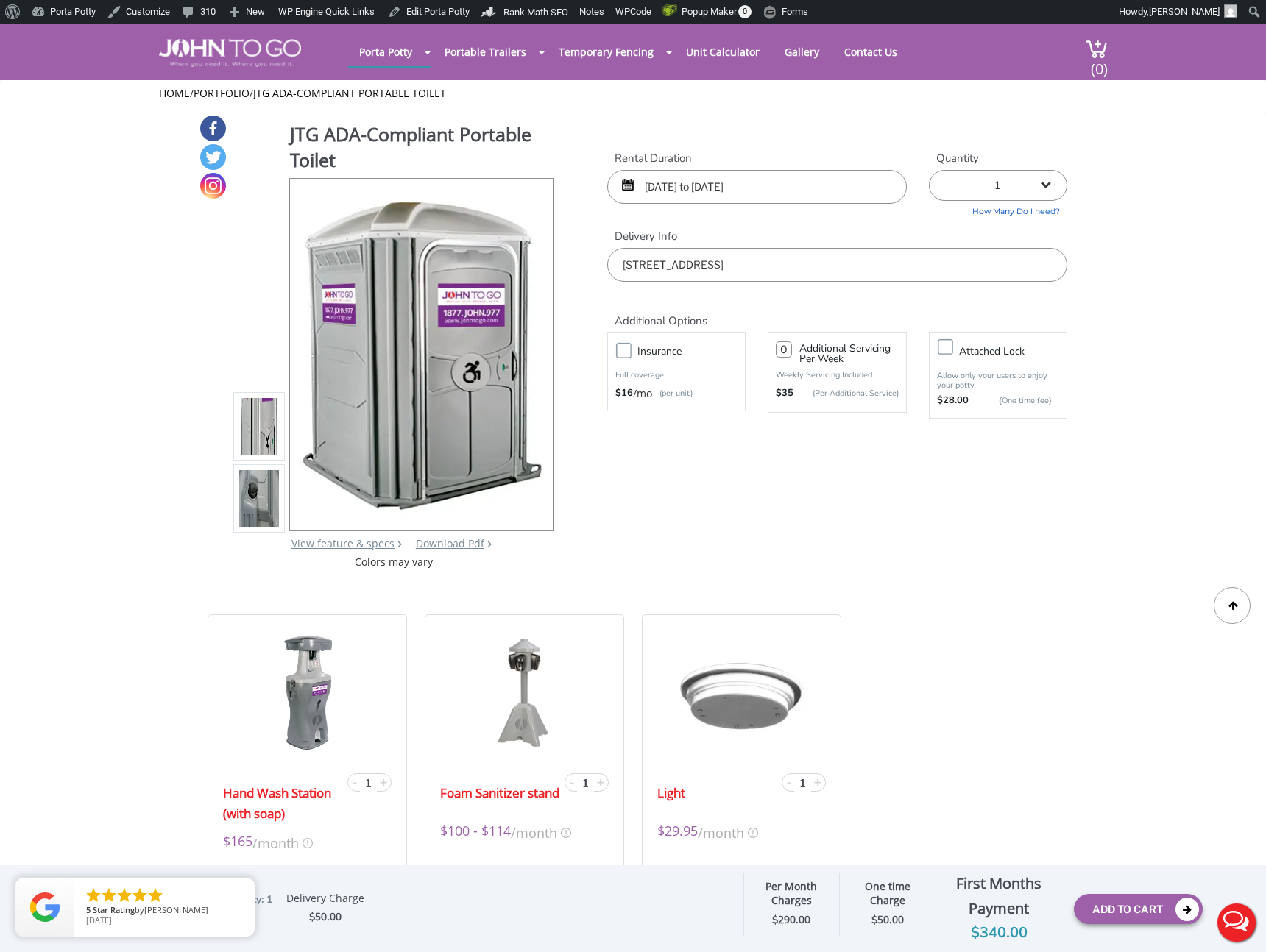
scroll to position [0, 0]
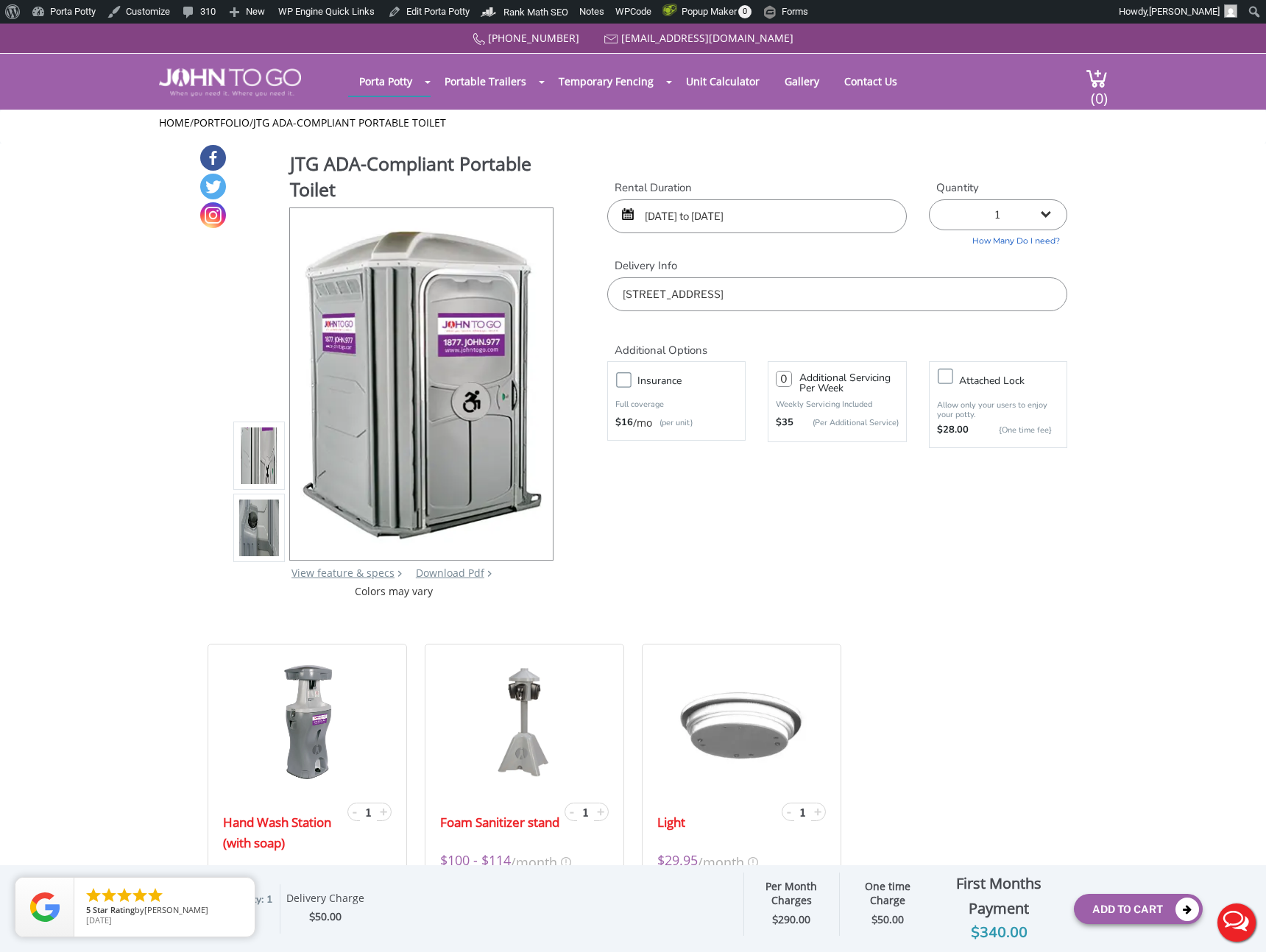
click at [749, 302] on input "1617 Park Place Avenue, Fort Worth, TX, USA" at bounding box center [837, 294] width 460 height 34
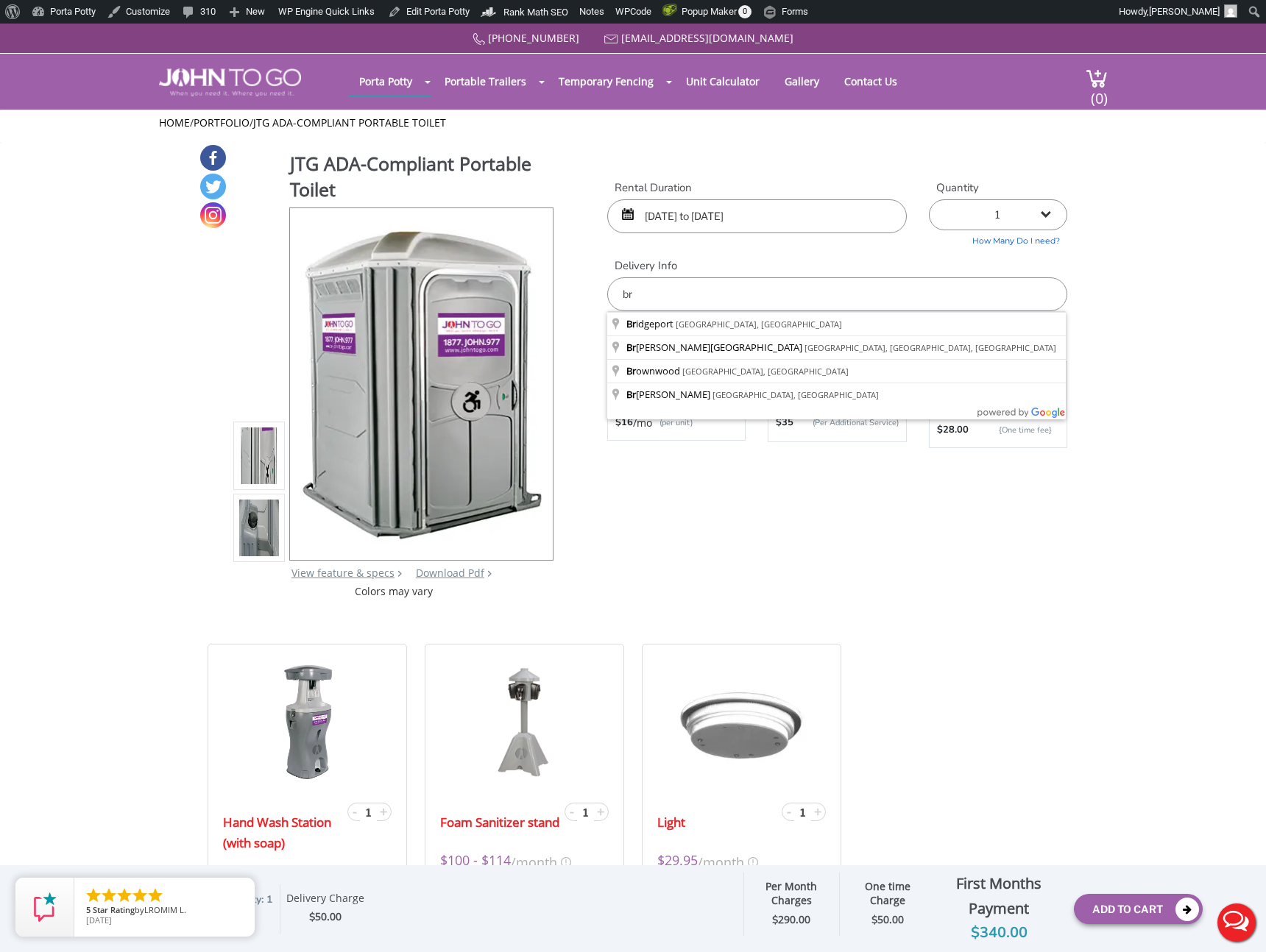
type input "b"
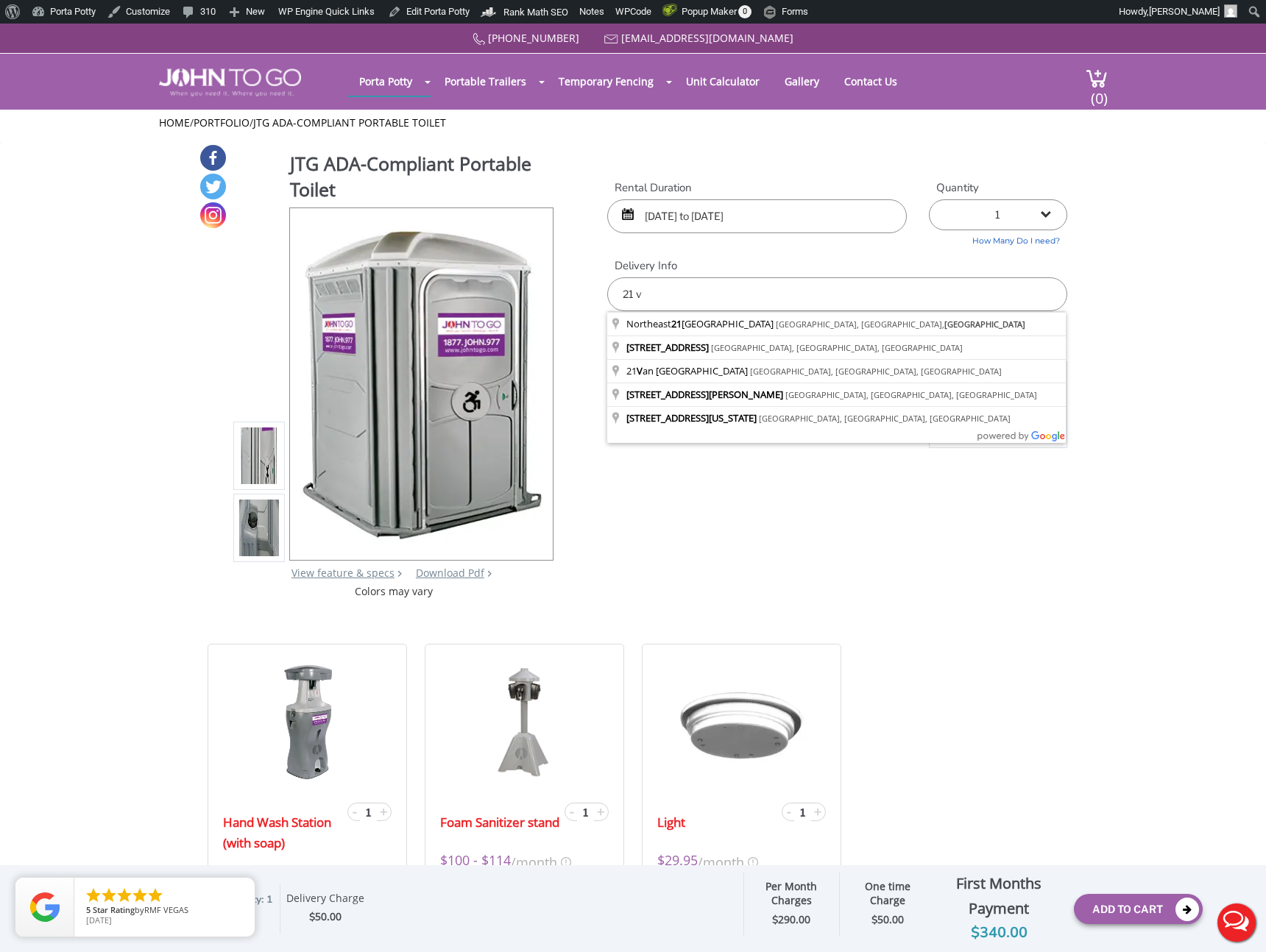
click at [641, 297] on input "21 v" at bounding box center [837, 294] width 460 height 34
paste input "Van Natta Dr, Ringwood, NJ 07456"
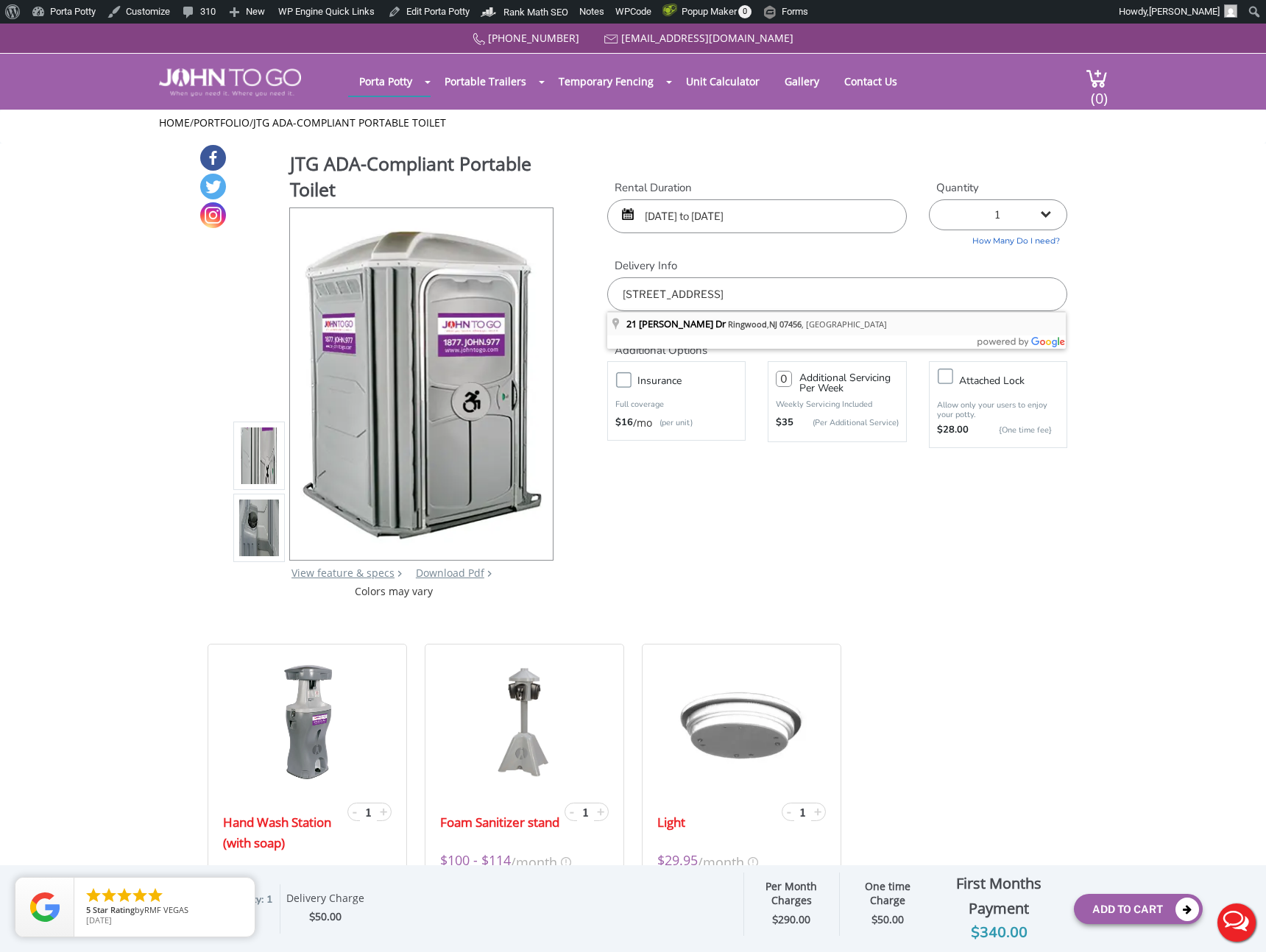
type input "21 Van Natta Dr, Ringwood, NJ 07456, USA"
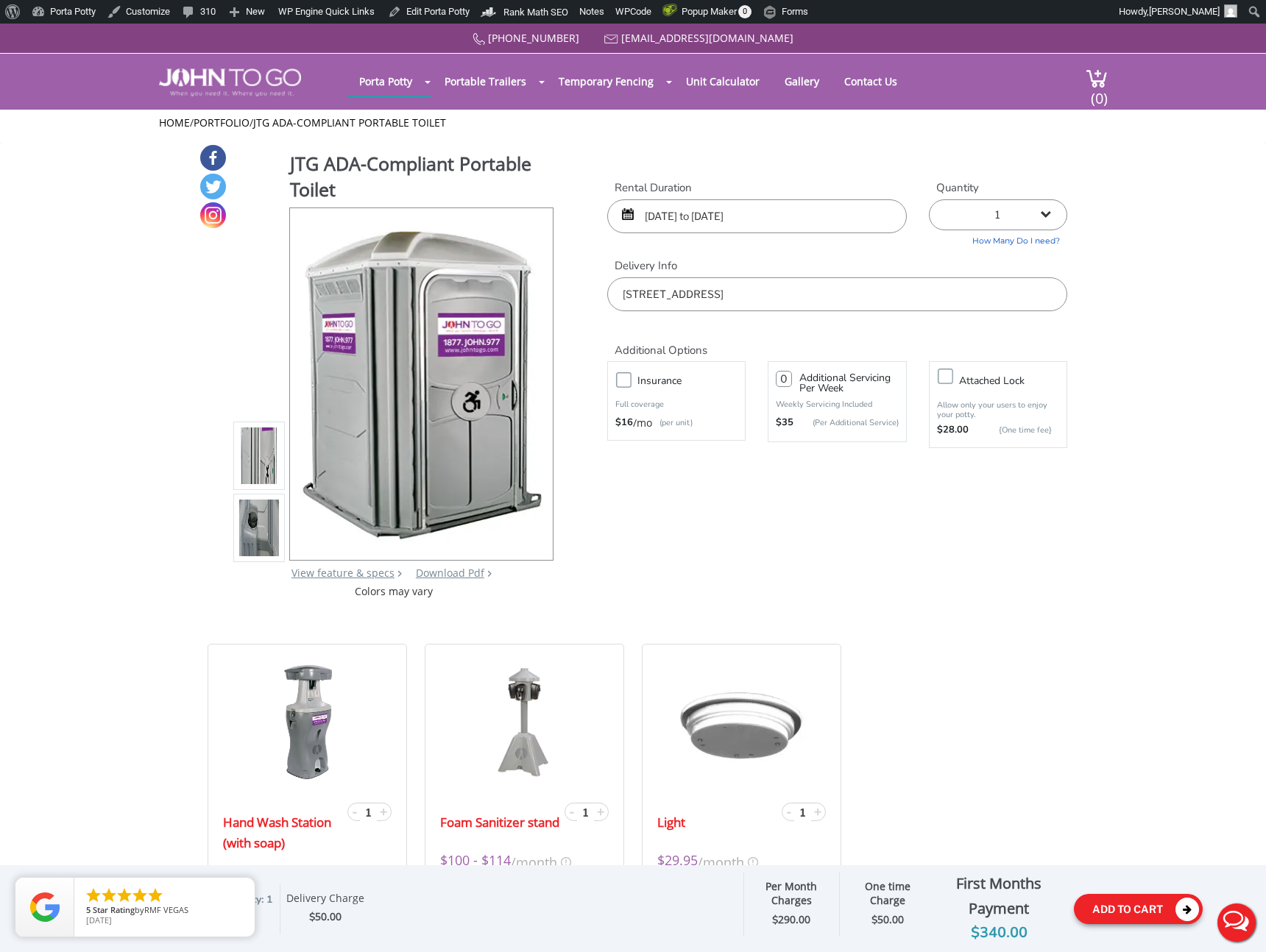
click at [1134, 909] on button "Add To Cart" at bounding box center [1138, 909] width 129 height 30
click at [1123, 906] on button "Add To Cart" at bounding box center [1138, 909] width 129 height 30
click at [1115, 907] on button "Add To Cart" at bounding box center [1138, 909] width 129 height 30
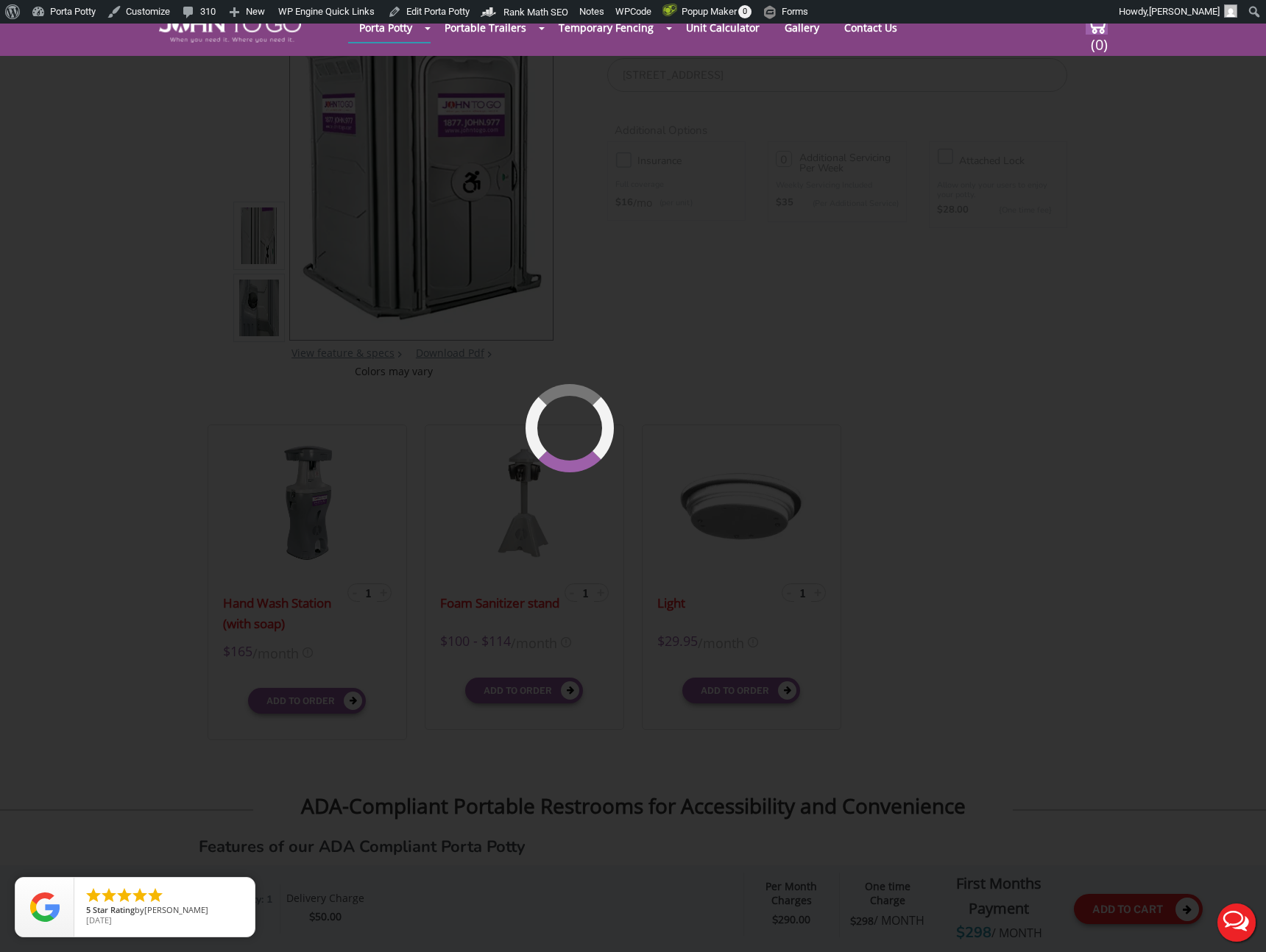
scroll to position [180, 0]
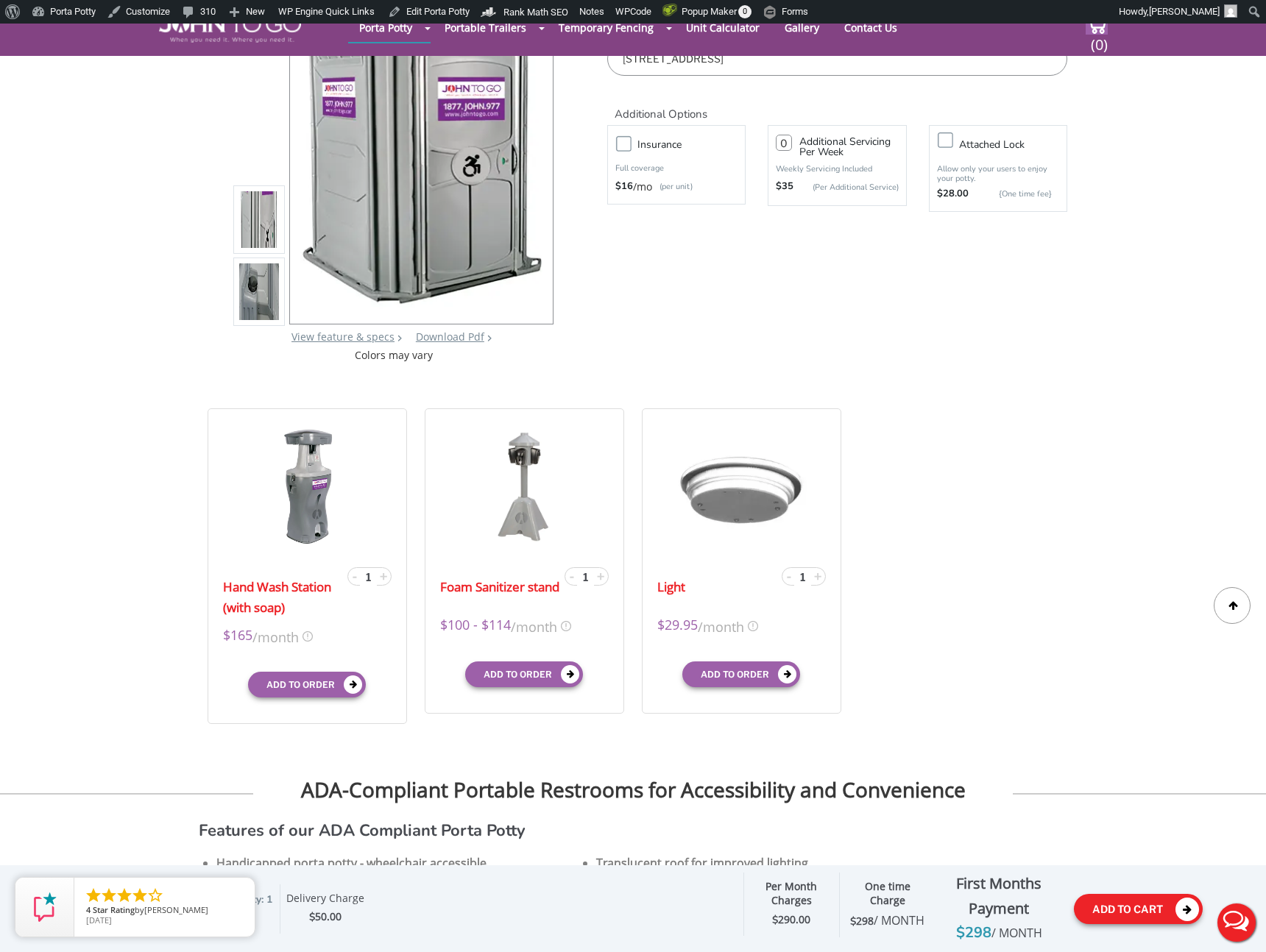
click at [1117, 913] on button "Add To Cart" at bounding box center [1138, 909] width 129 height 30
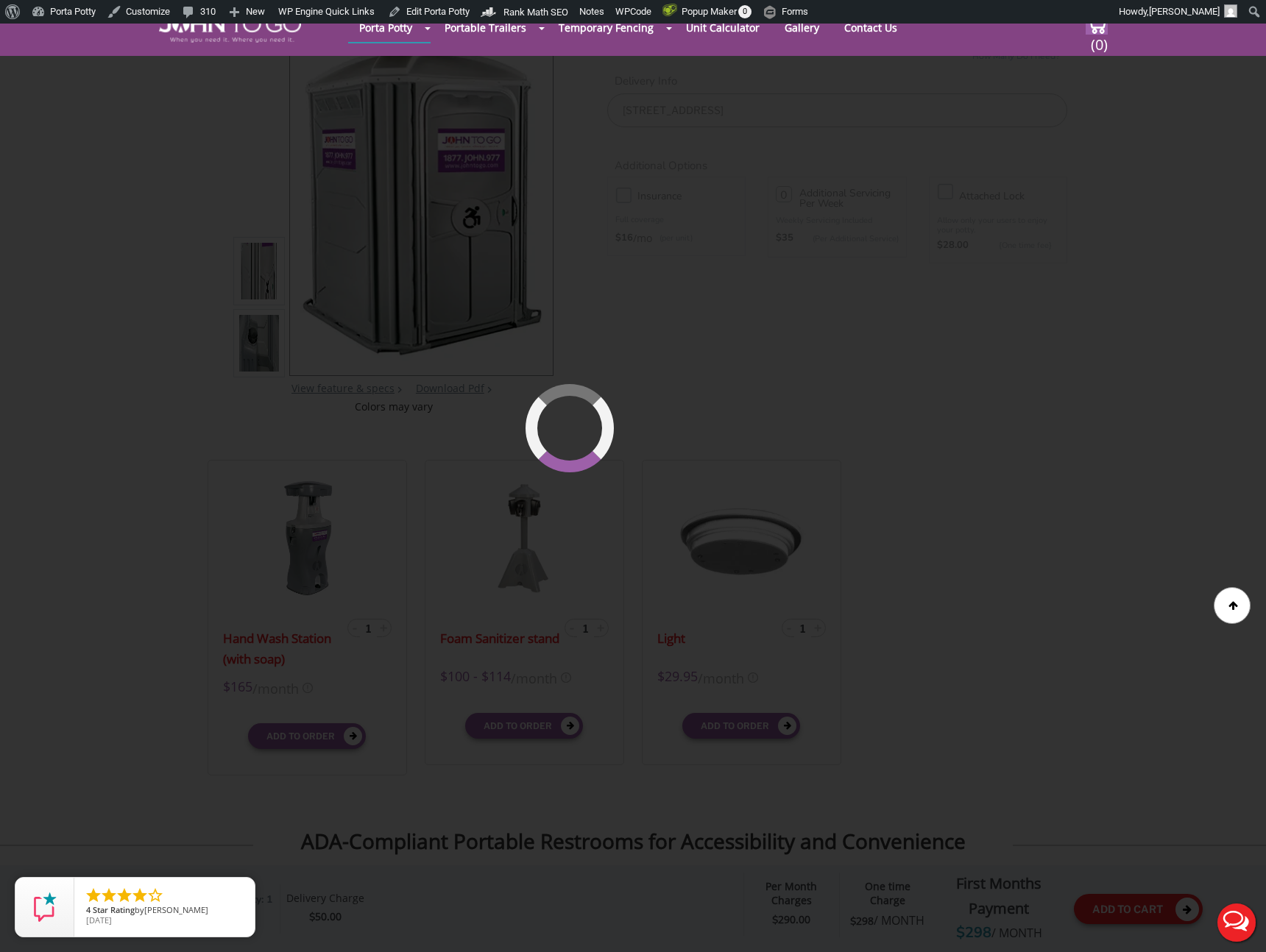
scroll to position [125, 0]
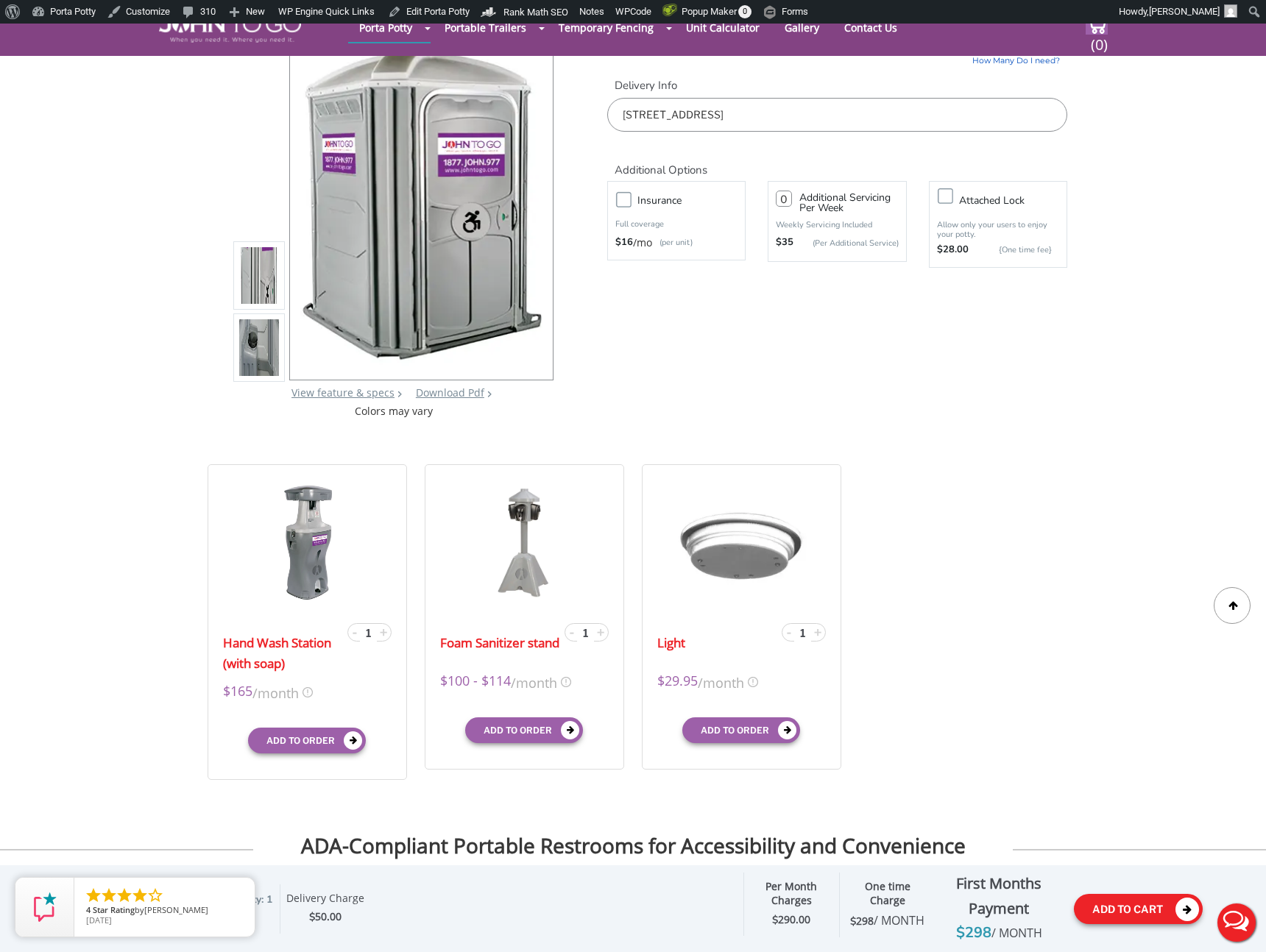
click at [1117, 913] on button "Add To Cart" at bounding box center [1138, 909] width 129 height 30
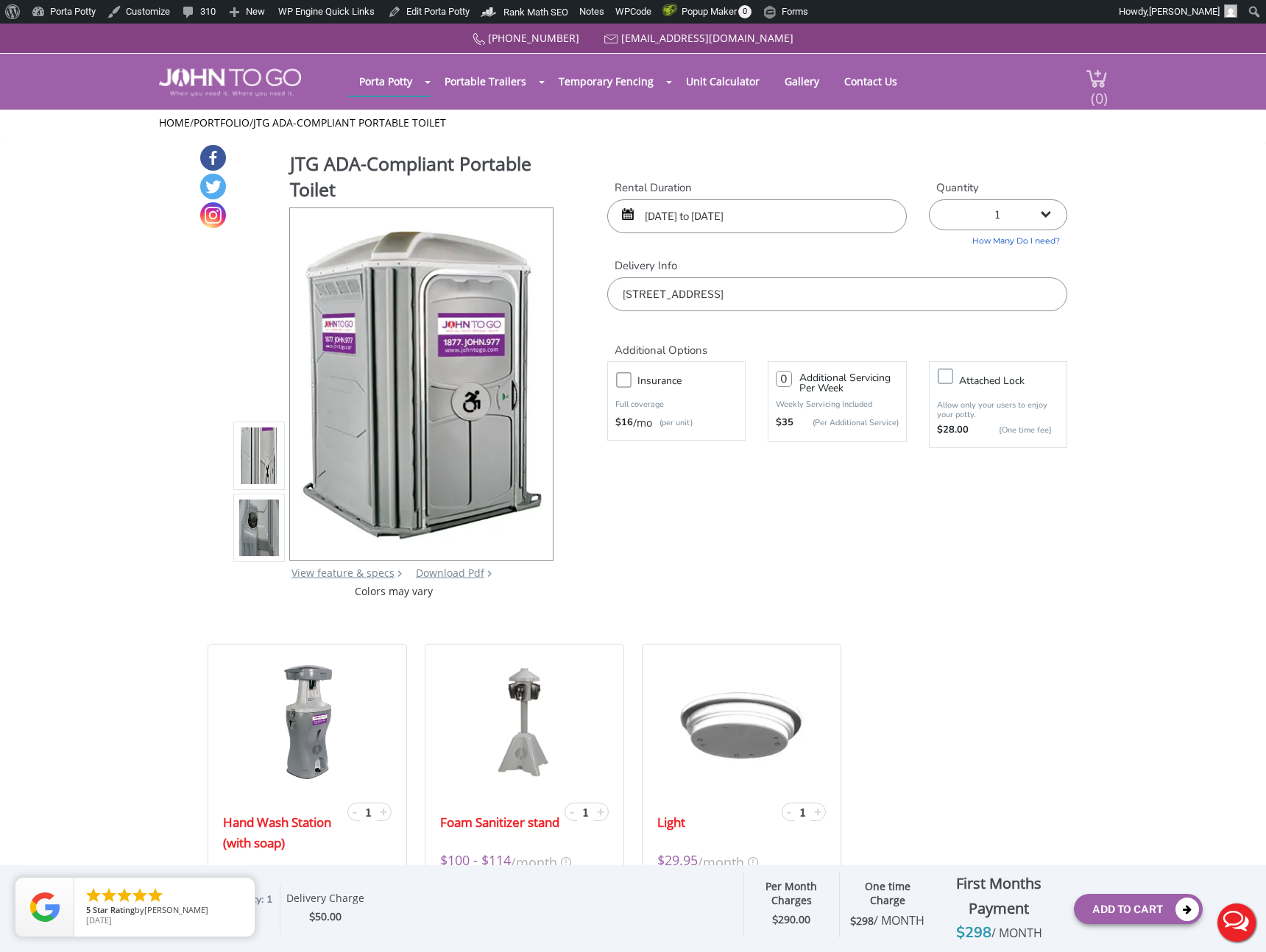
click at [1092, 85] on span "(0)" at bounding box center [1099, 92] width 18 height 32
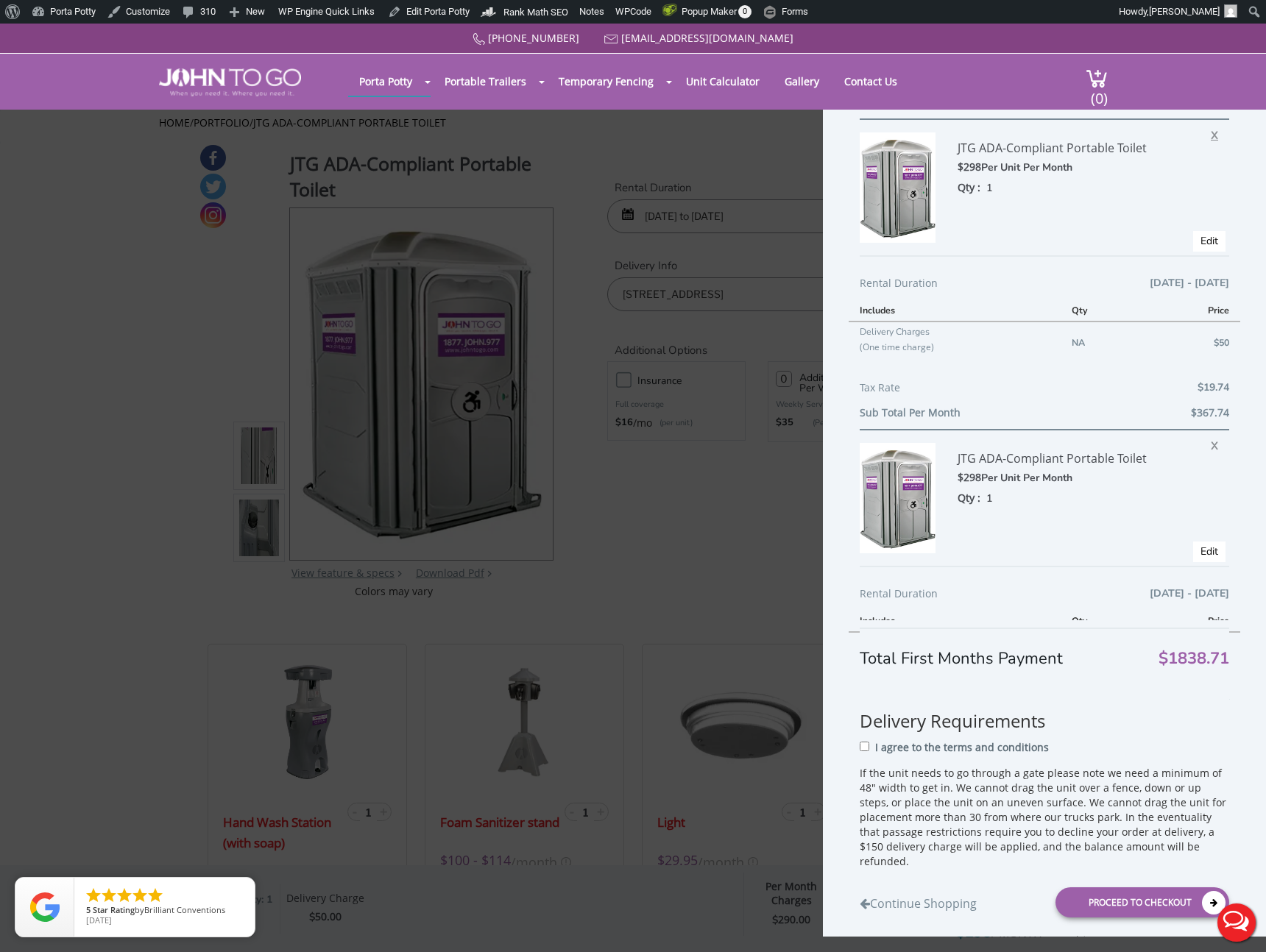
click at [1217, 134] on span "X" at bounding box center [1218, 133] width 15 height 19
click at [1211, 447] on span "X" at bounding box center [1218, 443] width 15 height 19
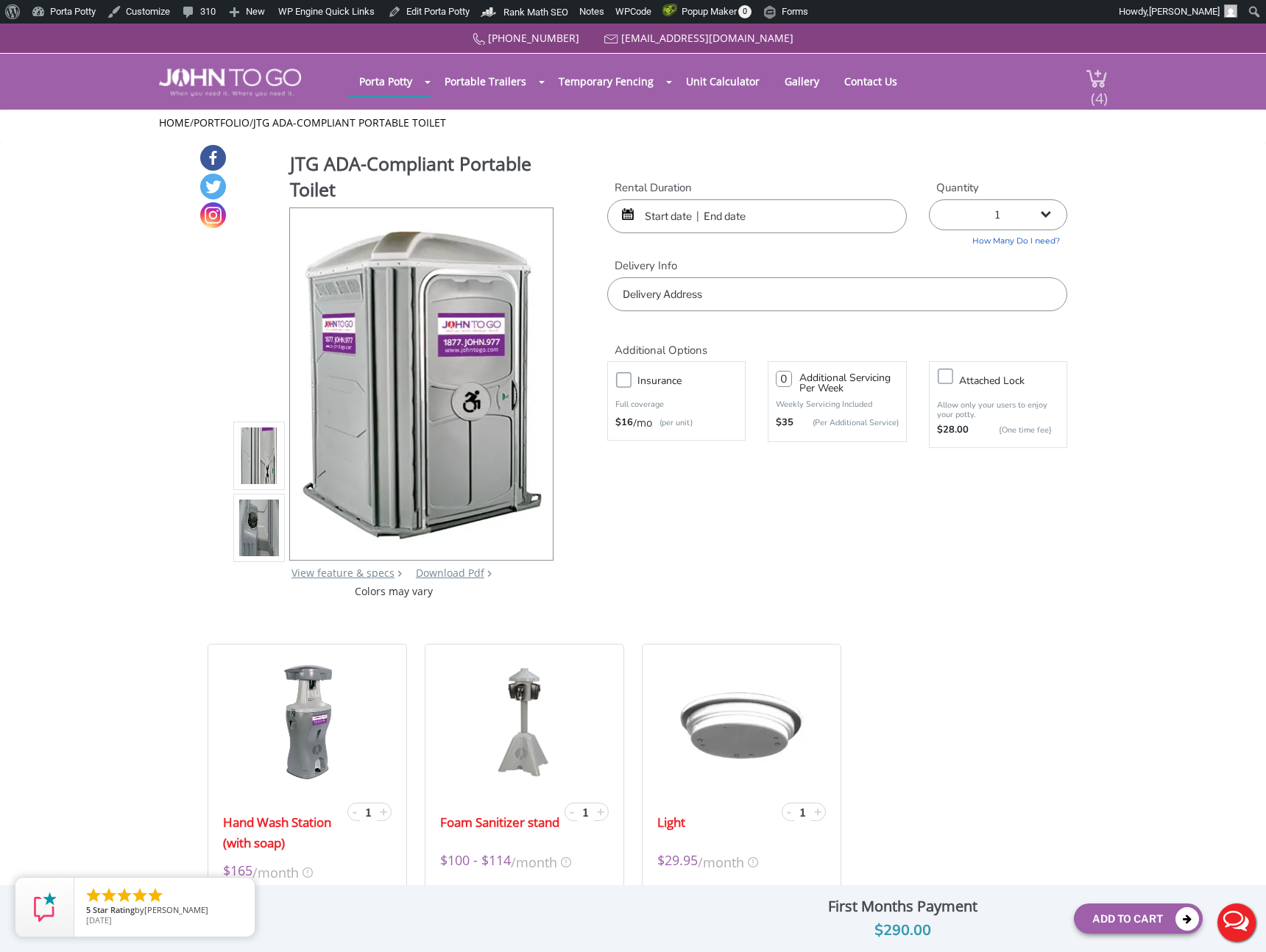
click at [1097, 95] on span "(4)" at bounding box center [1099, 92] width 18 height 32
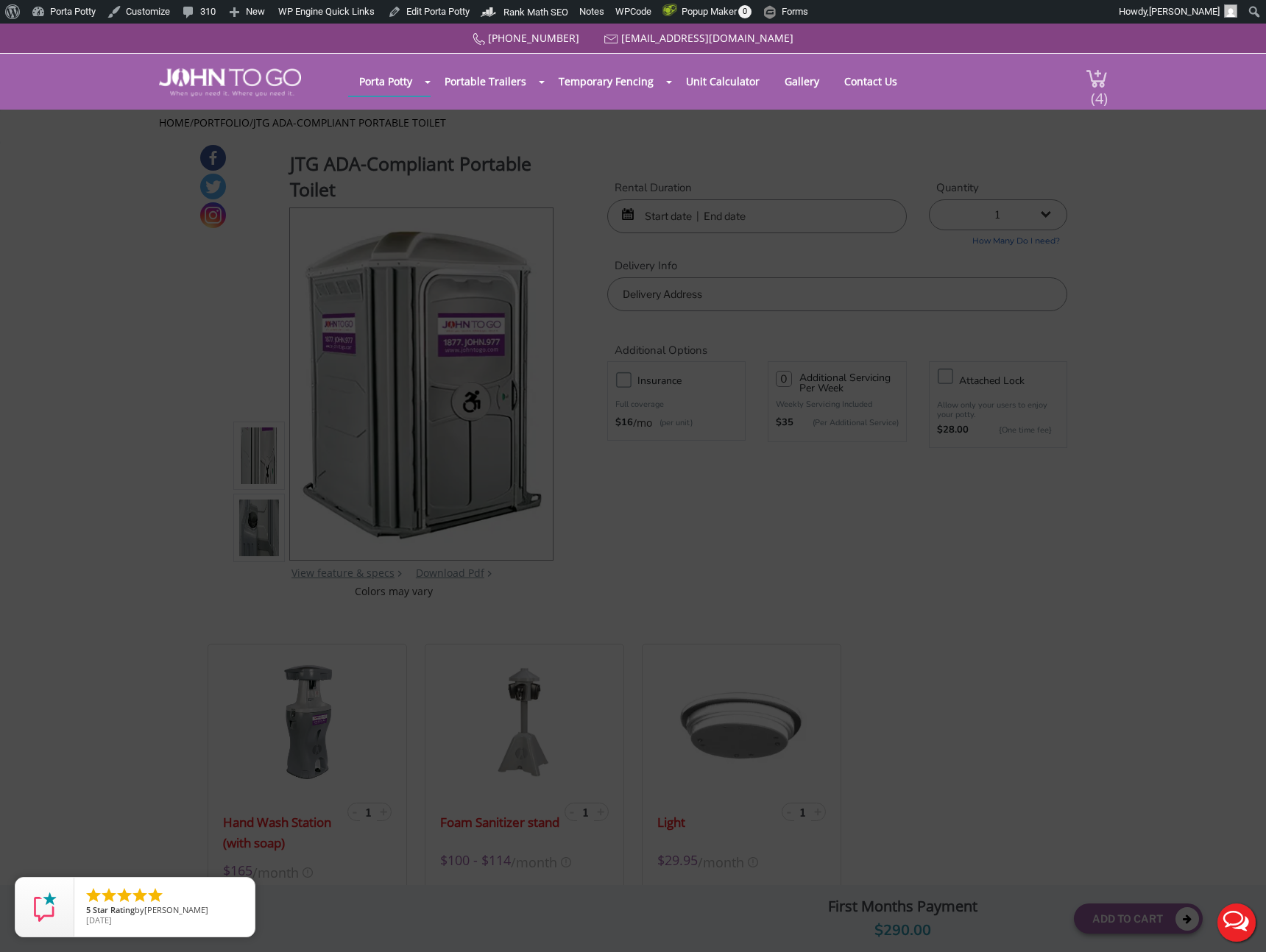
click at [1092, 72] on img at bounding box center [1096, 78] width 22 height 20
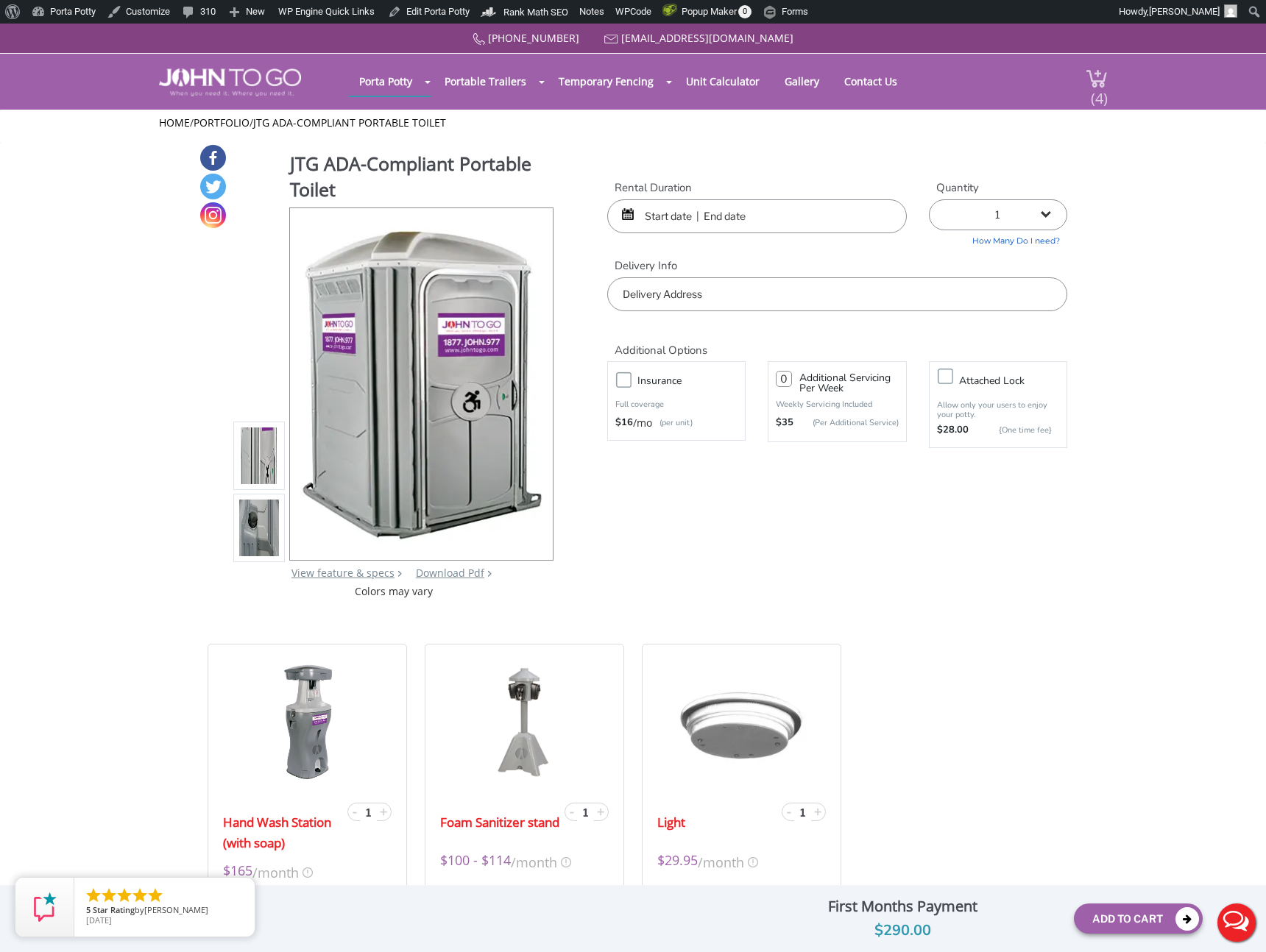
click at [1092, 77] on span "(4)" at bounding box center [1099, 92] width 18 height 32
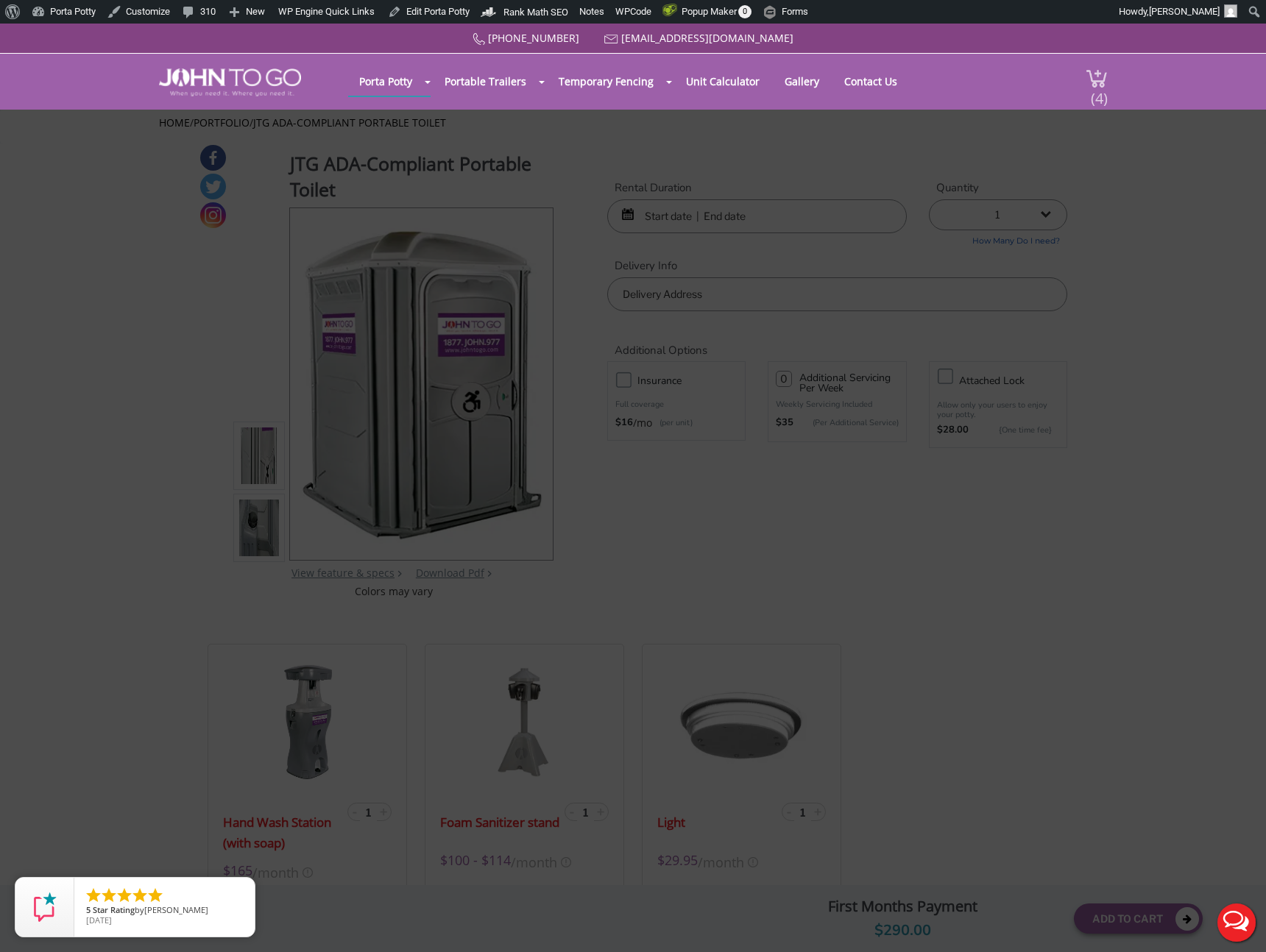
click at [1092, 77] on span "(4)" at bounding box center [1099, 92] width 18 height 32
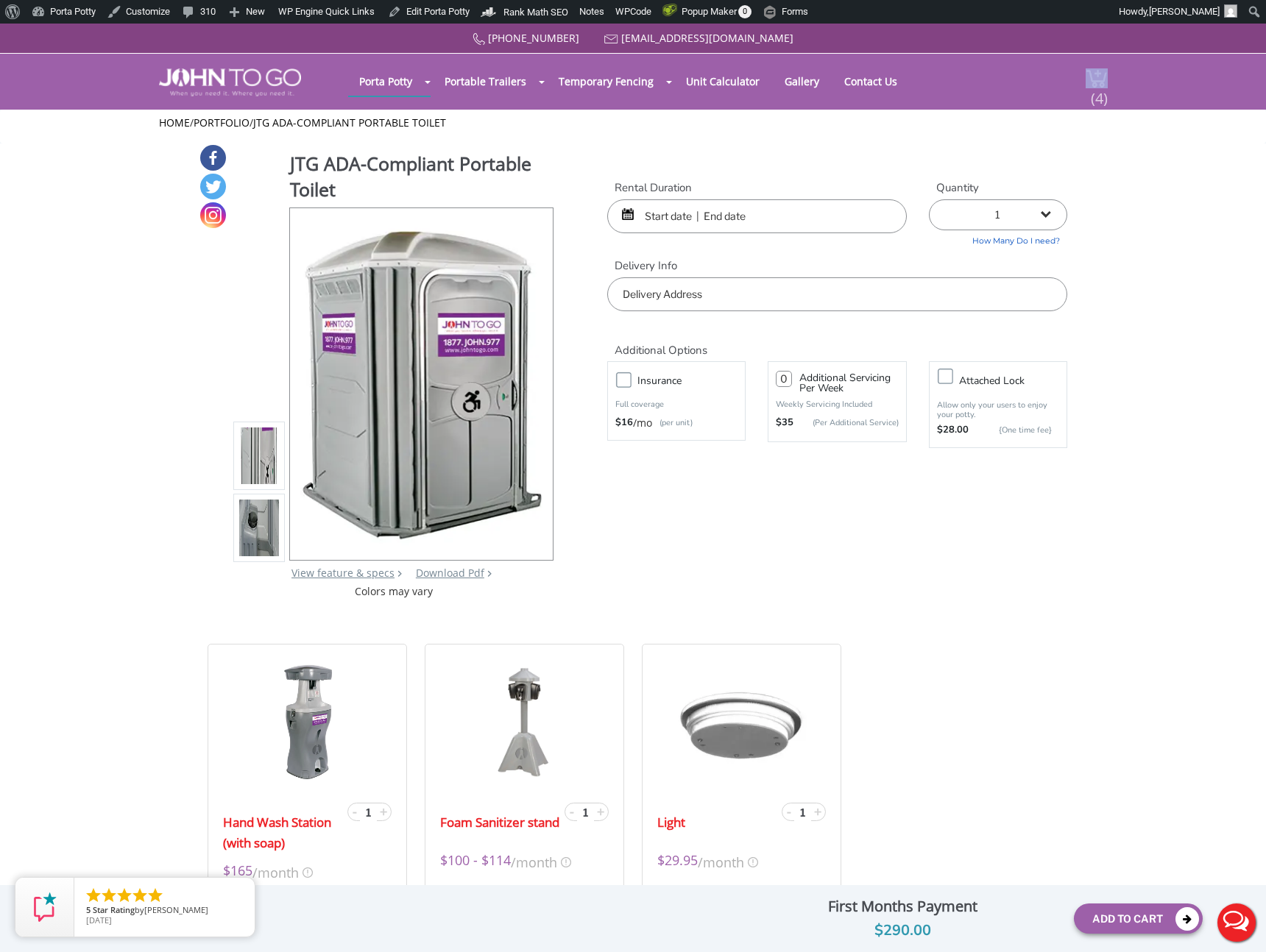
click at [1092, 77] on span "(4)" at bounding box center [1099, 92] width 18 height 32
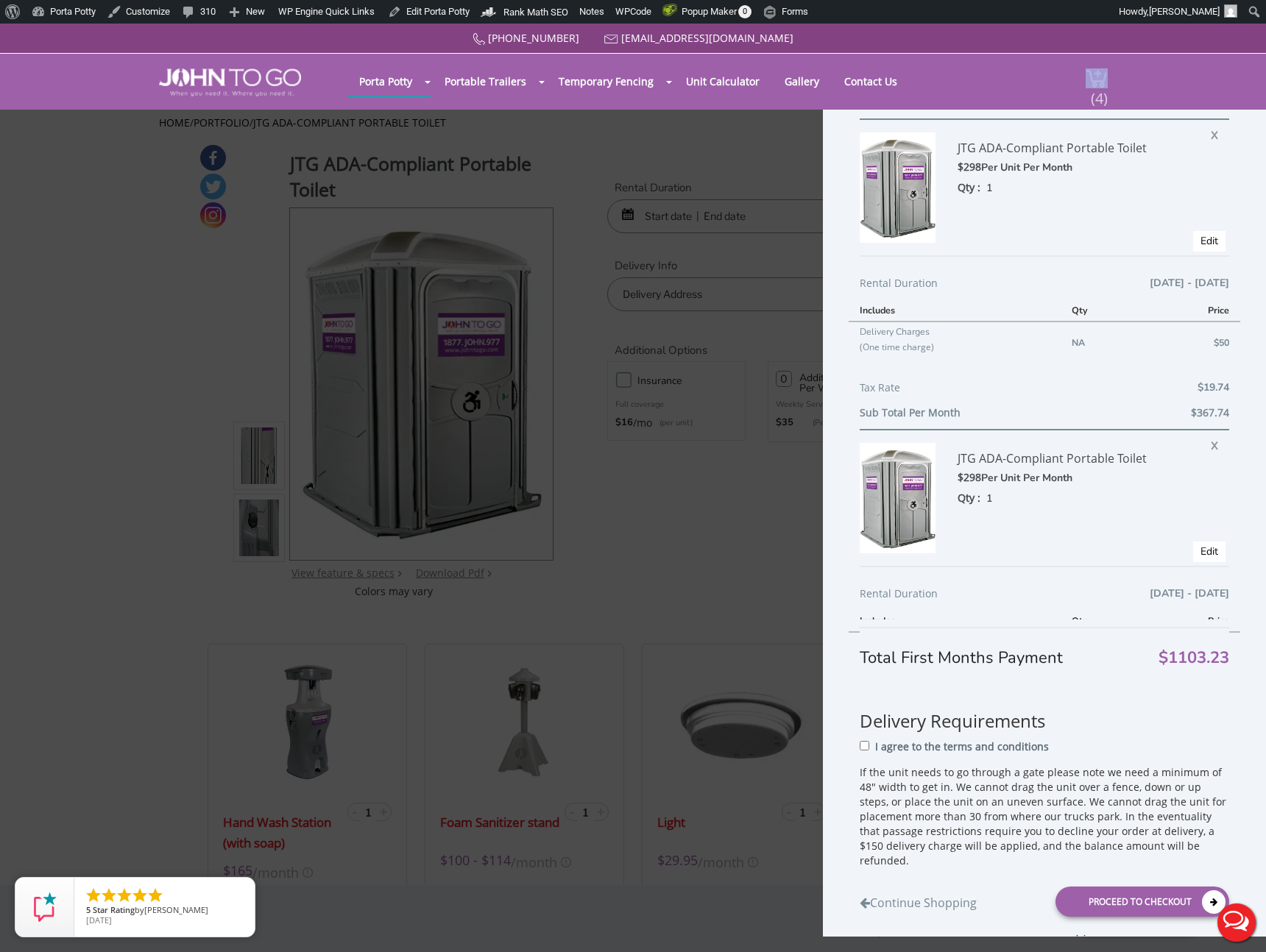
click at [1092, 77] on span "(4)" at bounding box center [1099, 92] width 18 height 32
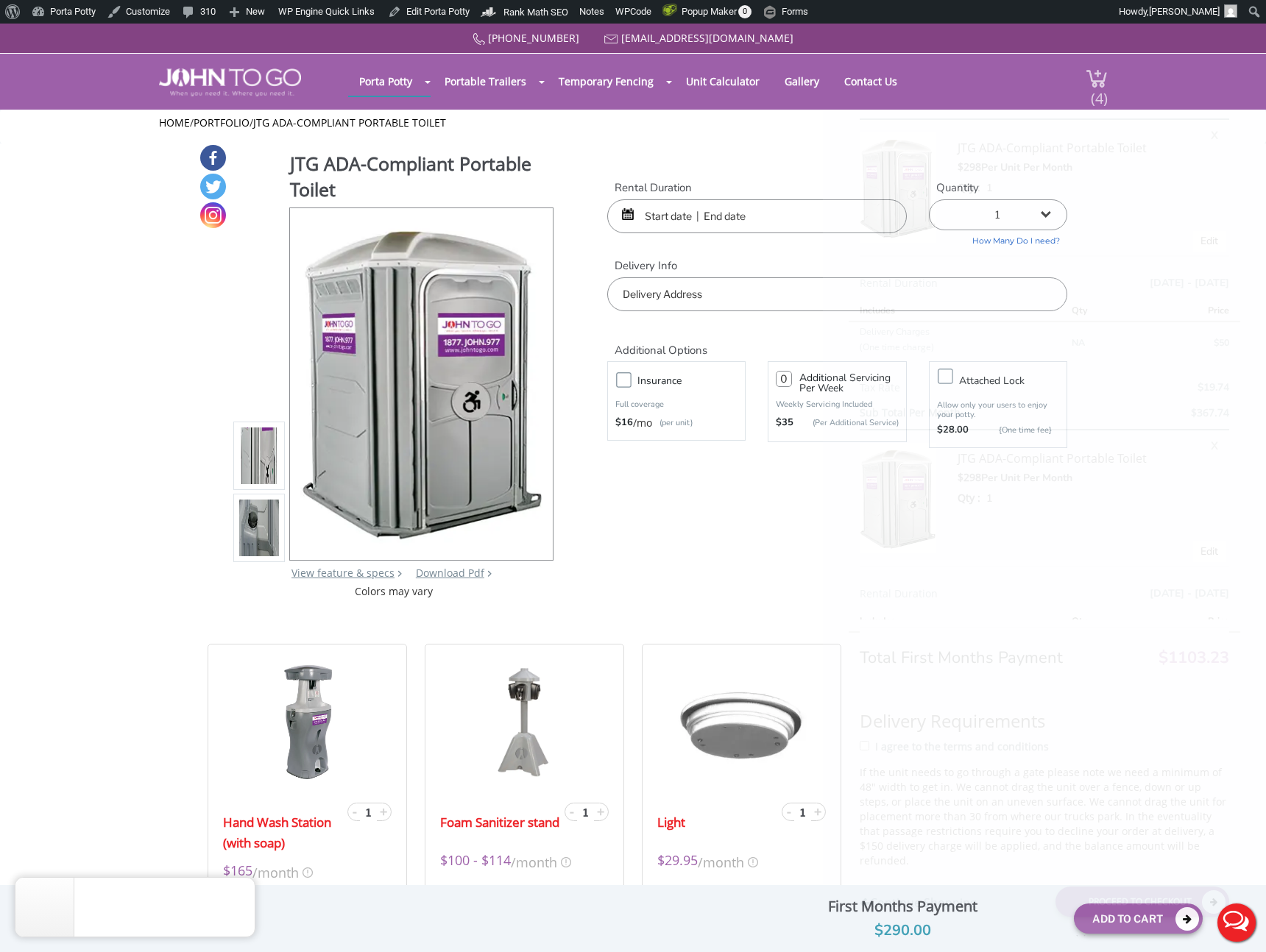
click at [1092, 77] on span "(4)" at bounding box center [1099, 92] width 18 height 32
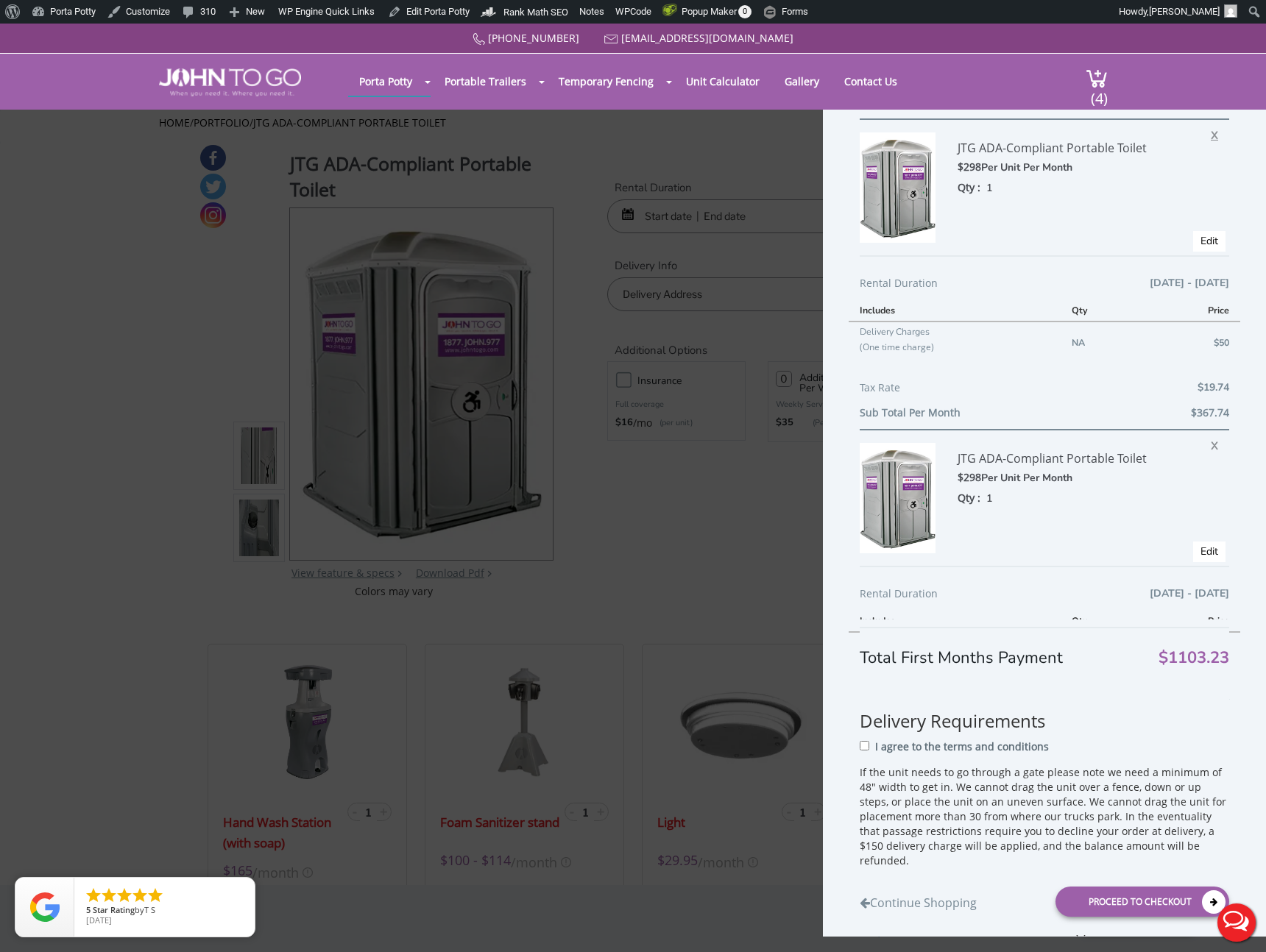
click at [1213, 137] on span "X" at bounding box center [1218, 133] width 15 height 19
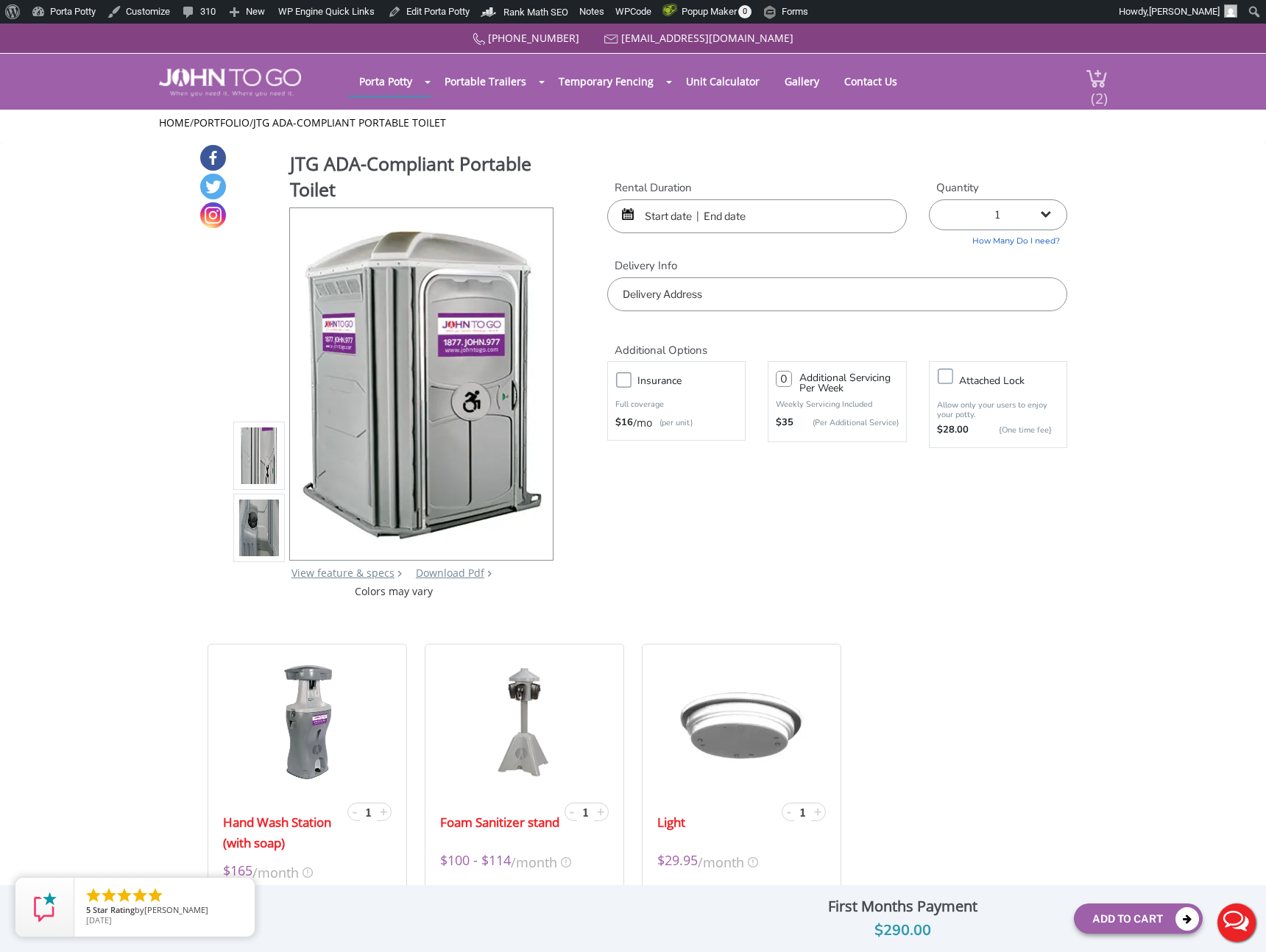
click at [1096, 97] on span "(2)" at bounding box center [1099, 92] width 18 height 32
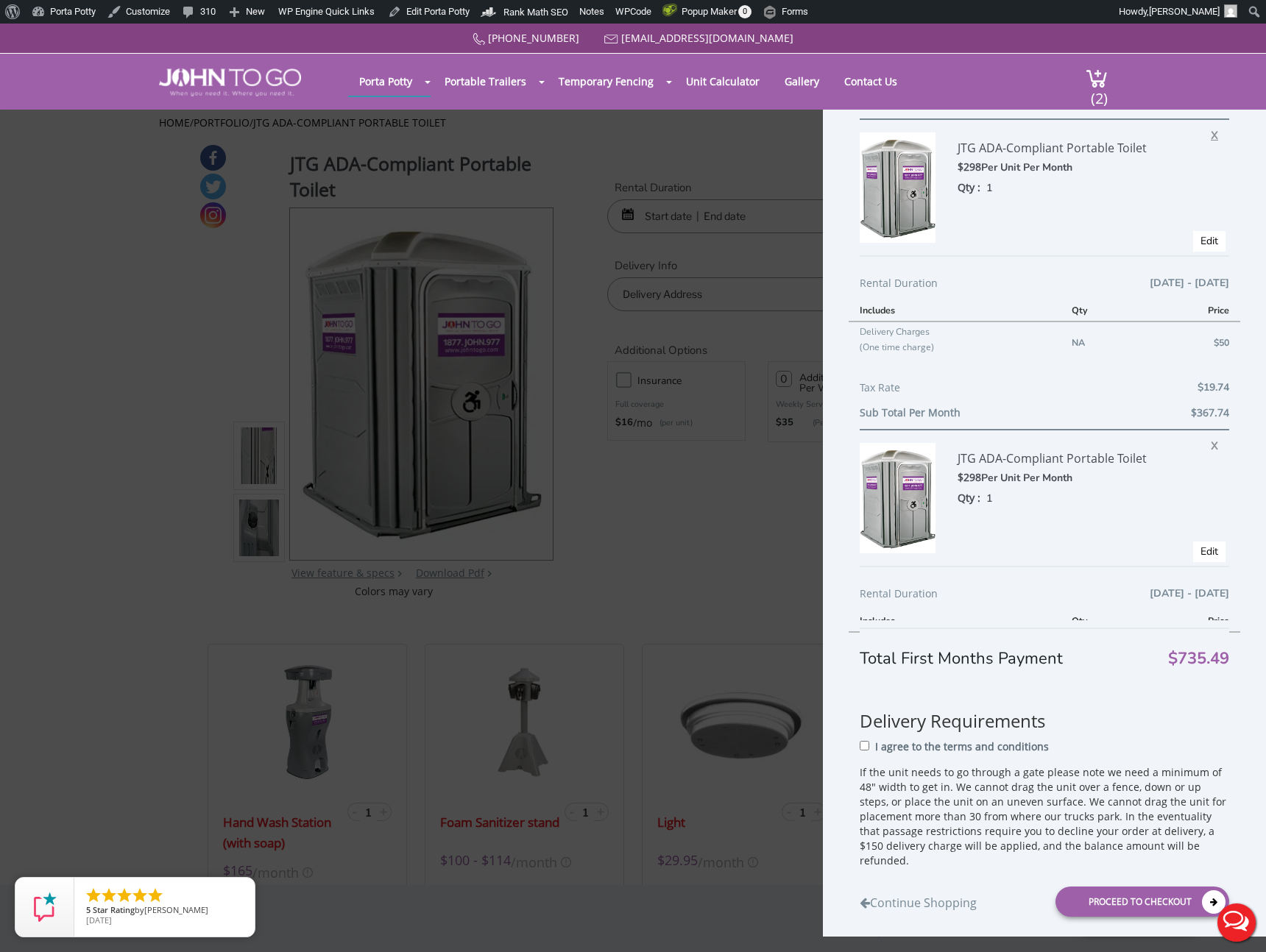
click at [1213, 134] on span "X" at bounding box center [1218, 133] width 15 height 19
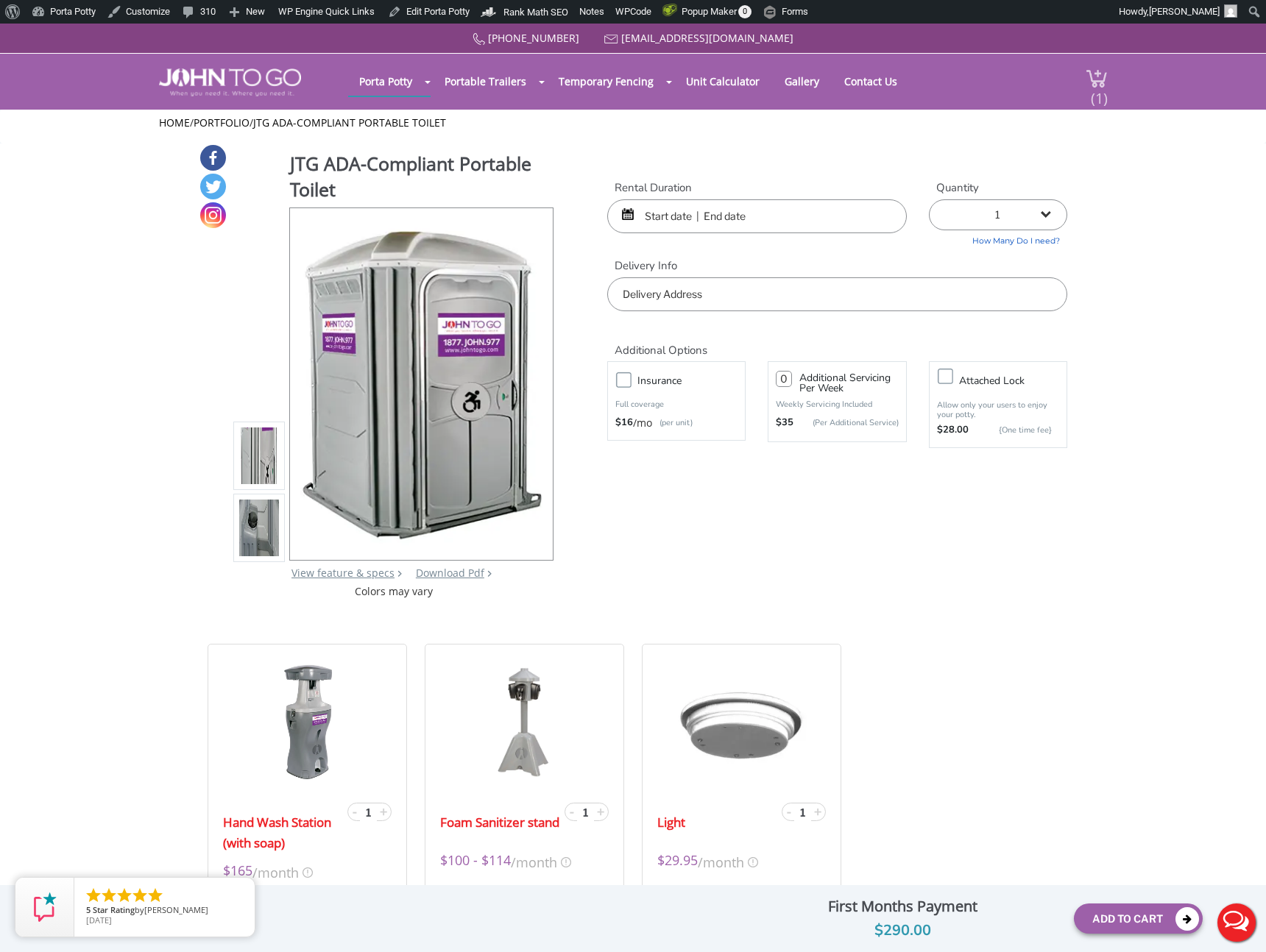
click at [1101, 87] on span "(1)" at bounding box center [1099, 92] width 18 height 32
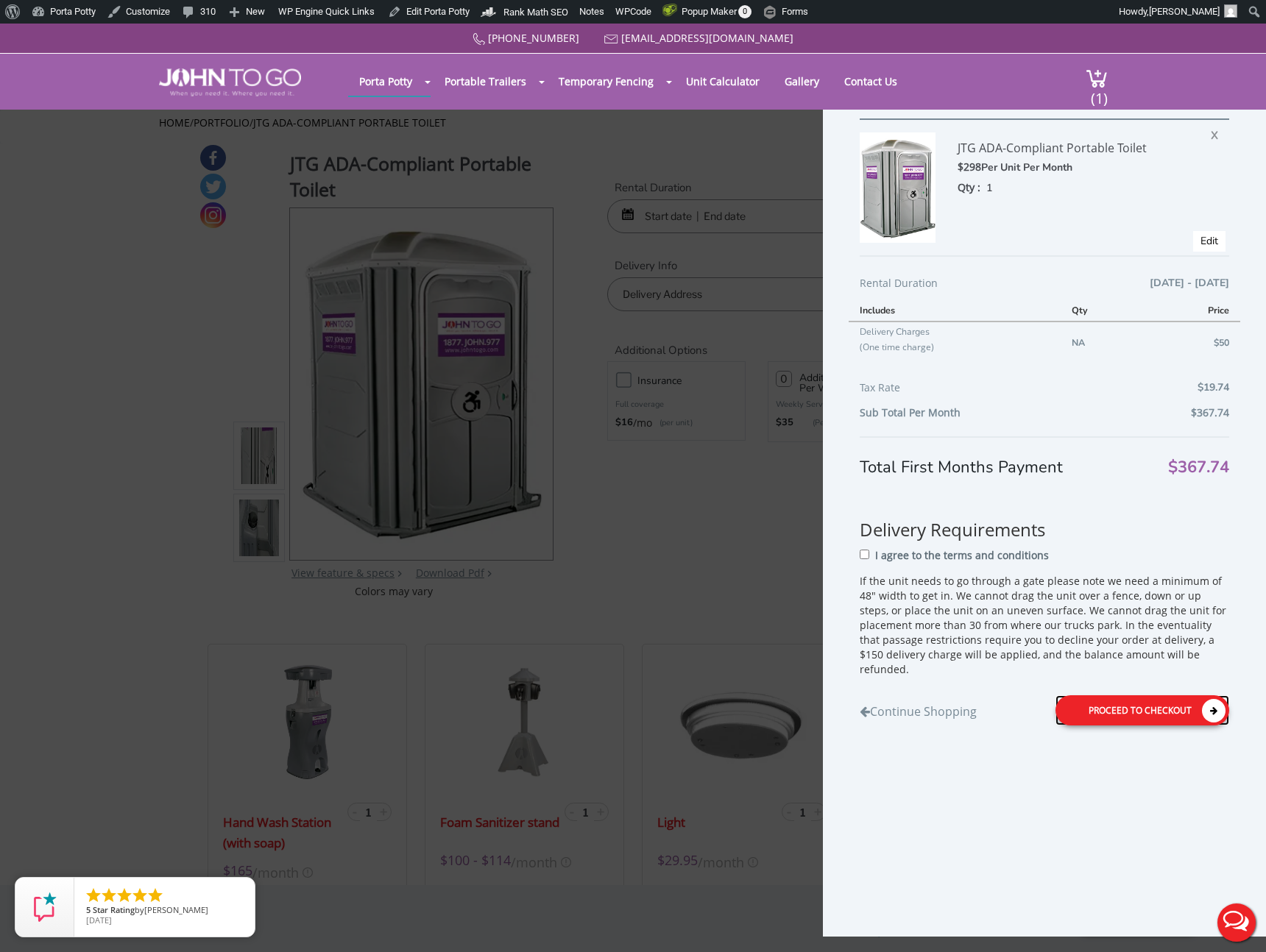
click at [1134, 702] on div "Proceed to Checkout" at bounding box center [1142, 710] width 174 height 30
click at [932, 549] on p "I agree to the terms and conditions" at bounding box center [966, 557] width 174 height 15
click at [874, 550] on input "I agree to the terms and conditions" at bounding box center [869, 555] width 10 height 10
checkbox input "true"
click at [1111, 697] on div "Proceed to Checkout" at bounding box center [1142, 712] width 174 height 30
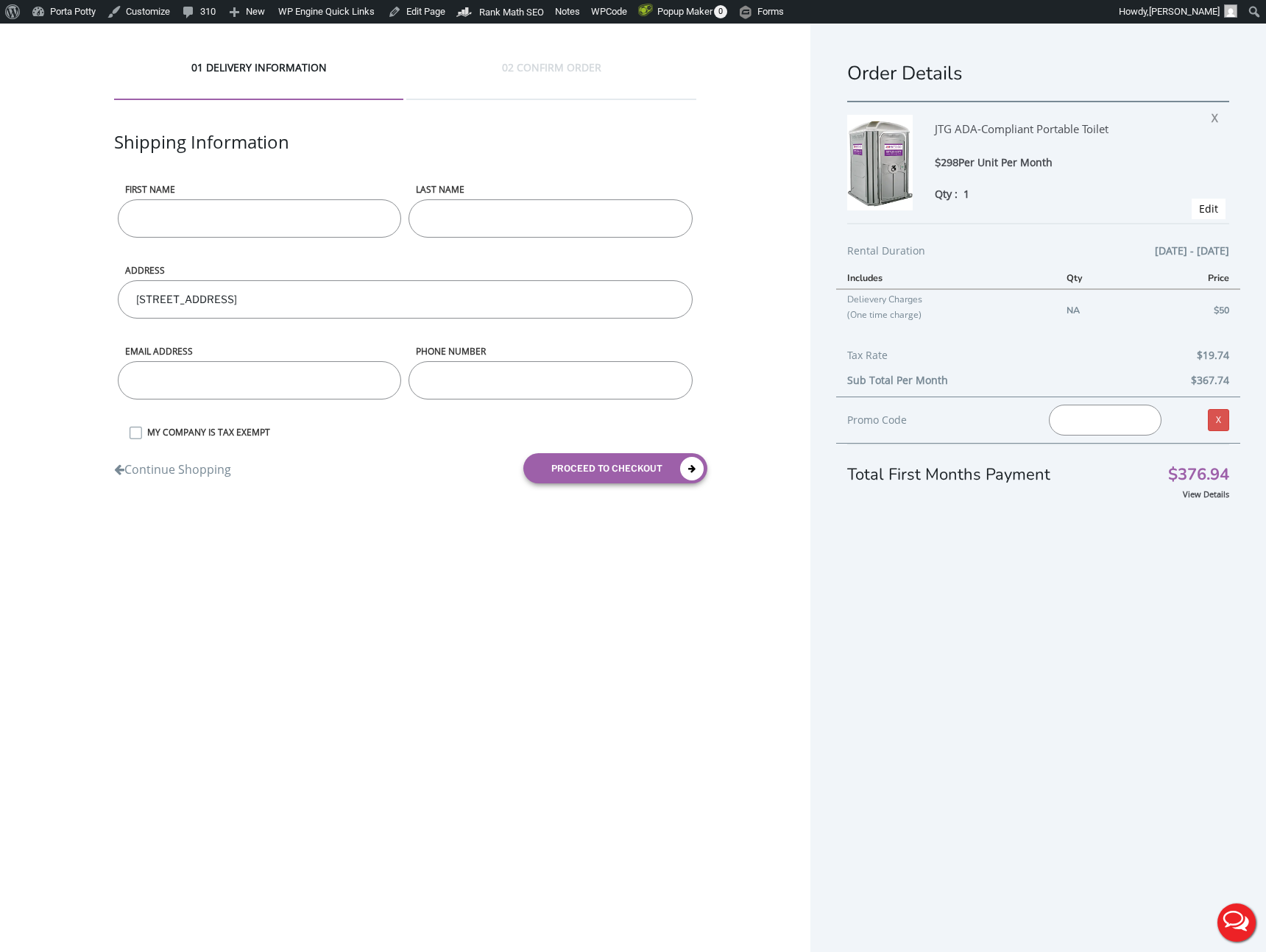
click at [264, 221] on input "First name" at bounding box center [259, 218] width 285 height 38
click at [485, 211] on input "LAST NAME" at bounding box center [550, 218] width 285 height 38
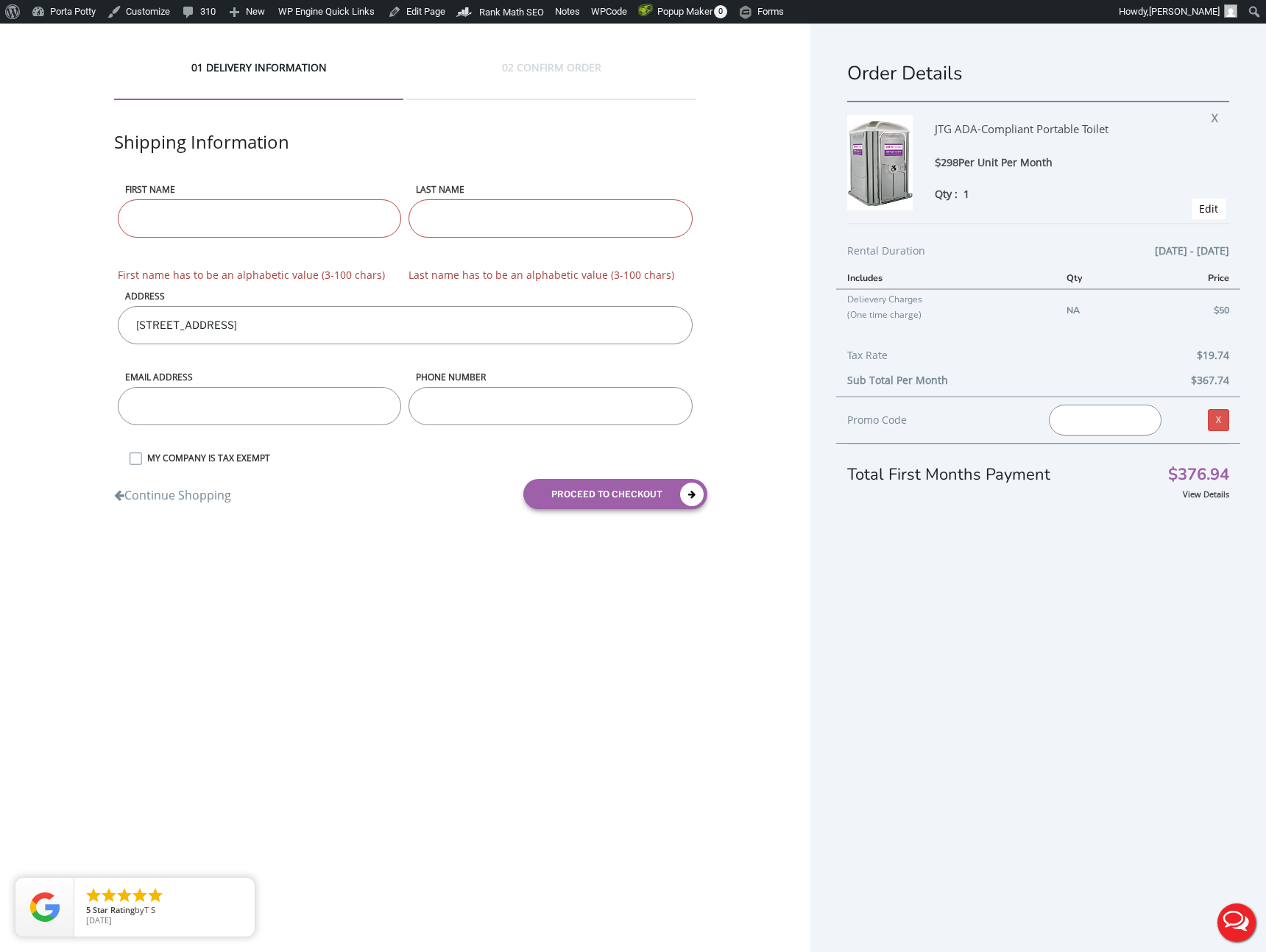
click at [417, 306] on input "[STREET_ADDRESS]" at bounding box center [404, 325] width 575 height 38
click at [183, 396] on input "email" at bounding box center [259, 406] width 285 height 38
click at [497, 411] on input "phone number" at bounding box center [550, 406] width 285 height 38
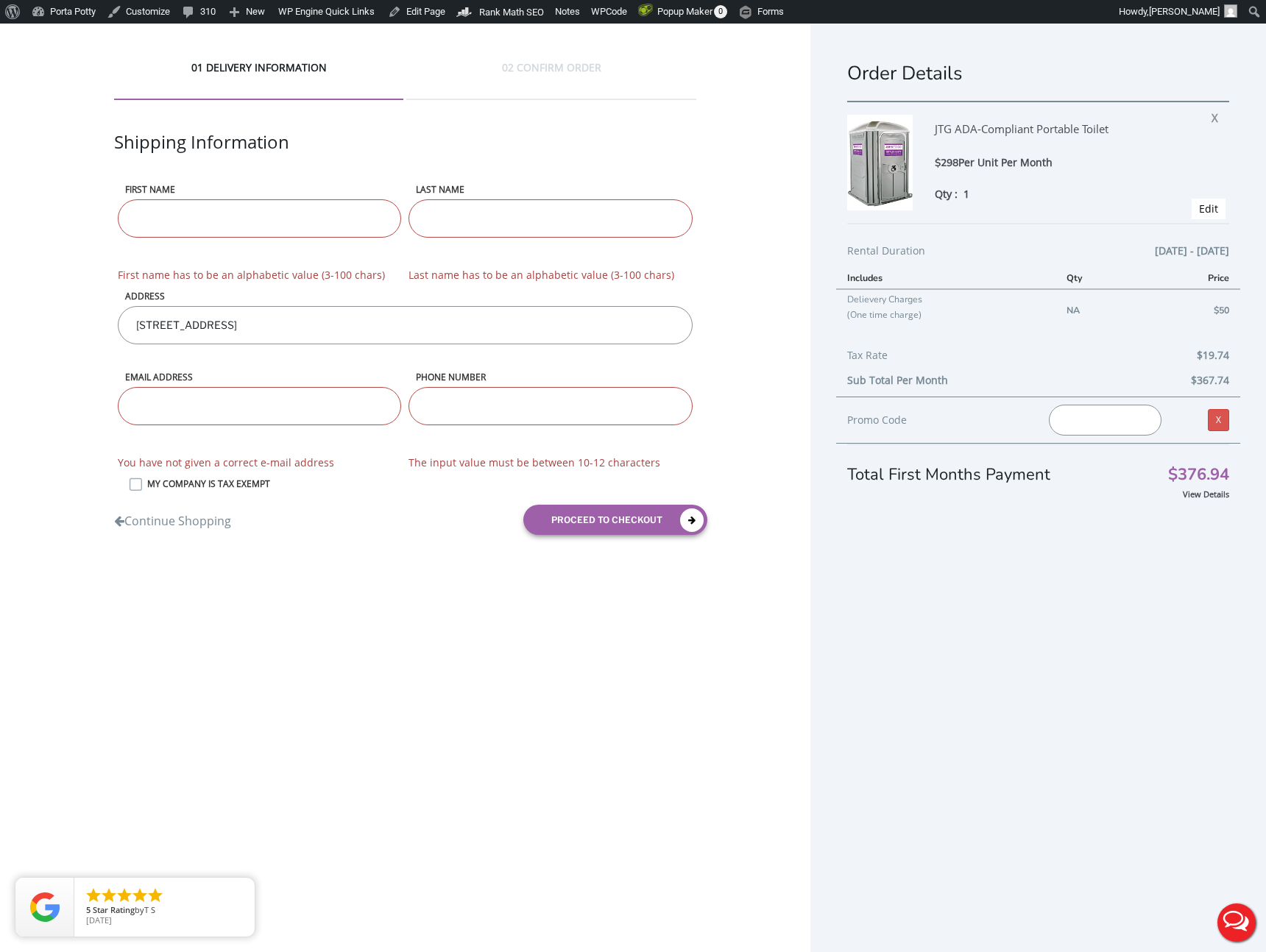
click at [347, 665] on div "01 DELIVERY INFORMATION 02 CONFIRM ORDER Shipping Information First name First …" at bounding box center [633, 523] width 1266 height 1000
click at [528, 57] on div "01 DELIVERY INFORMATION 02 CONFIRM ORDER Shipping Information First name First …" at bounding box center [405, 303] width 810 height 559
click at [317, 71] on div "01 DELIVERY INFORMATION" at bounding box center [258, 80] width 289 height 40
click at [552, 74] on div "02 CONFIRM ORDER" at bounding box center [550, 80] width 289 height 40
click at [522, 98] on div "02 CONFIRM ORDER" at bounding box center [550, 80] width 289 height 40
